Goal: Task Accomplishment & Management: Complete application form

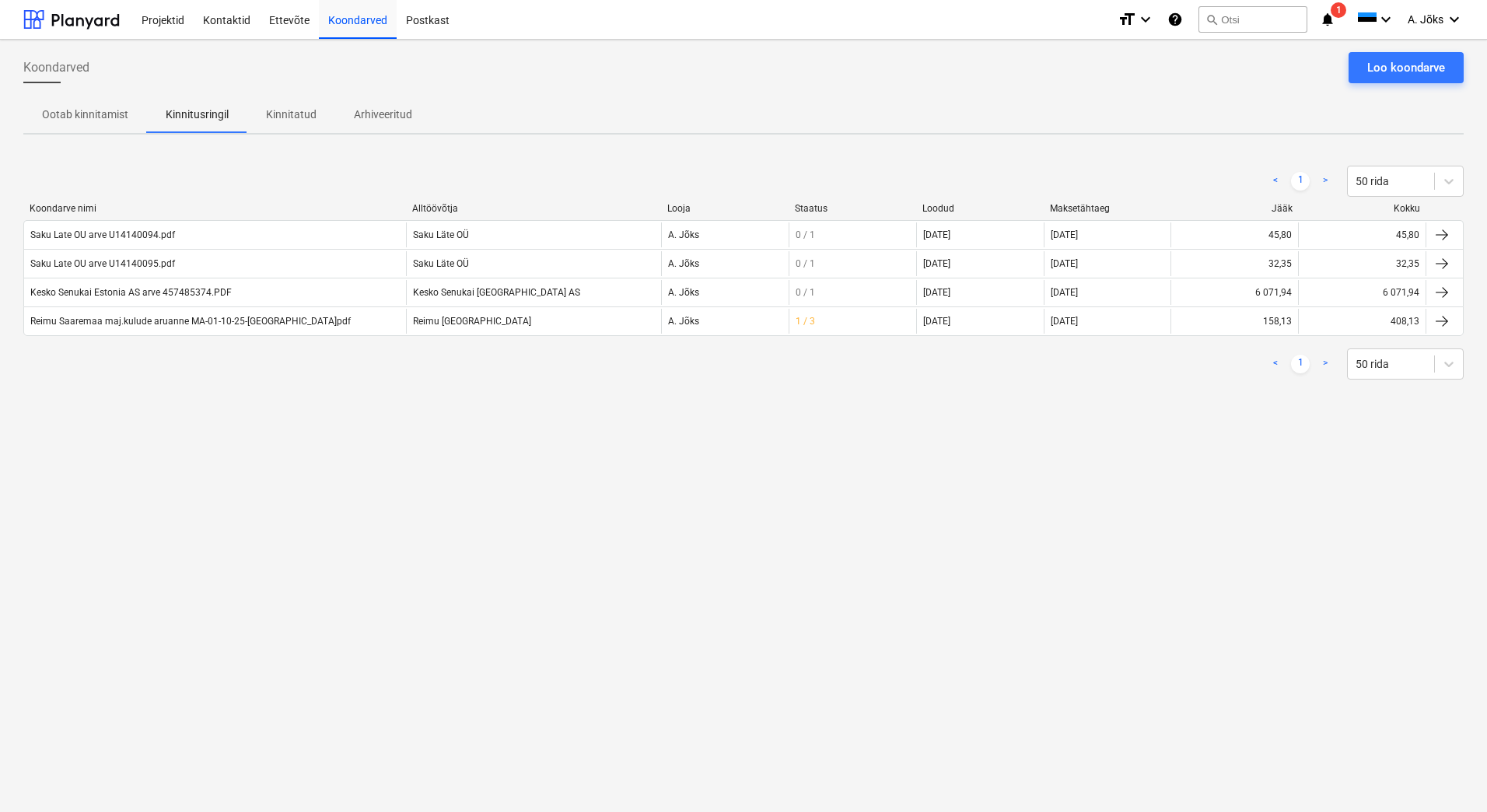
click at [755, 523] on div "Koondarved Loo koondarve Ootab kinnitamist Kinnitusringil Kinnitatud Arhiveerit…" at bounding box center [744, 425] width 1487 height 772
drag, startPoint x: 282, startPoint y: 113, endPoint x: 174, endPoint y: 118, distance: 108.1
click at [282, 113] on p "Kinnitatud" at bounding box center [291, 114] width 51 height 16
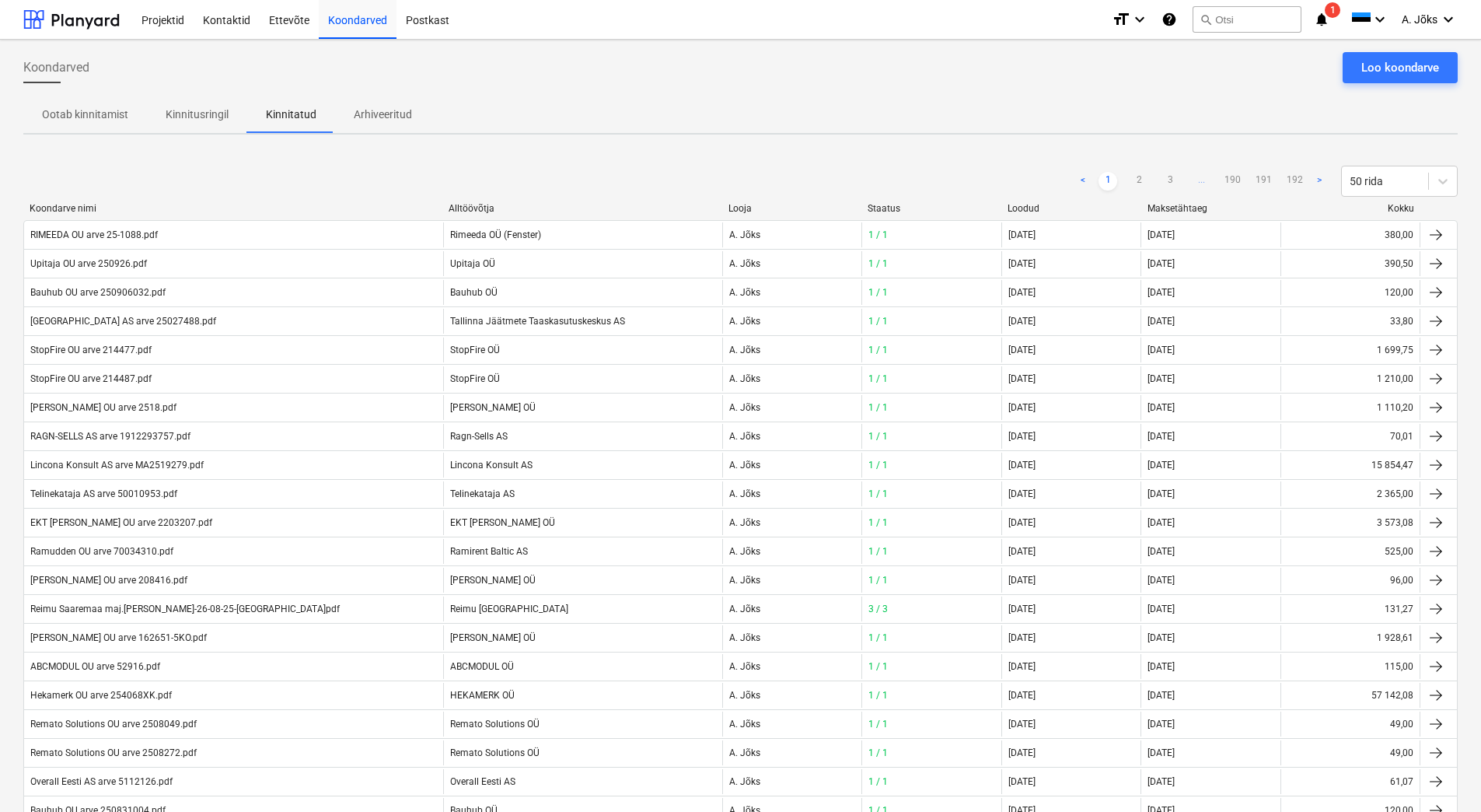
click at [172, 112] on p "Kinnitusringil" at bounding box center [197, 114] width 63 height 16
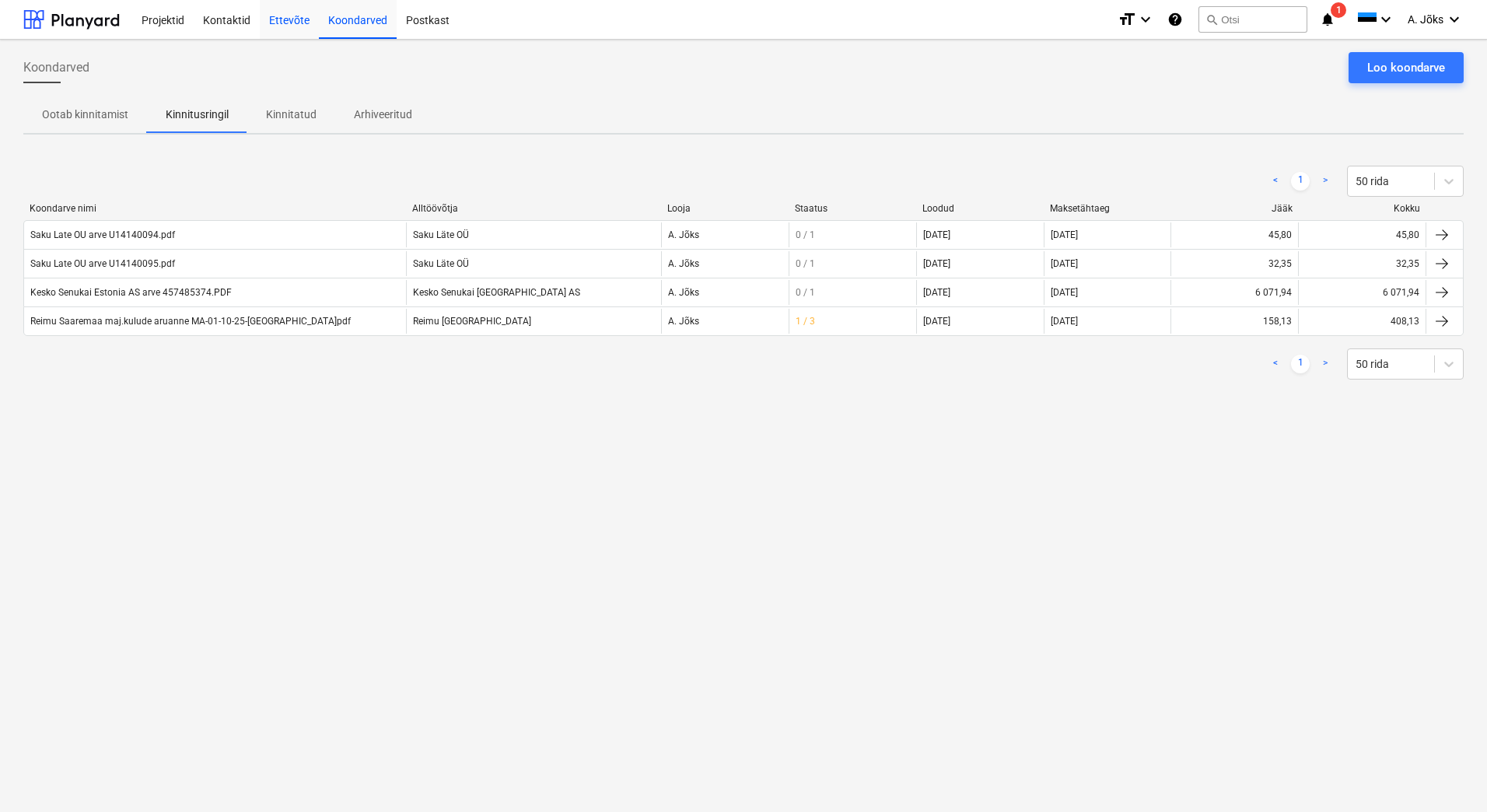
click at [1409, 69] on div "Loo koondarve" at bounding box center [1406, 67] width 78 height 21
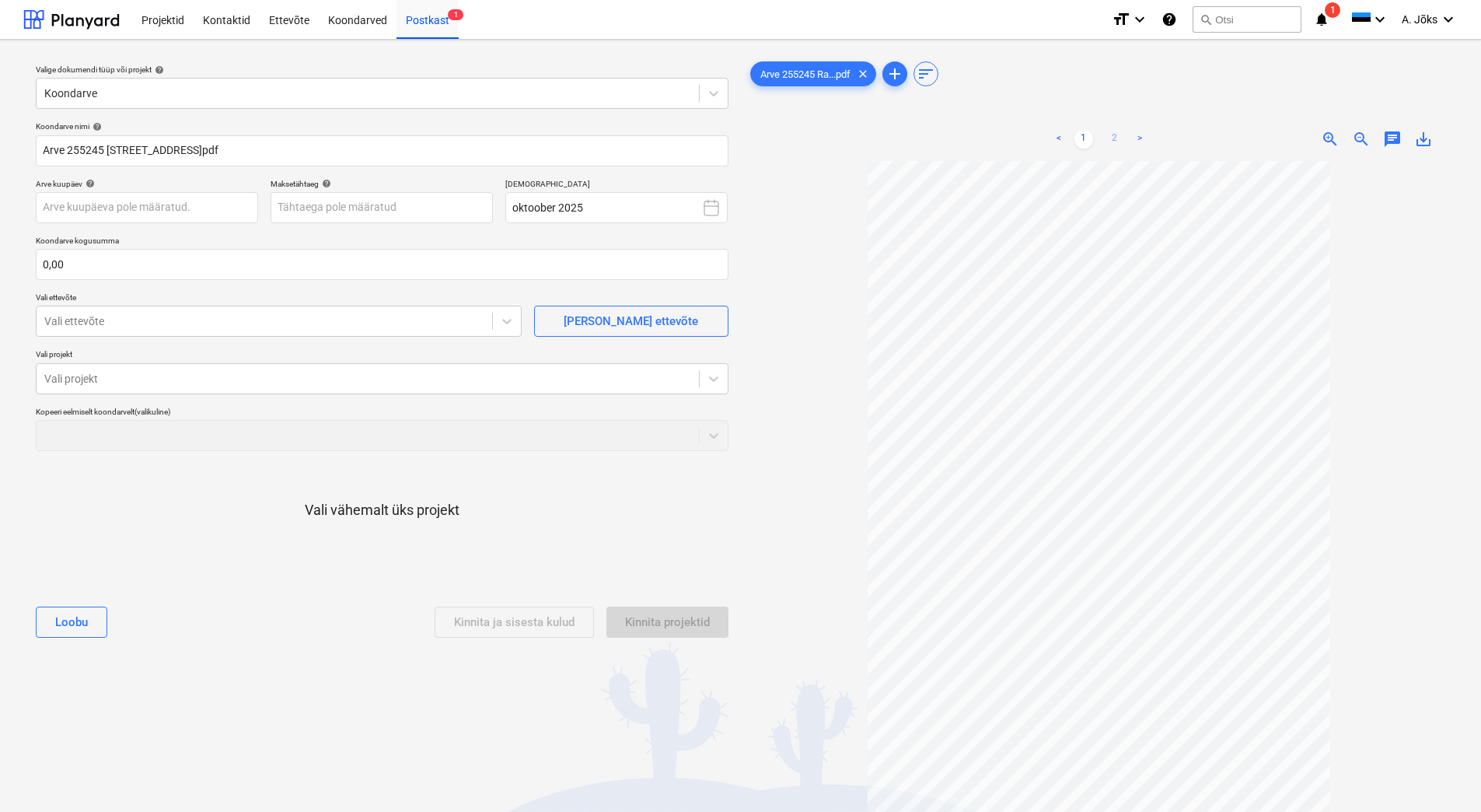
click at [1118, 135] on link "2" at bounding box center [1115, 138] width 19 height 19
click at [1078, 136] on link "1" at bounding box center [1084, 138] width 19 height 19
drag, startPoint x: 218, startPoint y: 148, endPoint x: 107, endPoint y: 153, distance: 111.1
click at [107, 153] on input "Arve 255245 [STREET_ADDRESS]pdf" at bounding box center [382, 150] width 693 height 31
click at [45, 155] on input "Arve 255245.pdf" at bounding box center [382, 150] width 693 height 31
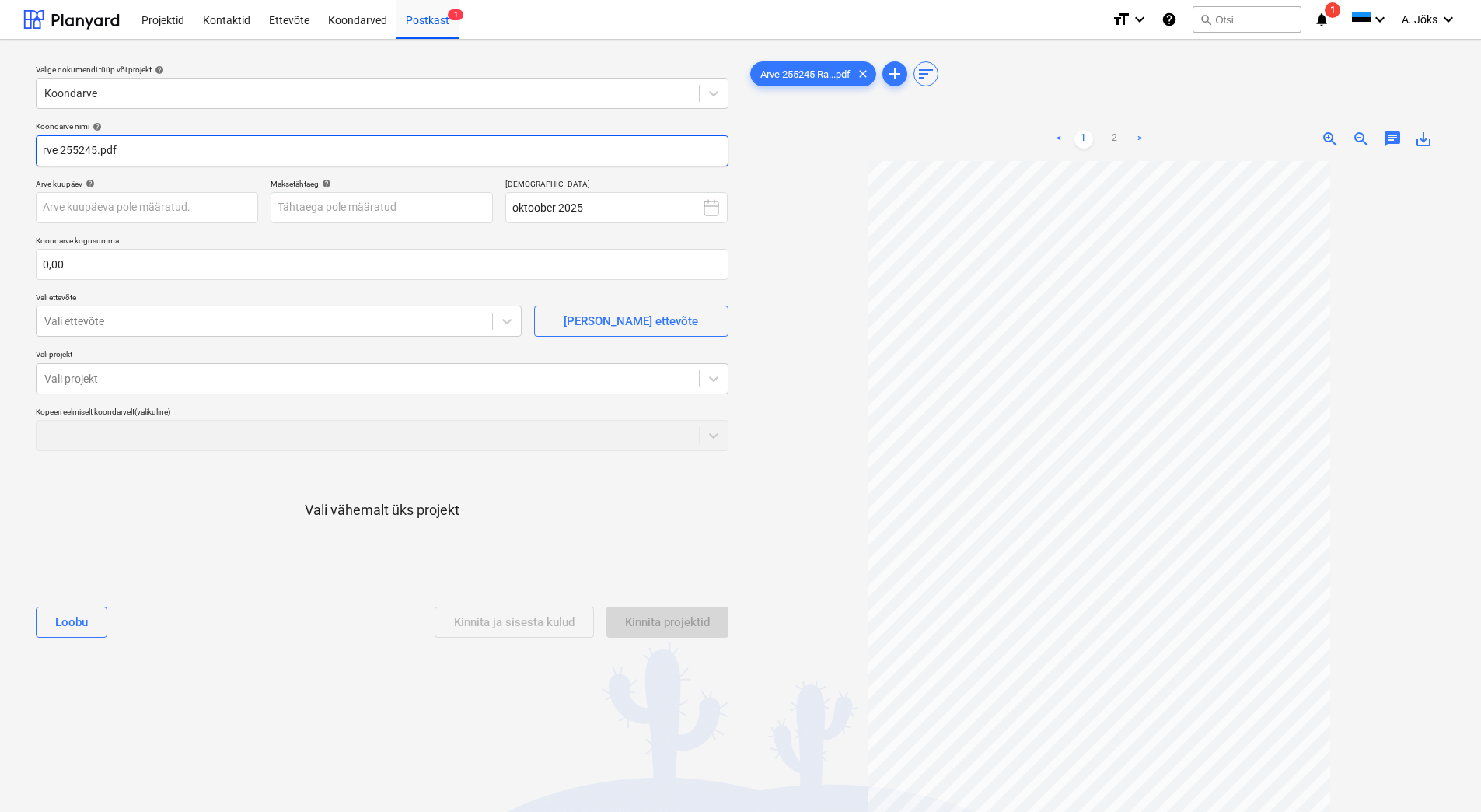
paste input "ECO POINT OÜ"
type input "ECO POINT OU arve 255245.pdf"
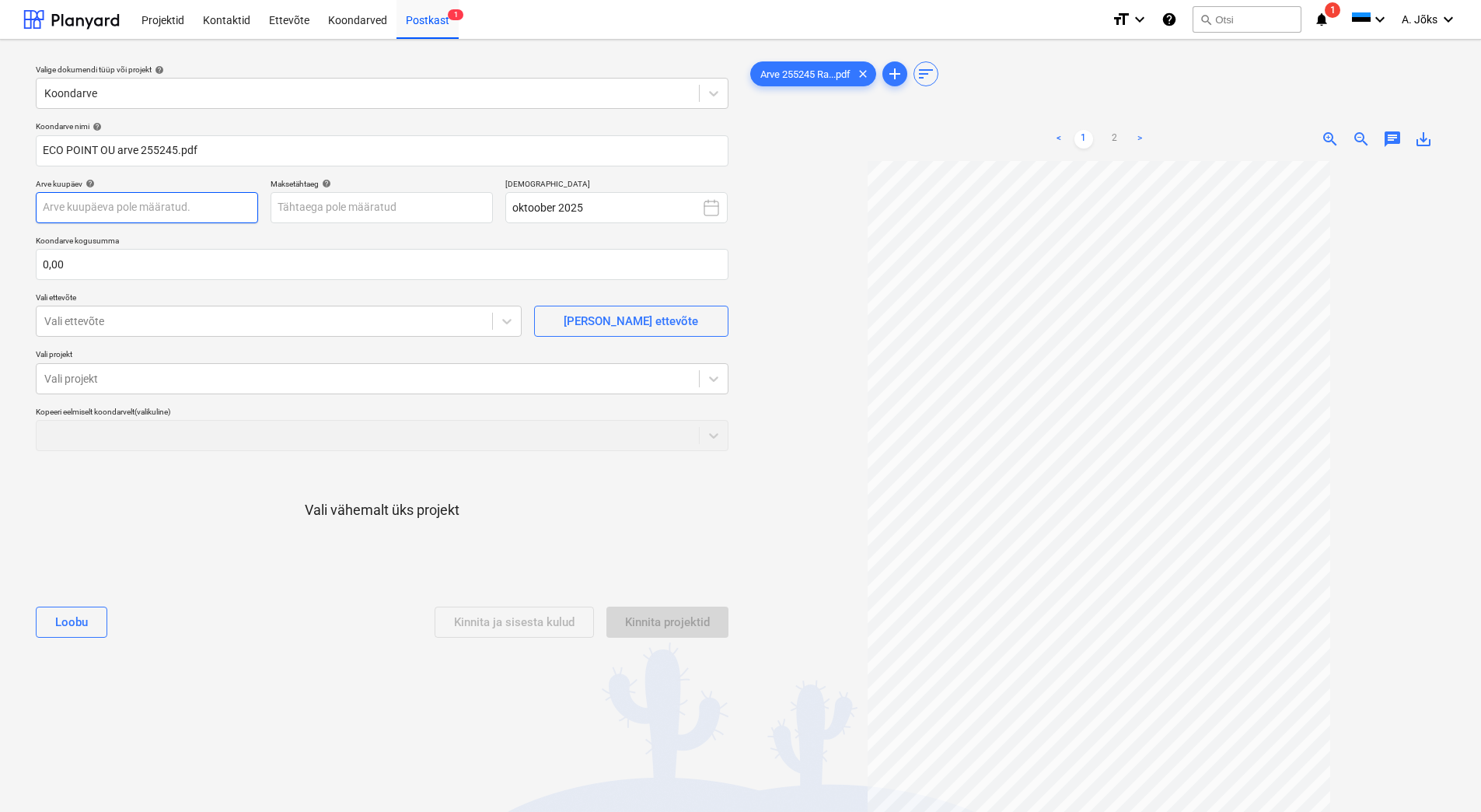
click at [137, 204] on body "Projektid Kontaktid Ettevõte Koondarved Postkast 1 format_size keyboard_arrow_d…" at bounding box center [740, 406] width 1481 height 812
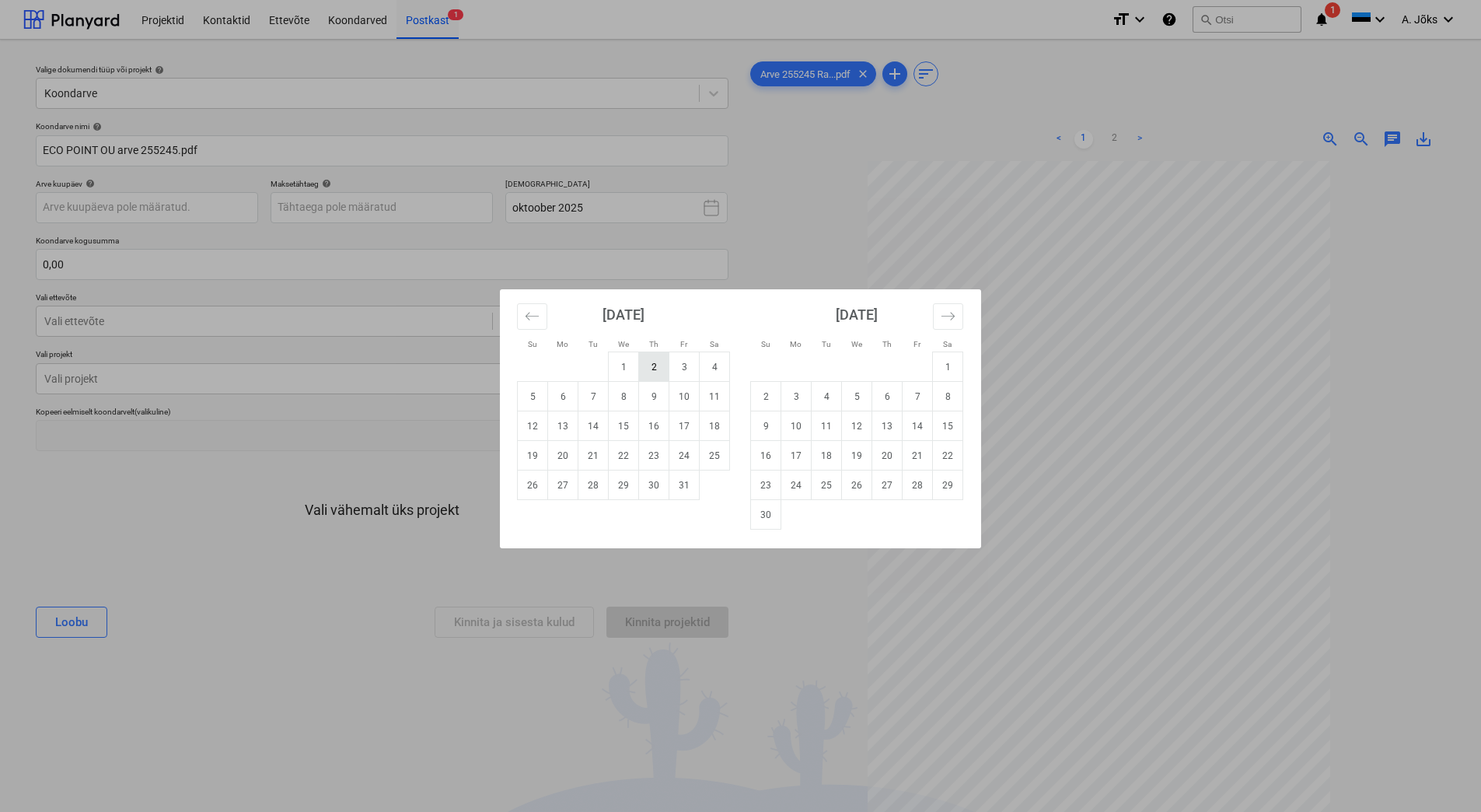
click at [657, 367] on td "2" at bounding box center [655, 366] width 30 height 29
type input "[DATE]"
click at [423, 205] on body "Projektid Kontaktid Ettevõte Koondarved Postkast 1 format_size keyboard_arrow_d…" at bounding box center [740, 406] width 1481 height 812
click at [950, 364] on td "1" at bounding box center [949, 366] width 30 height 29
type input "[DATE]"
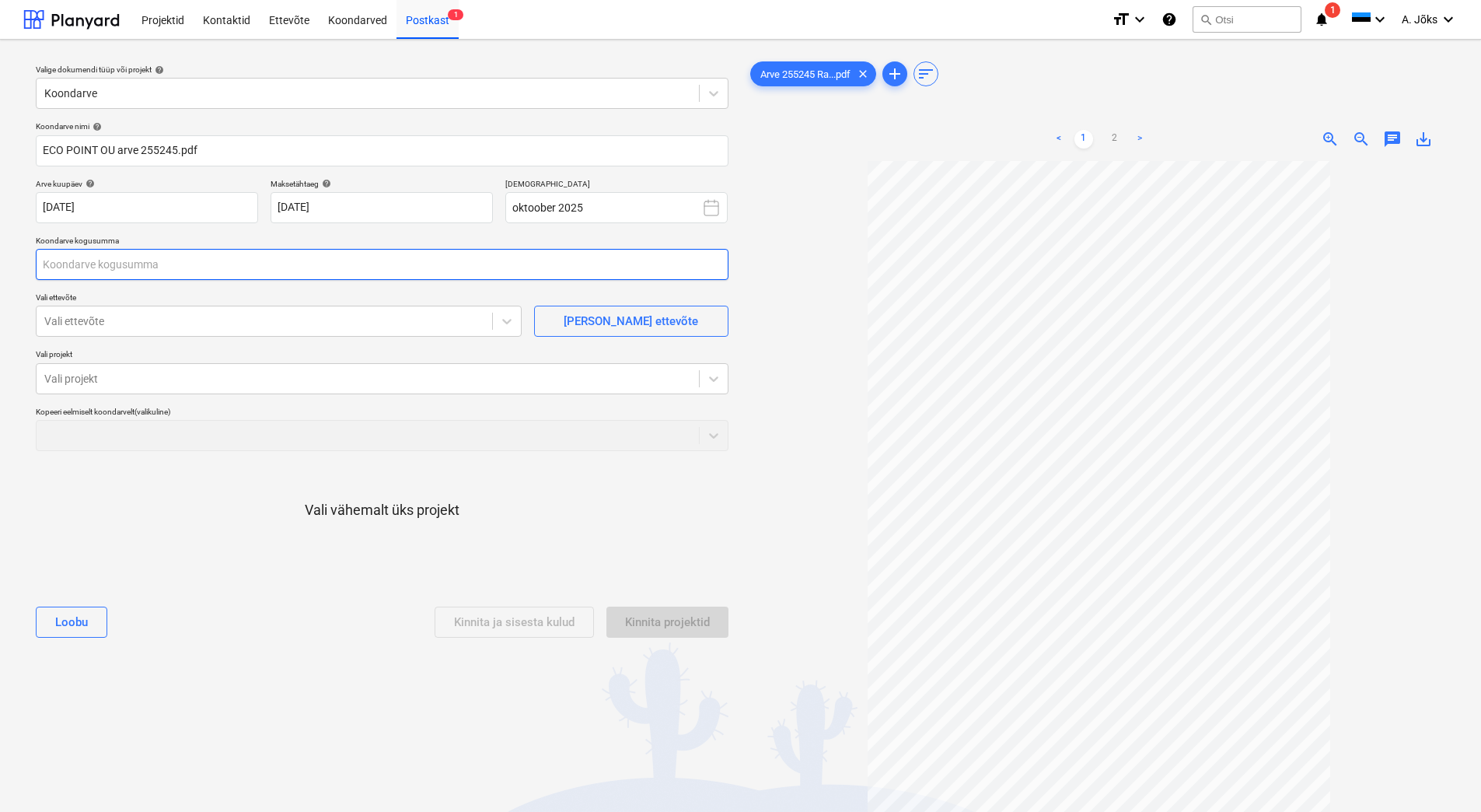
click at [200, 269] on input "text" at bounding box center [382, 264] width 693 height 31
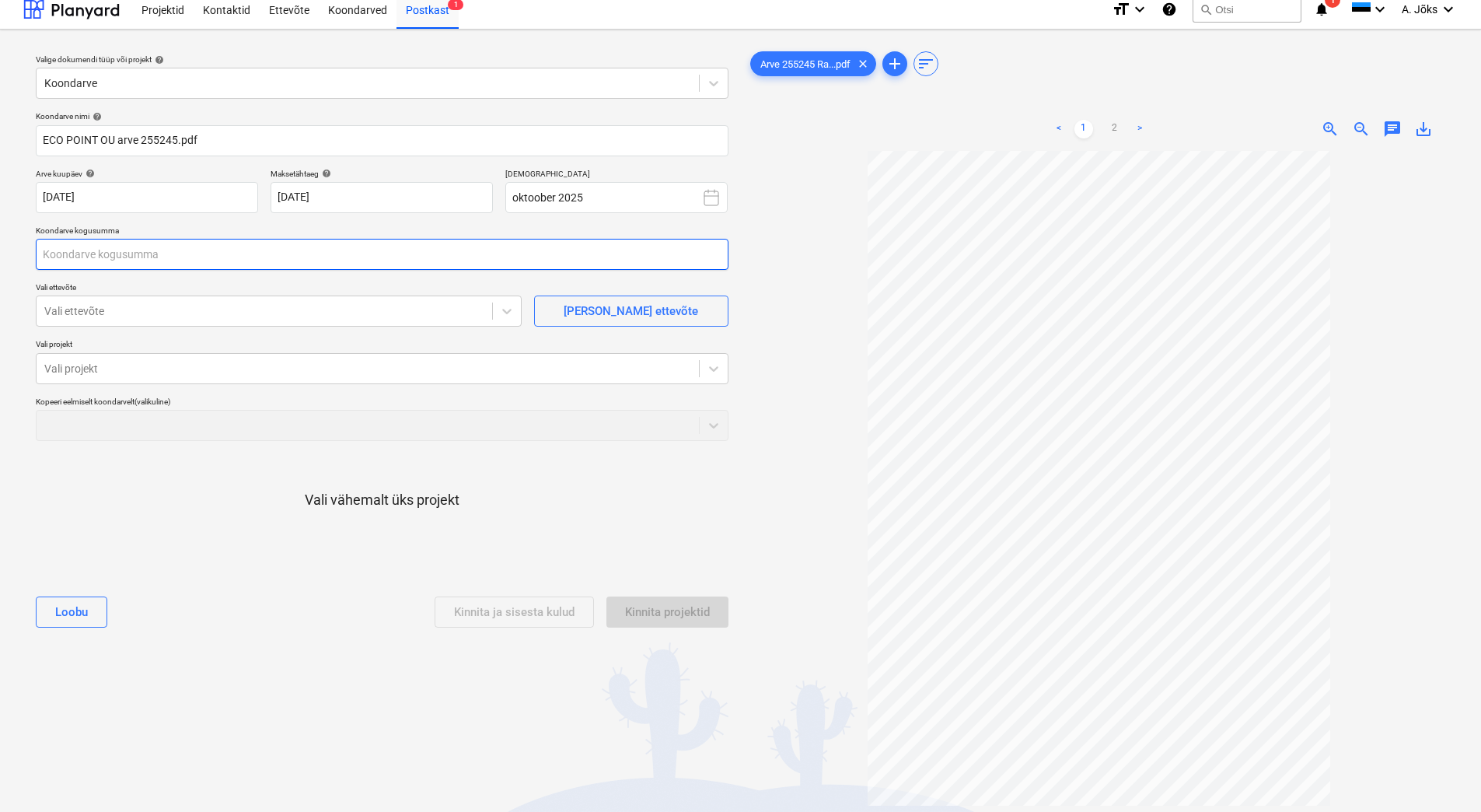
scroll to position [78, 0]
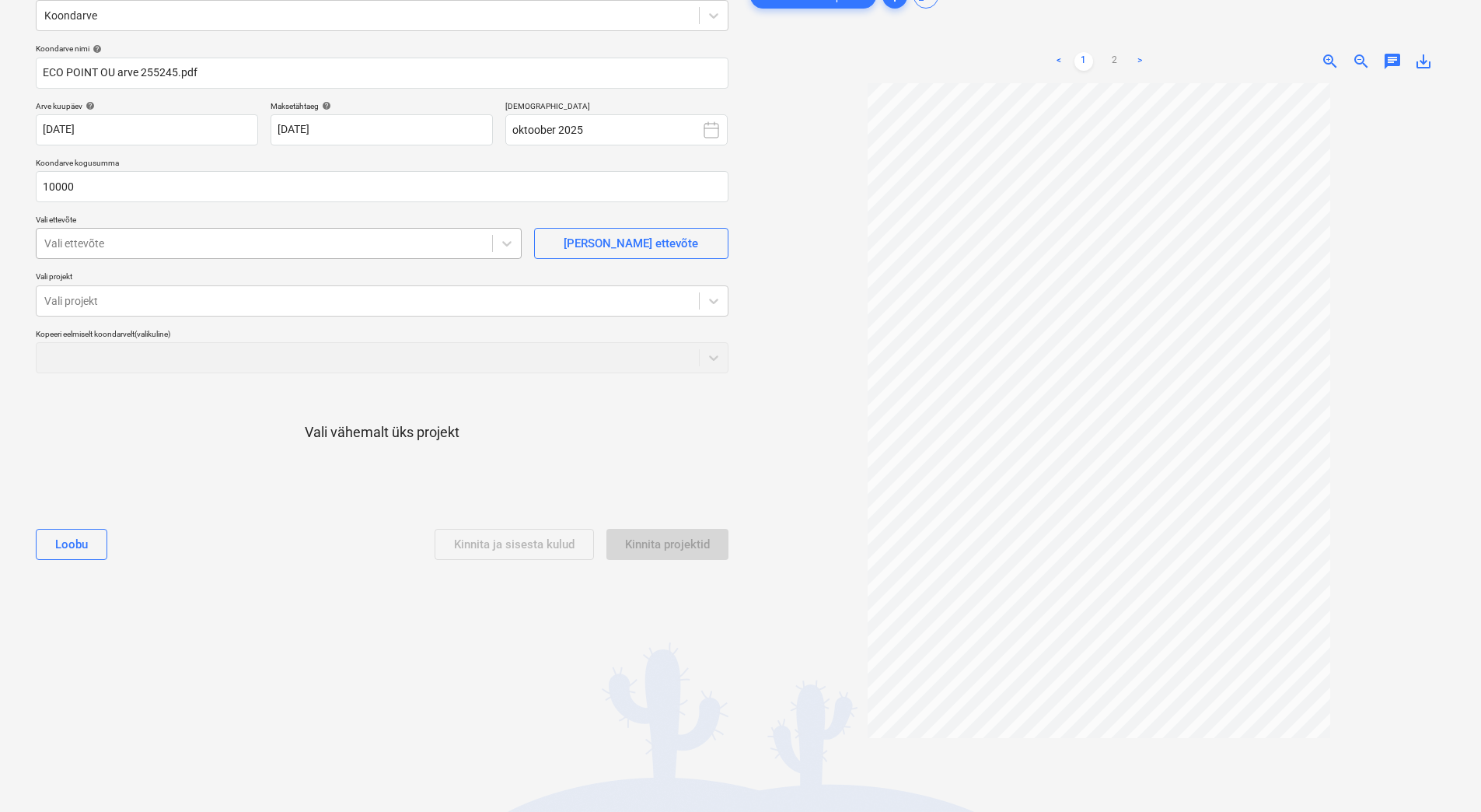
type input "10 000,00"
click at [135, 241] on div at bounding box center [264, 243] width 440 height 15
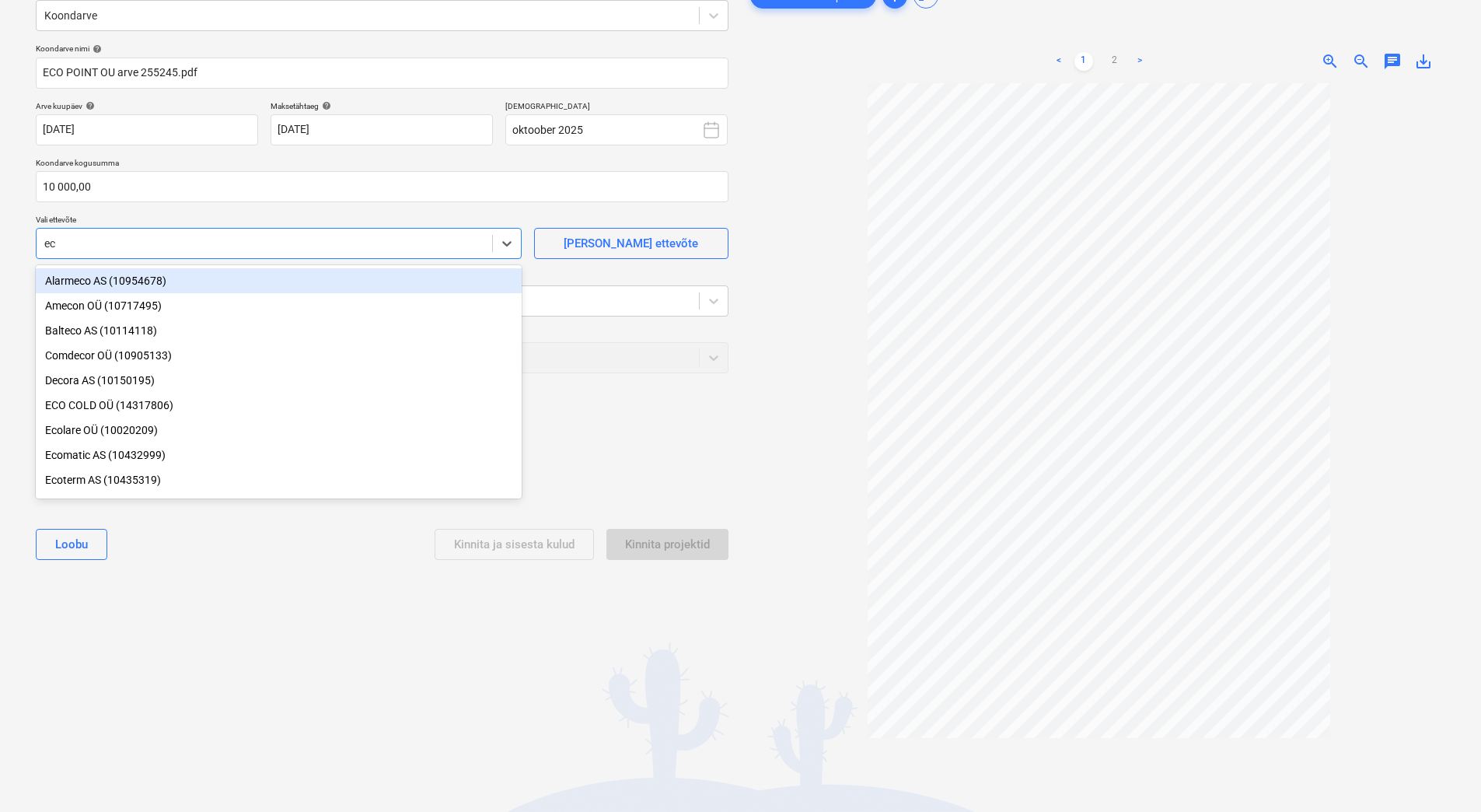
type input "e"
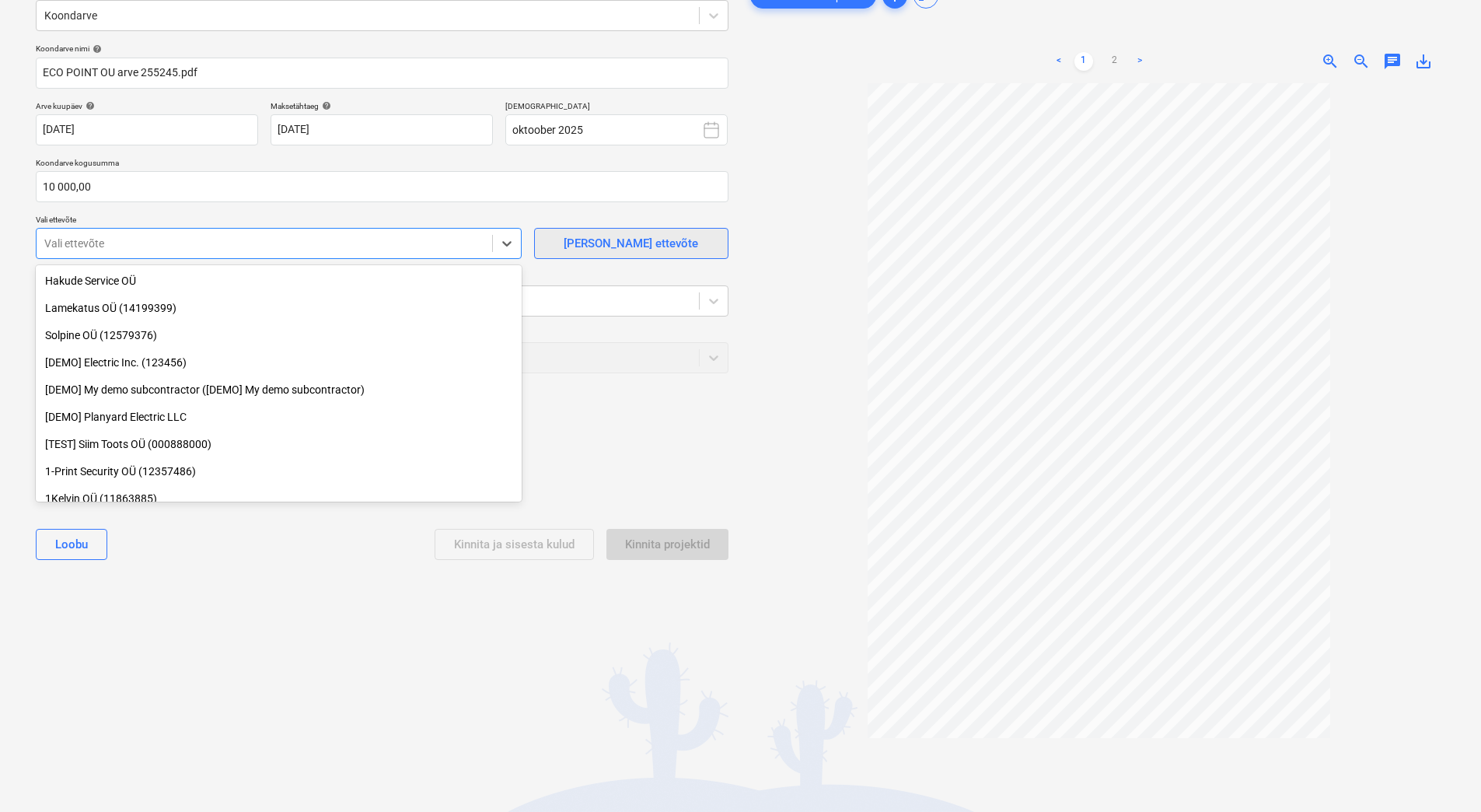
click at [593, 240] on div "[PERSON_NAME] ettevõte" at bounding box center [631, 243] width 135 height 21
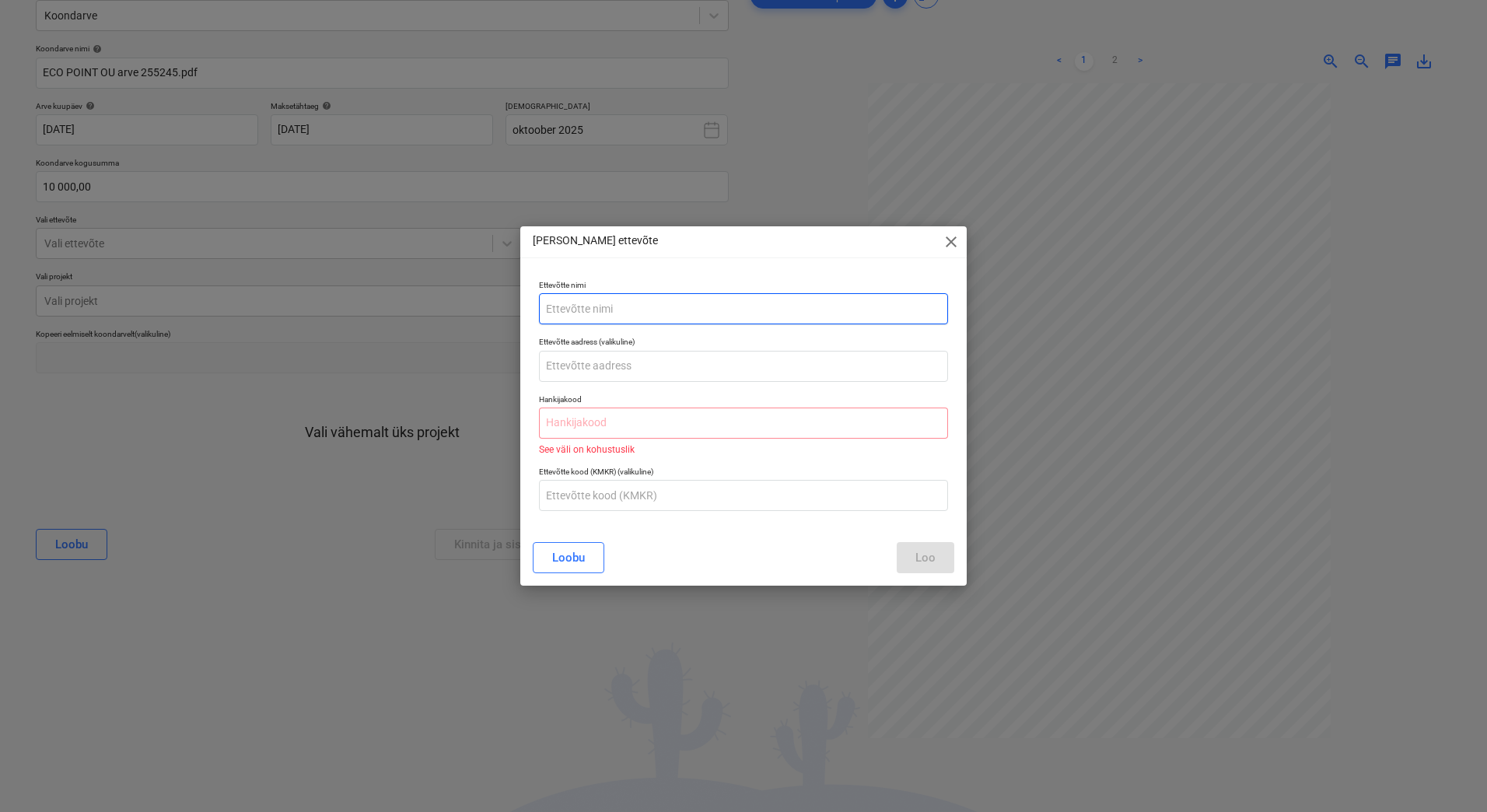
click at [600, 307] on input "text" at bounding box center [744, 308] width 409 height 31
paste input "ECO POINT OÜ"
type input "ECO POINT OÜ"
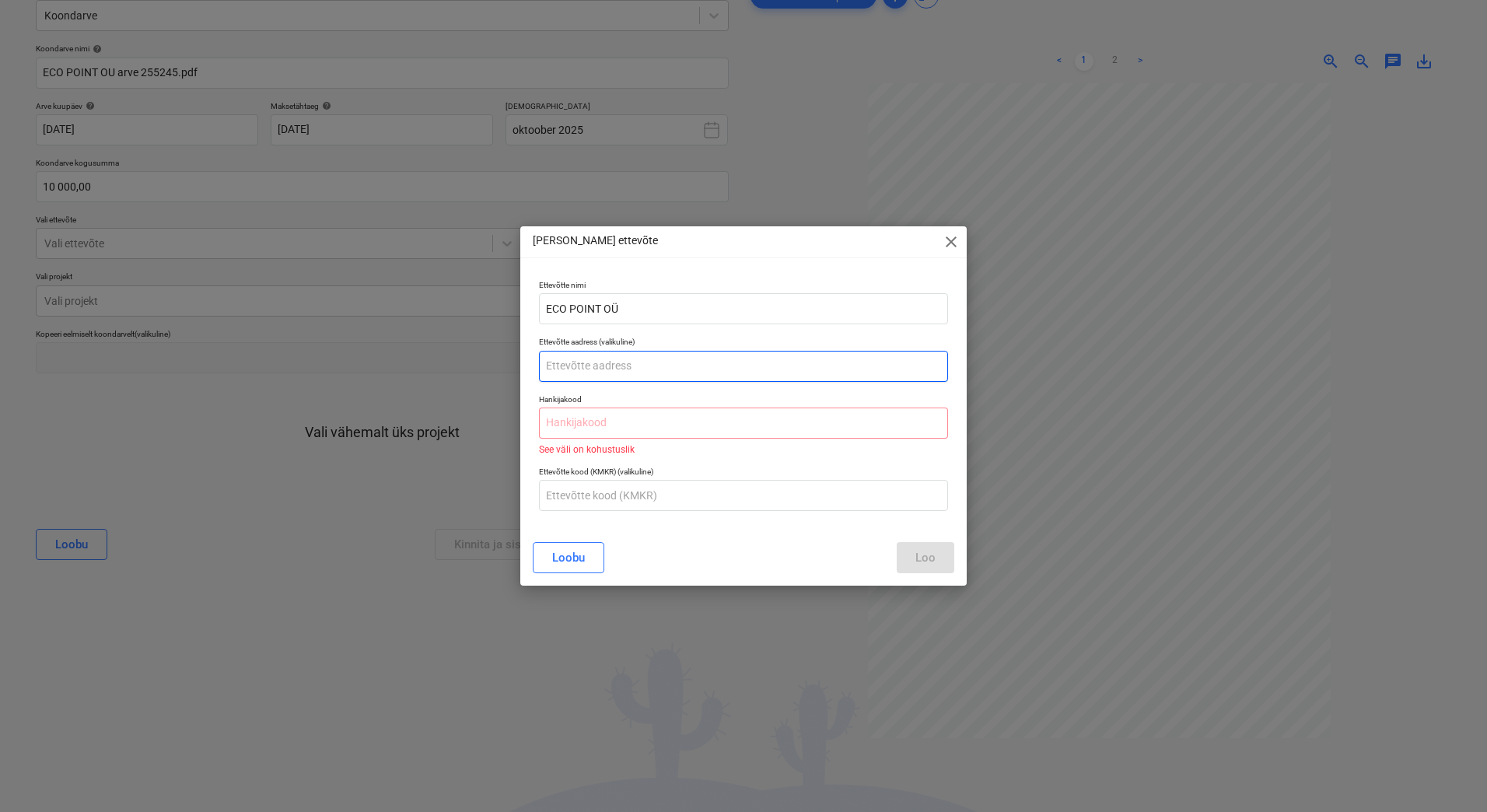
click at [592, 370] on input "text" at bounding box center [744, 366] width 409 height 31
click at [648, 369] on input "text" at bounding box center [744, 366] width 409 height 31
paste input "Järve tee 3"
type input "[STREET_ADDRESS]"
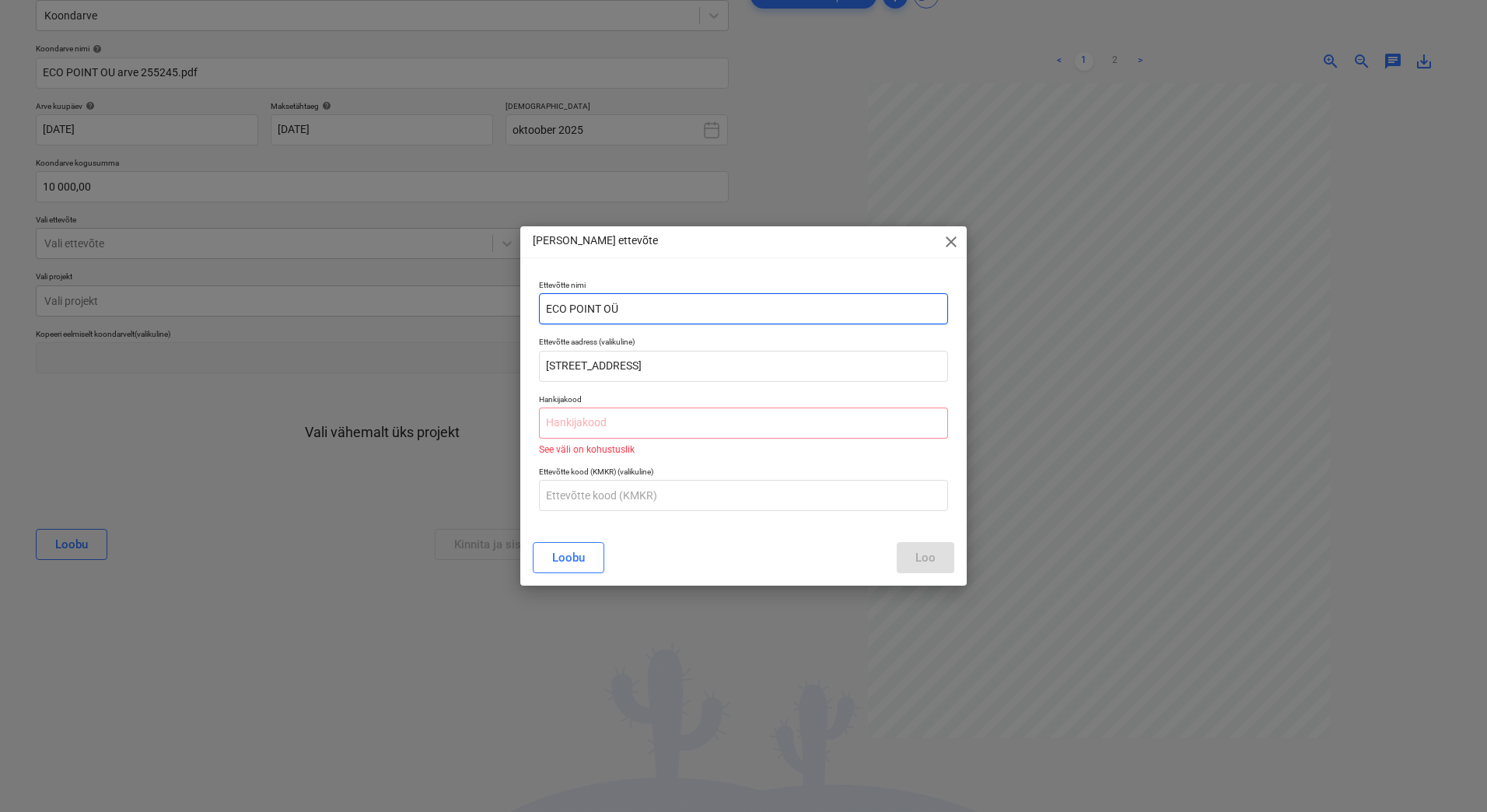
drag, startPoint x: 630, startPoint y: 310, endPoint x: 520, endPoint y: 307, distance: 110.0
click at [520, 307] on div "[PERSON_NAME] uus ettevõte close Ettevõtte nimi ECO POINT OÜ Ettevõtte aadress …" at bounding box center [744, 406] width 1487 height 812
click at [582, 422] on input "text" at bounding box center [744, 423] width 409 height 31
paste input "ECO POINT OÜ"
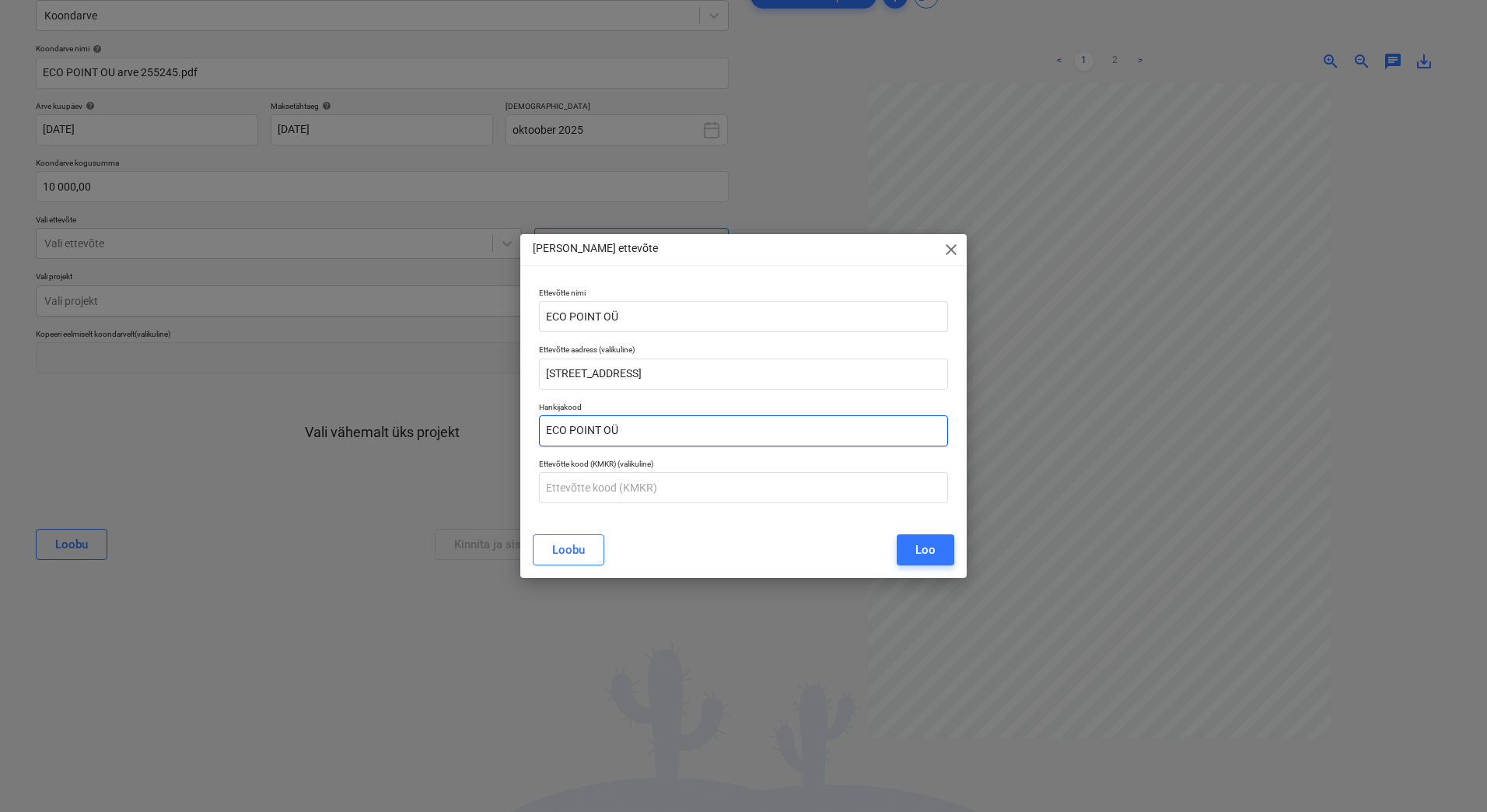
drag, startPoint x: 635, startPoint y: 430, endPoint x: 521, endPoint y: 421, distance: 114.4
click at [521, 421] on div "Ettevõtte nimi ECO POINT OÜ Ettevõtte aadress (valikuline) [STREET_ADDRESS] [GE…" at bounding box center [744, 401] width 447 height 240
paste input "10887613"
type input "10887613"
click at [646, 483] on input "text" at bounding box center [744, 487] width 409 height 31
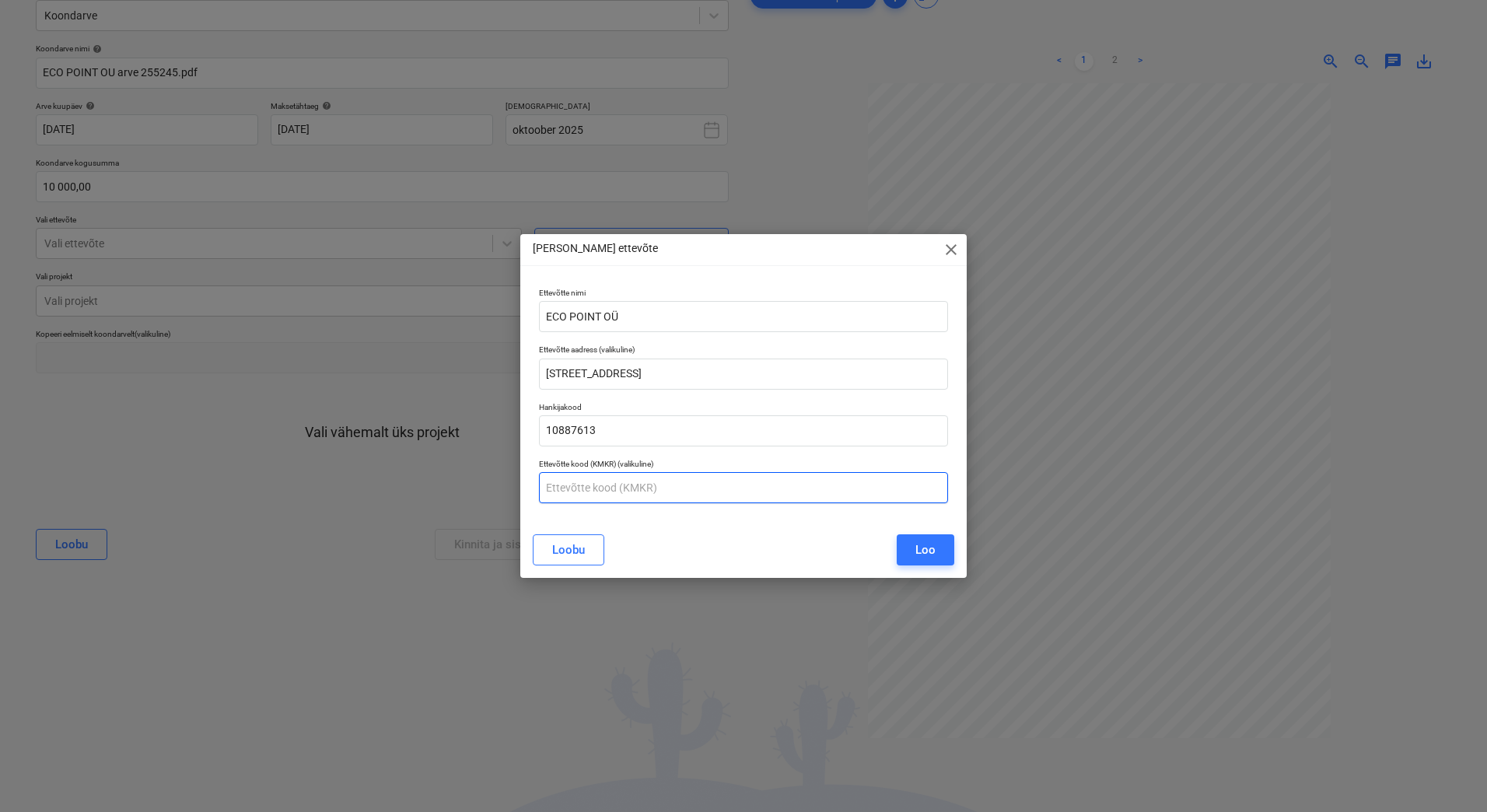
paste input "EE100776603"
type input "EE100776603"
click at [917, 545] on div "Loo" at bounding box center [926, 549] width 21 height 21
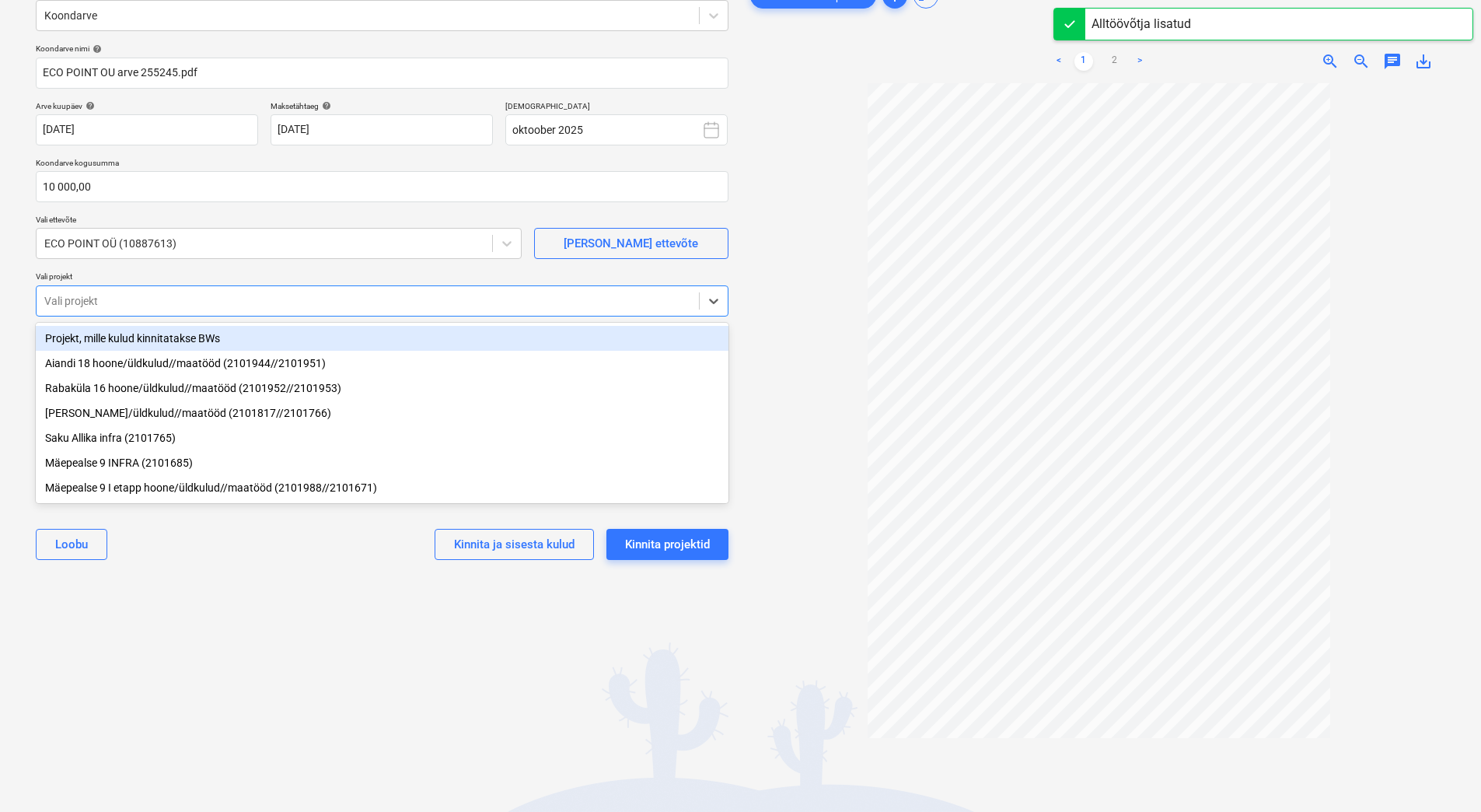
click at [238, 299] on div at bounding box center [368, 300] width 647 height 15
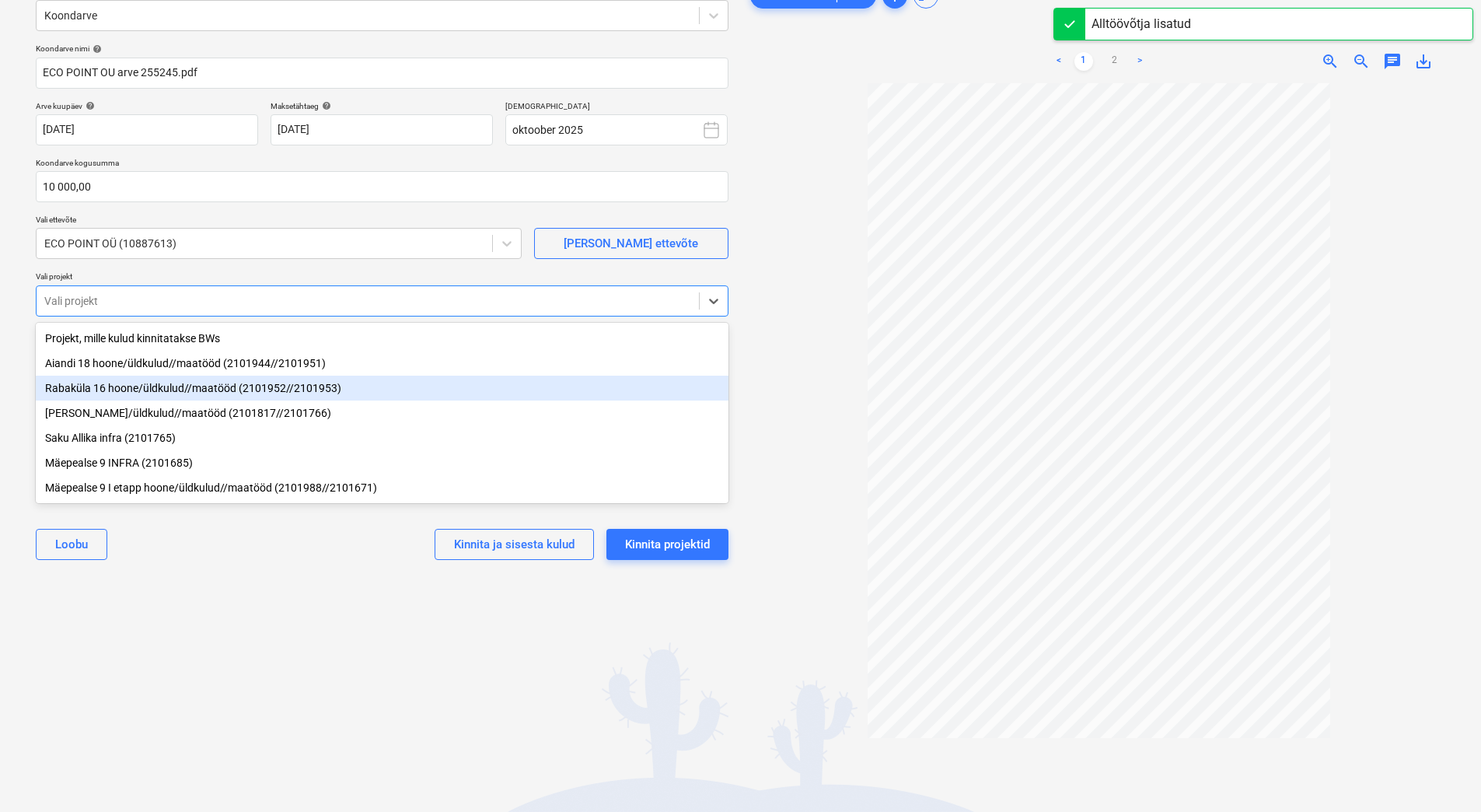
click at [202, 393] on div "Rabaküla 16 hoone/üldkulud//maatööd (2101952//2101953)" at bounding box center [382, 388] width 693 height 25
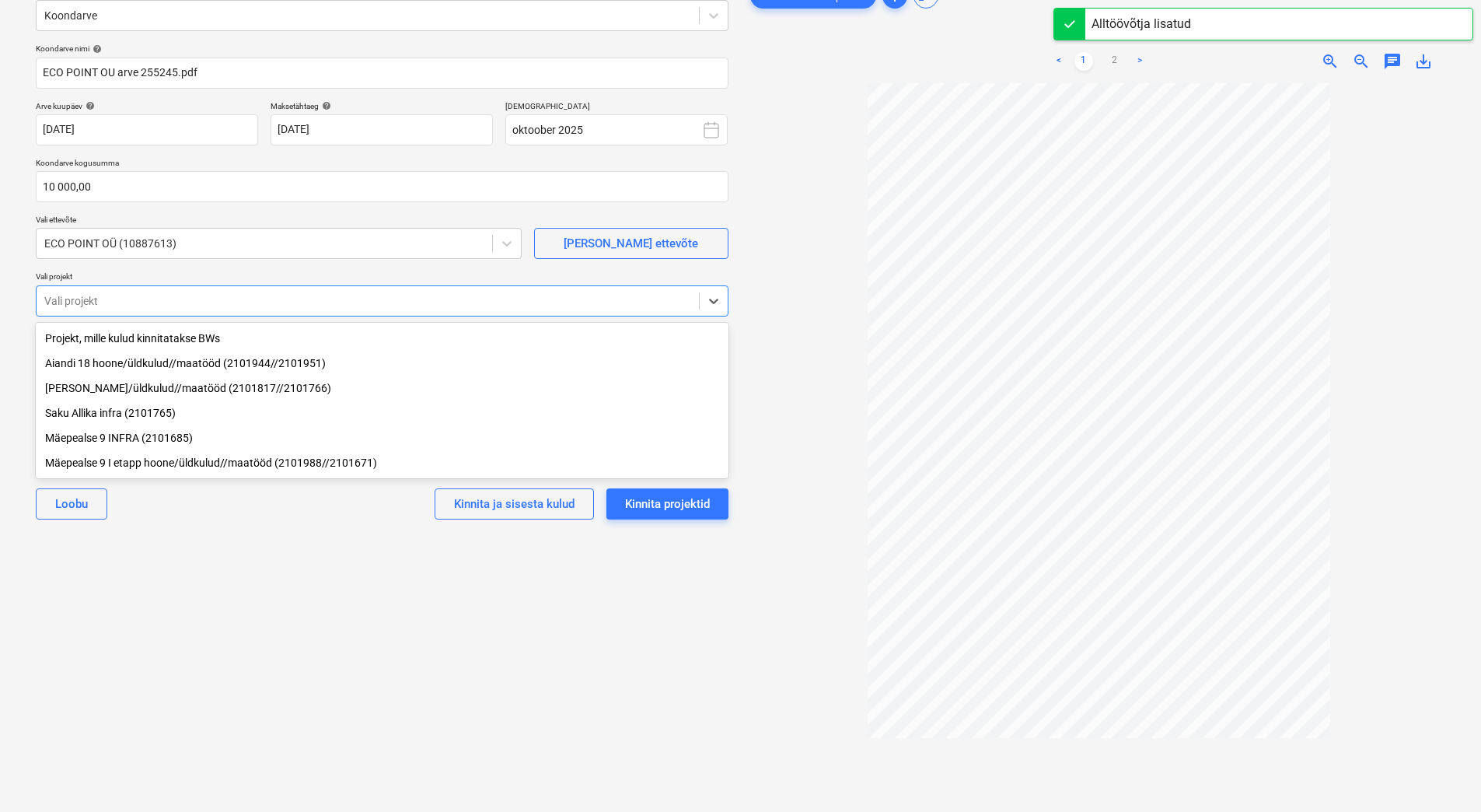
click at [240, 565] on div "Valige dokumendi tüüp või projekt help Koondarve Koondarve nimi help ECO POINT …" at bounding box center [381, 415] width 717 height 883
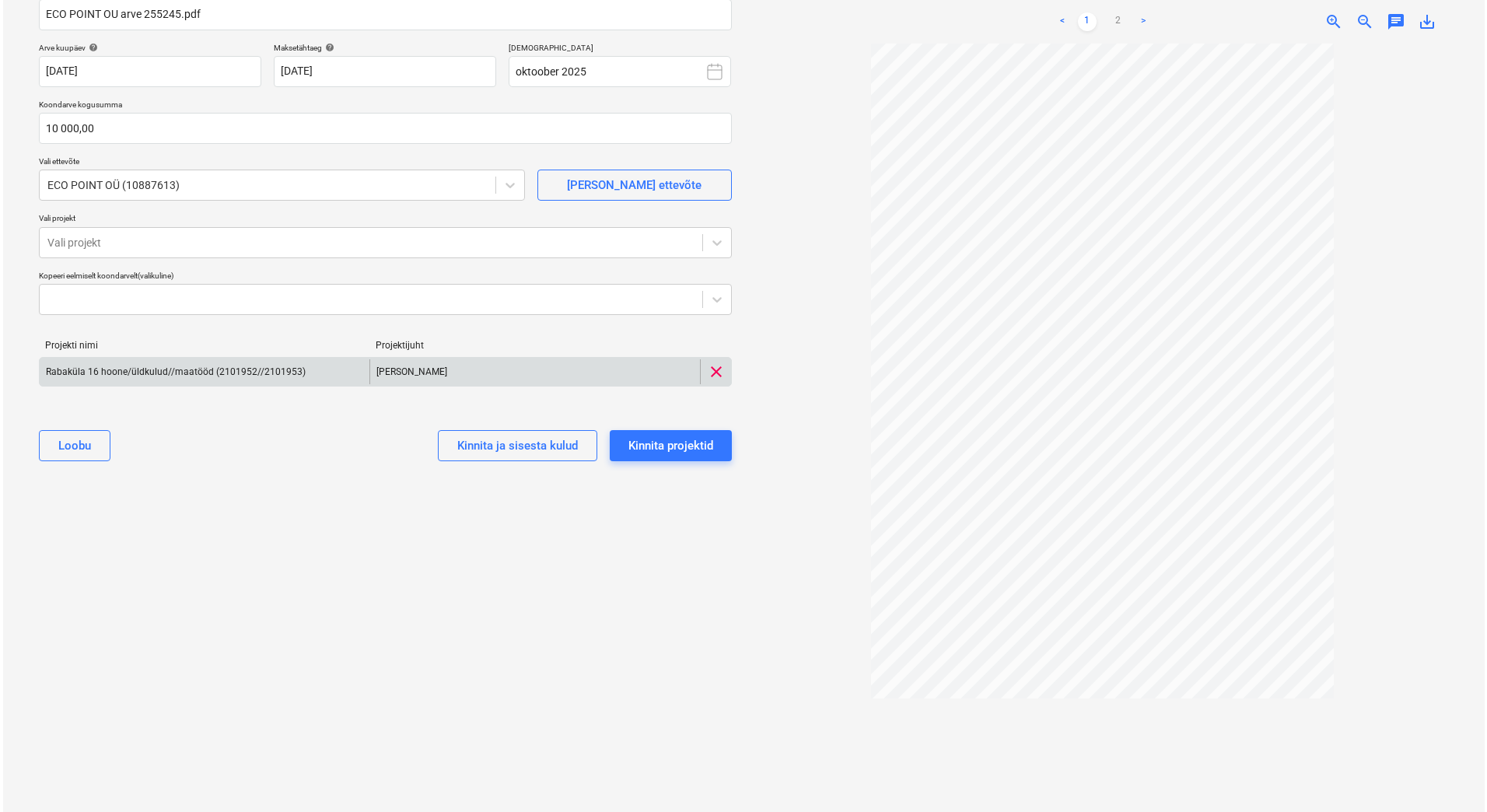
scroll to position [58, 0]
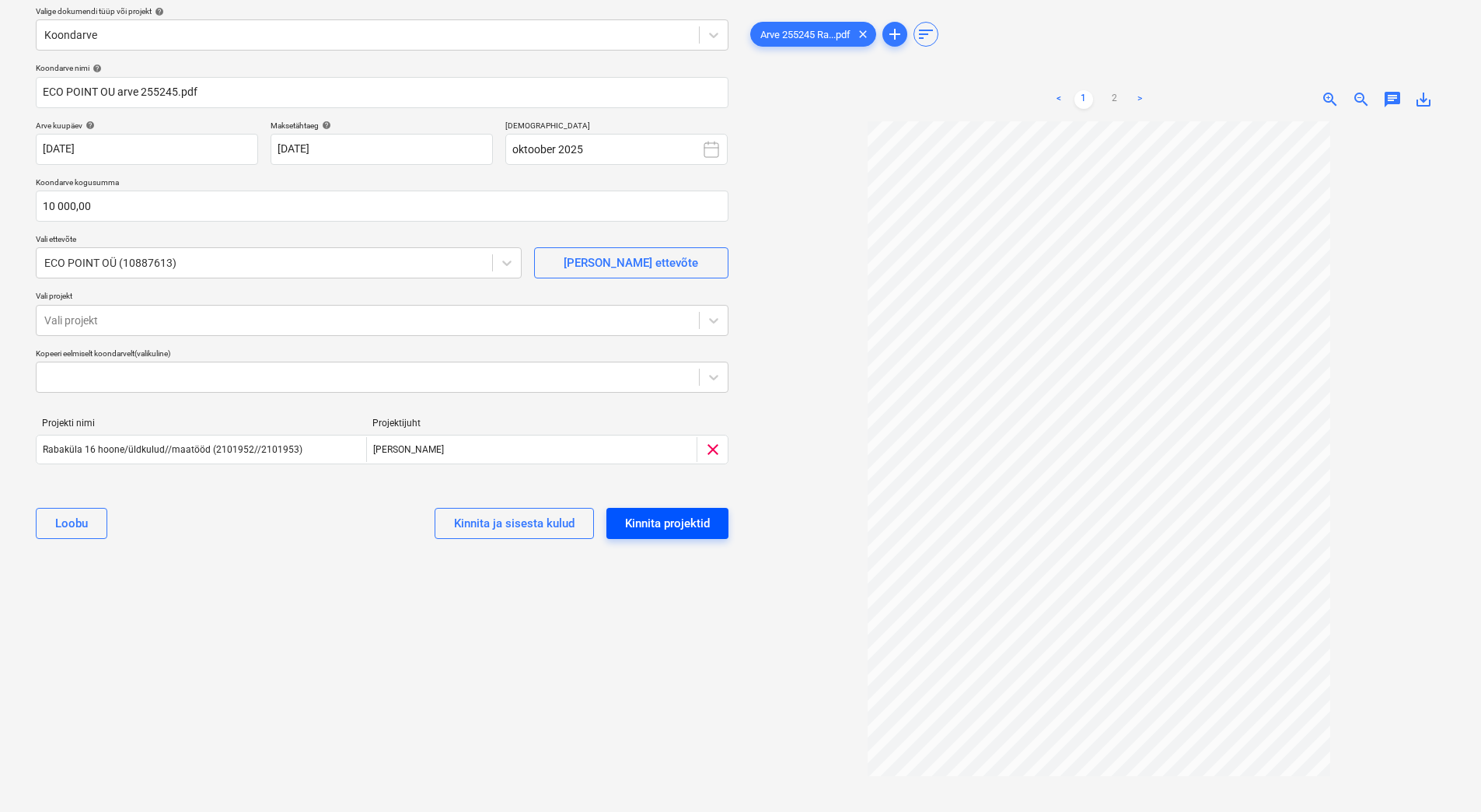
click at [704, 523] on div "Kinnita projektid" at bounding box center [667, 523] width 85 height 21
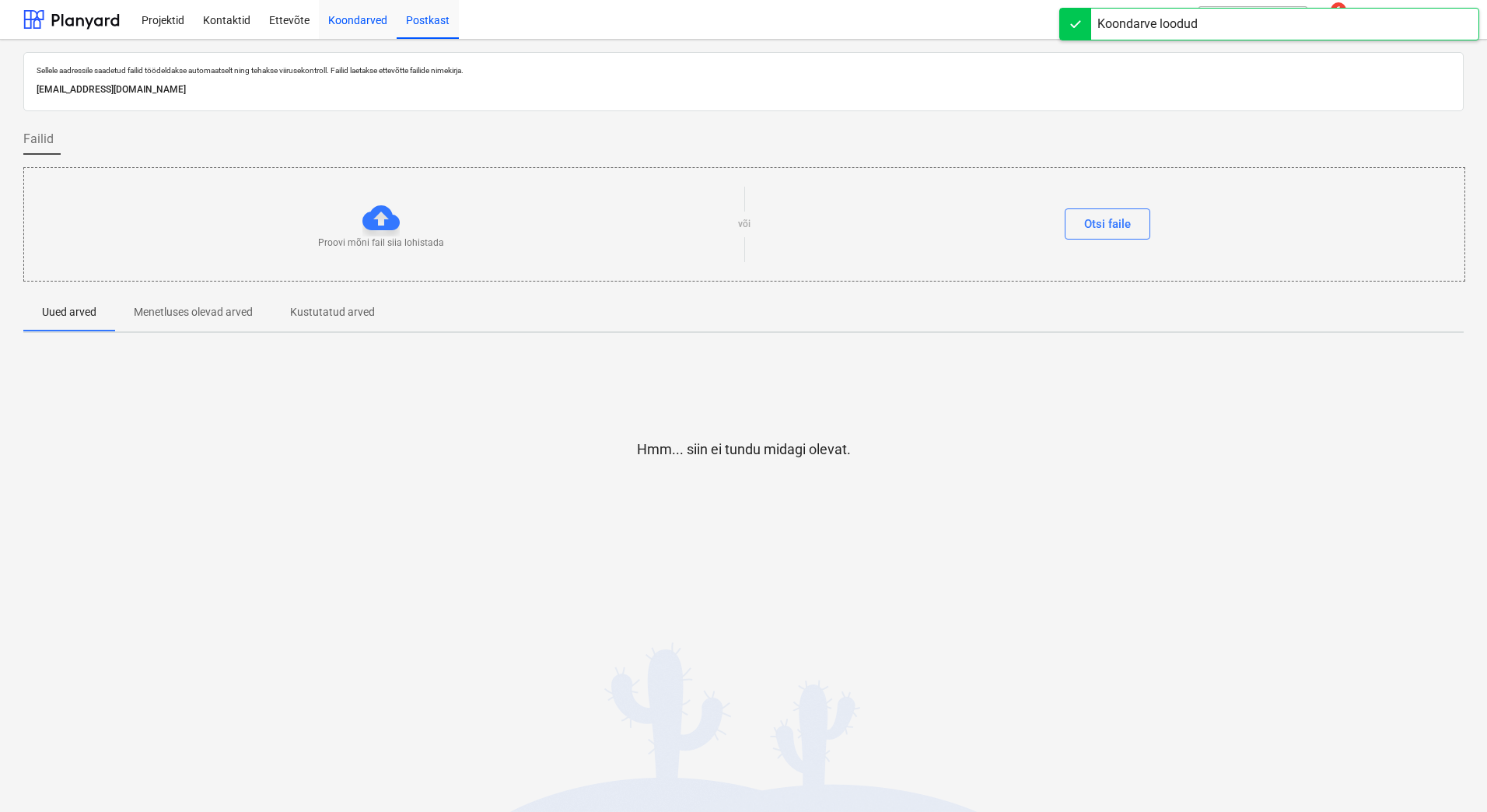
click at [340, 17] on div "Koondarved" at bounding box center [357, 19] width 78 height 39
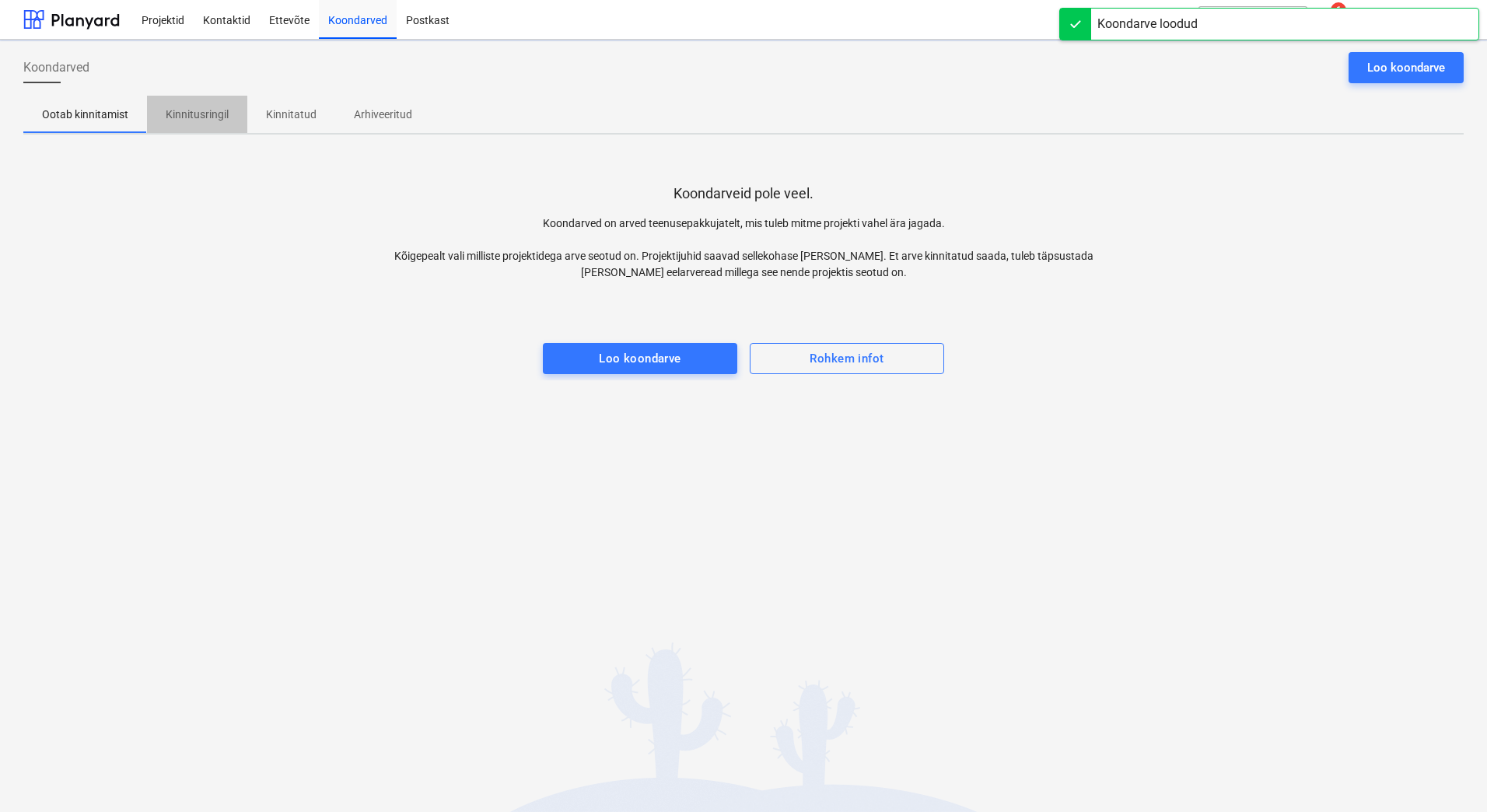
click at [188, 111] on p "Kinnitusringil" at bounding box center [197, 114] width 63 height 16
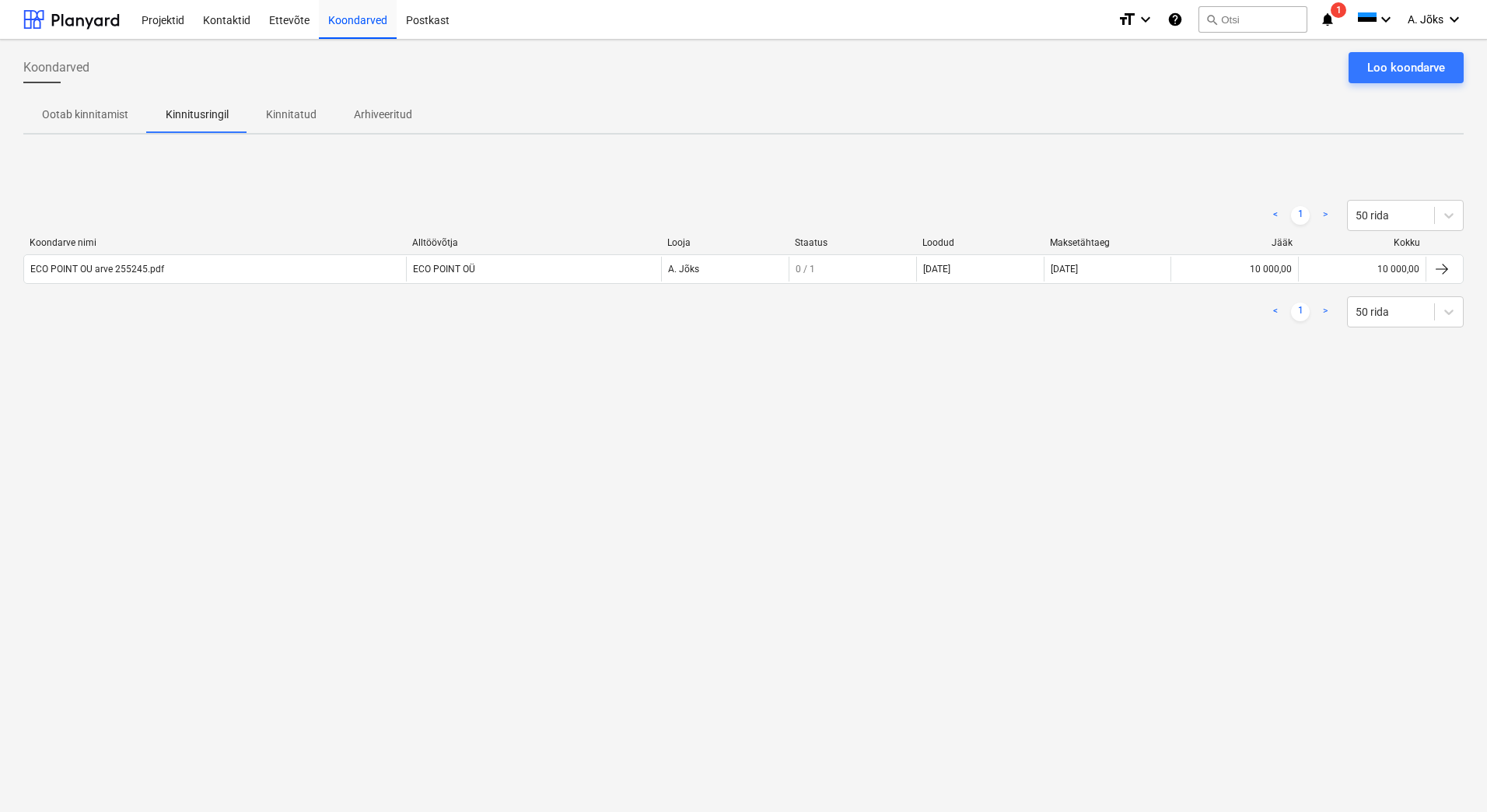
click at [306, 115] on p "Kinnitatud" at bounding box center [291, 114] width 51 height 16
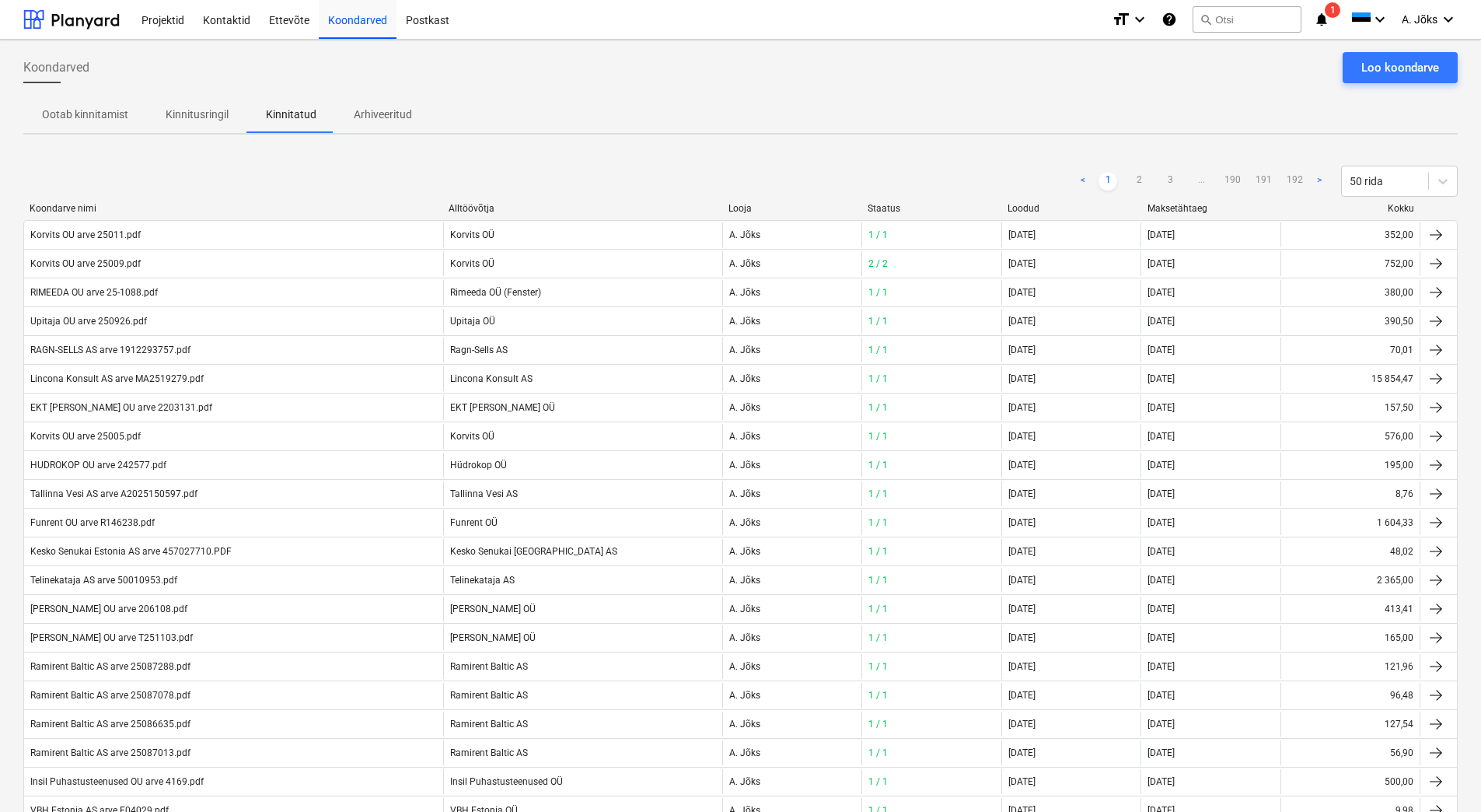
click at [185, 113] on p "Kinnitusringil" at bounding box center [197, 114] width 63 height 16
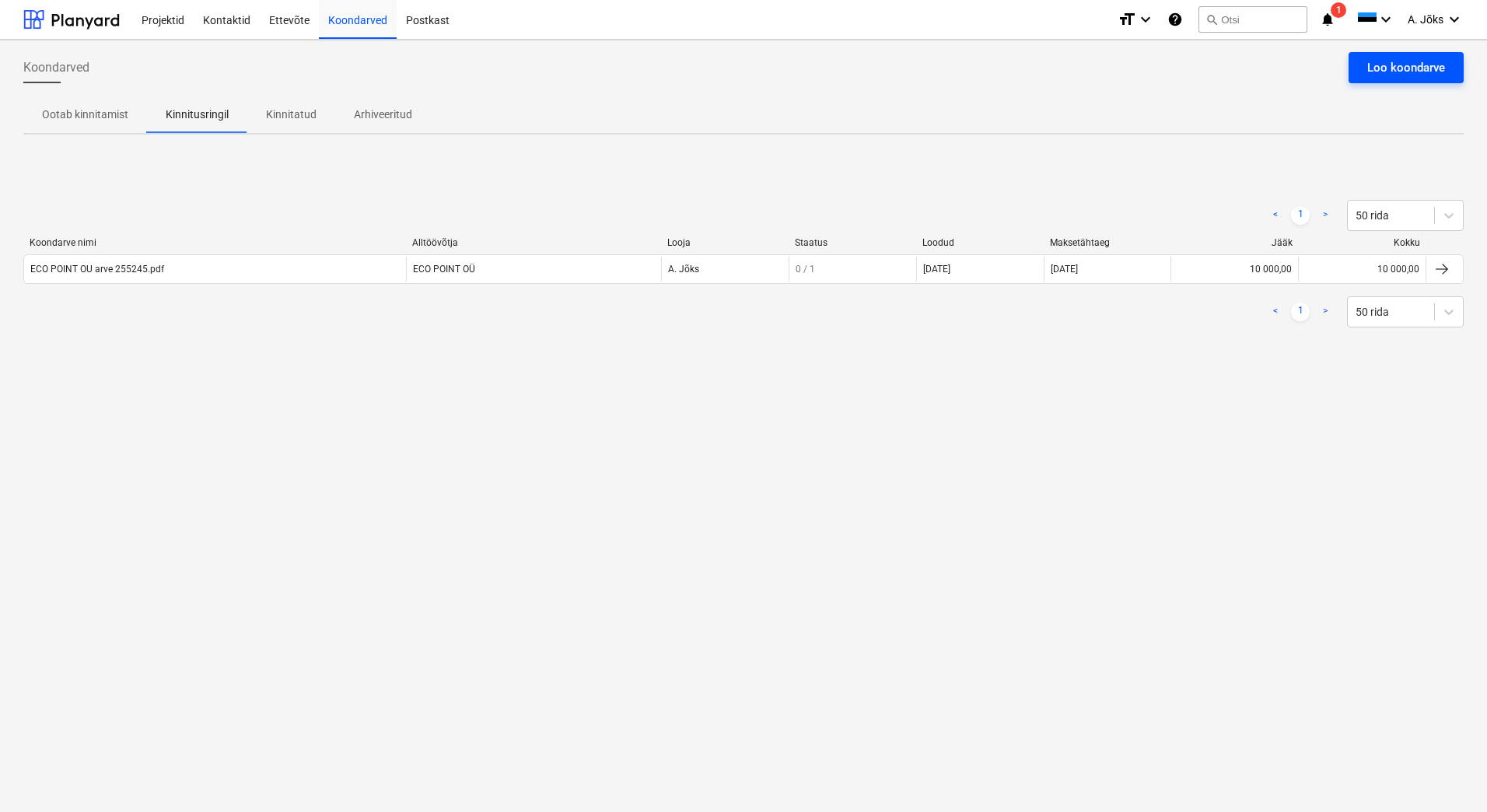
click at [1403, 59] on div "Loo koondarve" at bounding box center [1406, 67] width 78 height 21
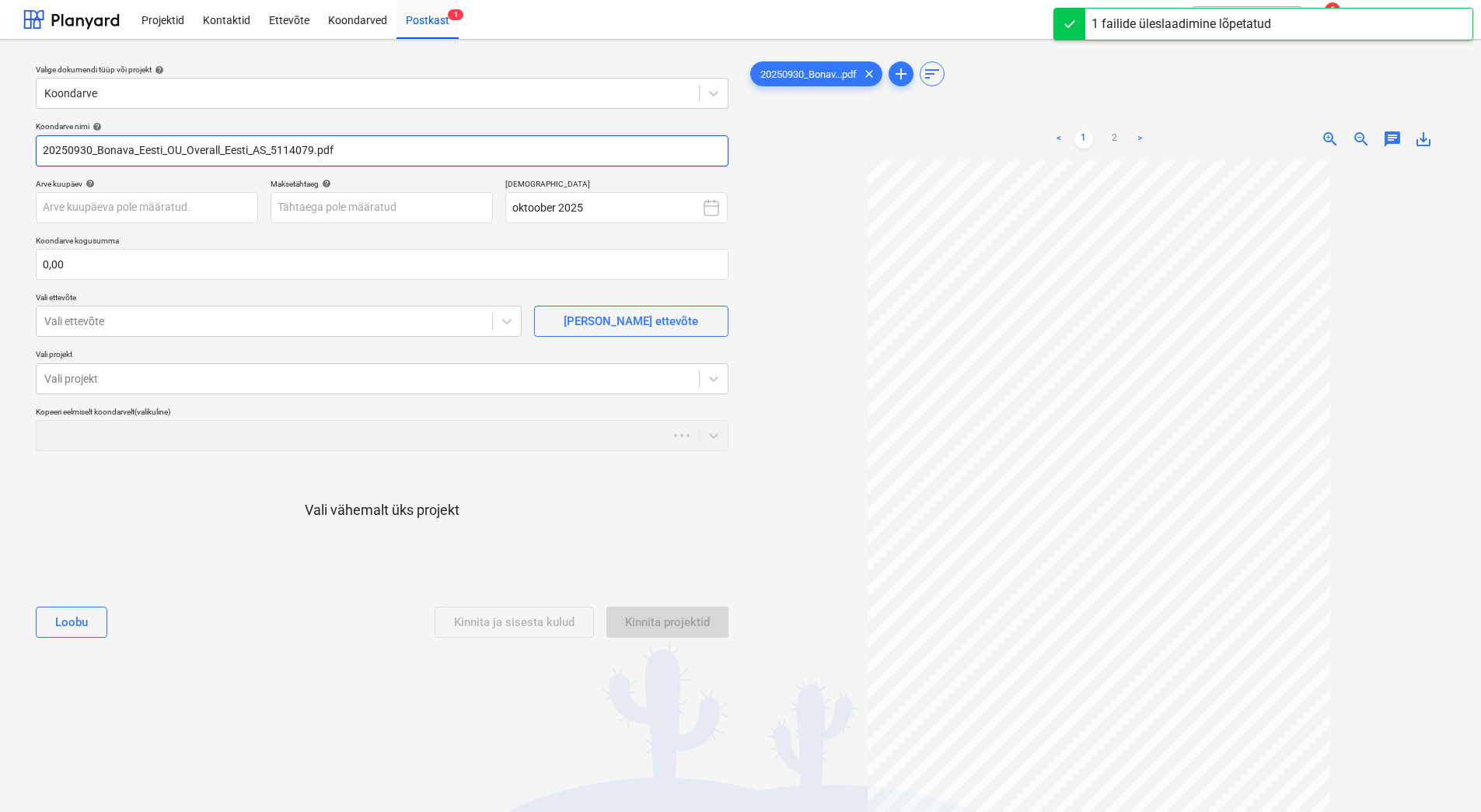
drag, startPoint x: 273, startPoint y: 153, endPoint x: -1, endPoint y: 148, distance: 274.0
click at [0, 148] on html "Projektid Kontaktid Ettevõte Koondarved Postkast 1 format_size keyboard_arrow_d…" at bounding box center [740, 406] width 1481 height 812
paste input "Overall Eesti AS"
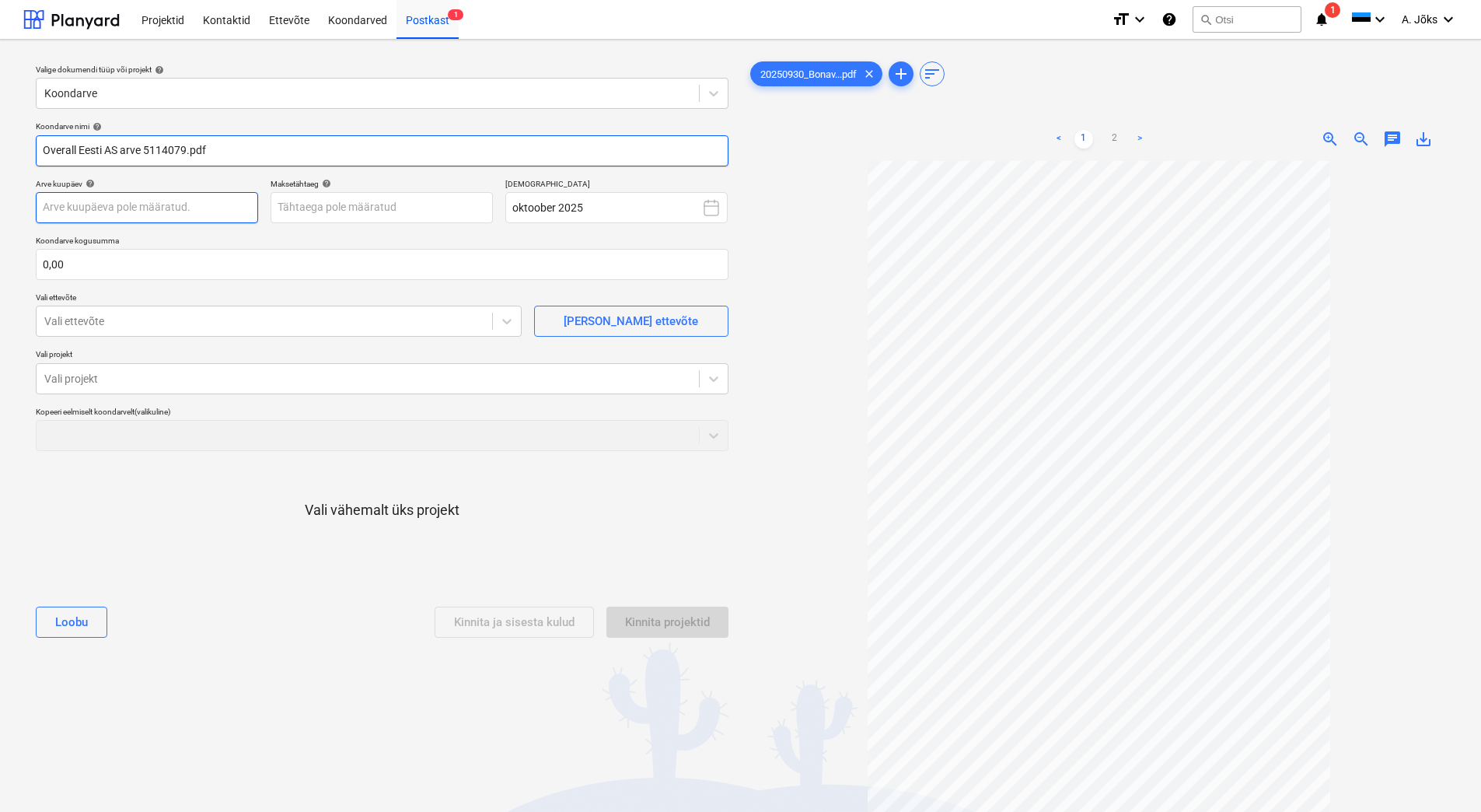
type input "Overall Eesti AS arve 5114079.pdf"
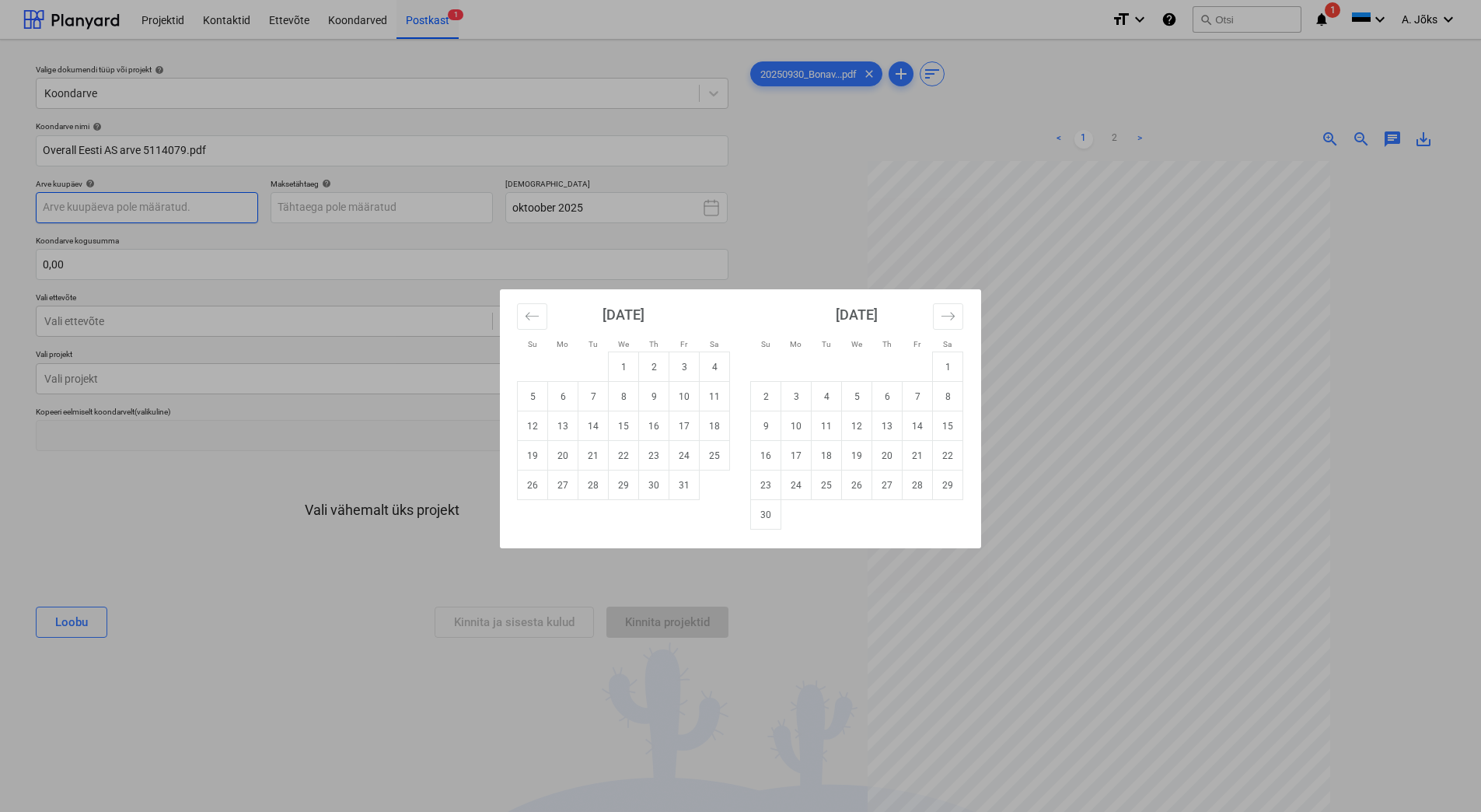
click at [149, 210] on body "Projektid Kontaktid Ettevõte Koondarved Postkast 1 format_size keyboard_arrow_d…" at bounding box center [740, 406] width 1481 height 812
click at [620, 364] on td "1" at bounding box center [624, 366] width 30 height 29
type input "[DATE]"
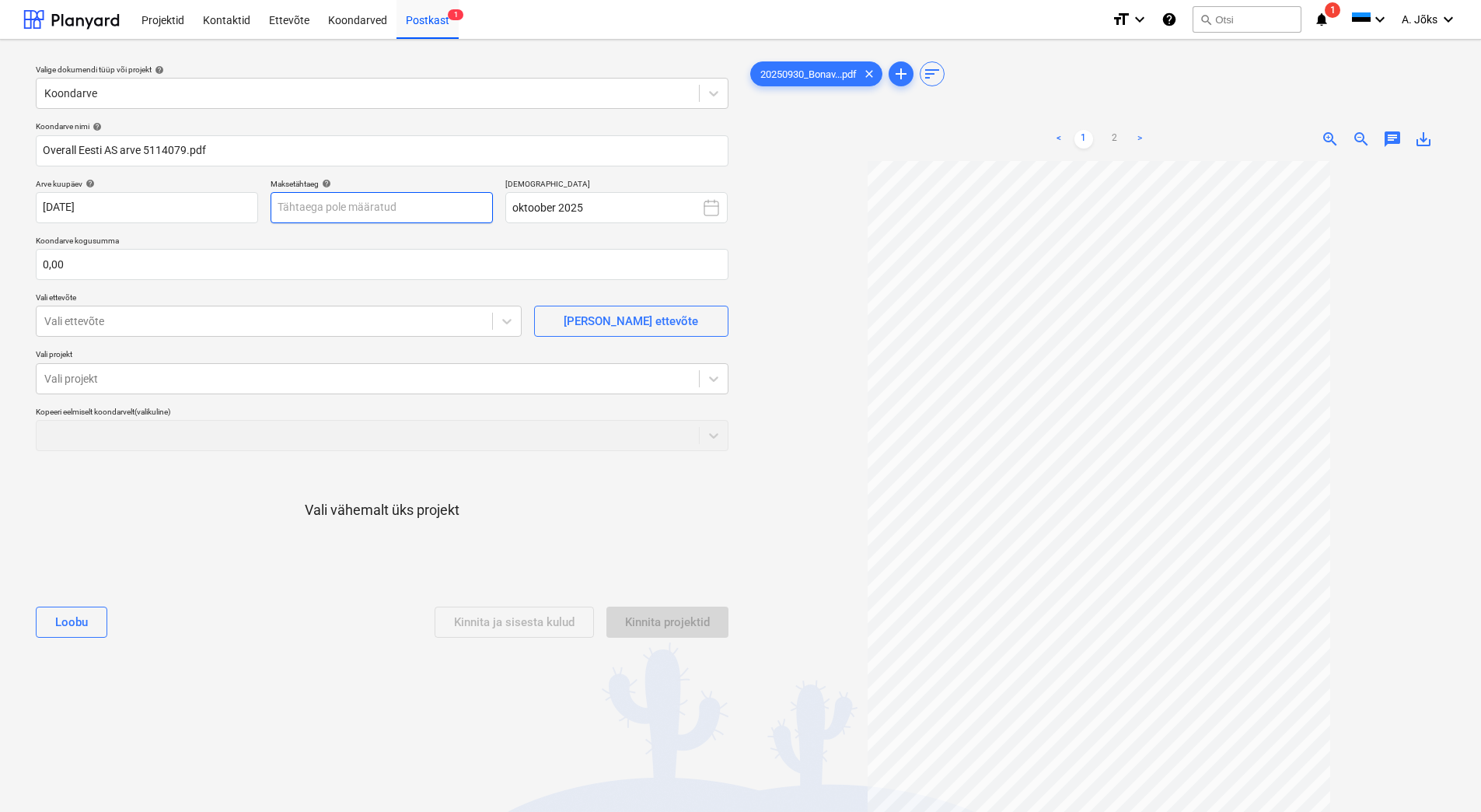
click at [381, 204] on body "Projektid Kontaktid Ettevõte Koondarved Postkast 1 format_size keyboard_arrow_d…" at bounding box center [740, 406] width 1481 height 812
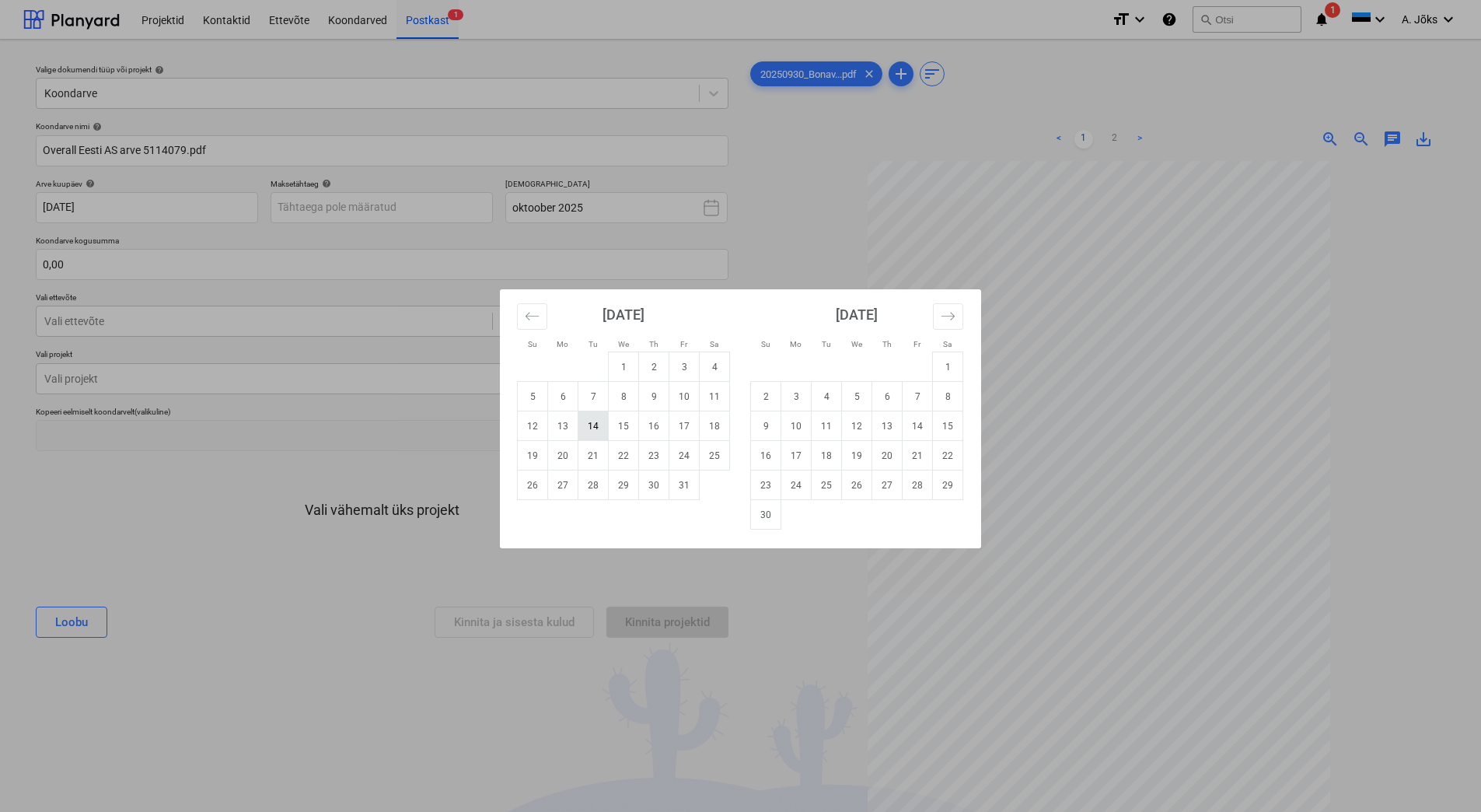
click at [593, 420] on td "14" at bounding box center [594, 426] width 30 height 29
type input "[DATE]"
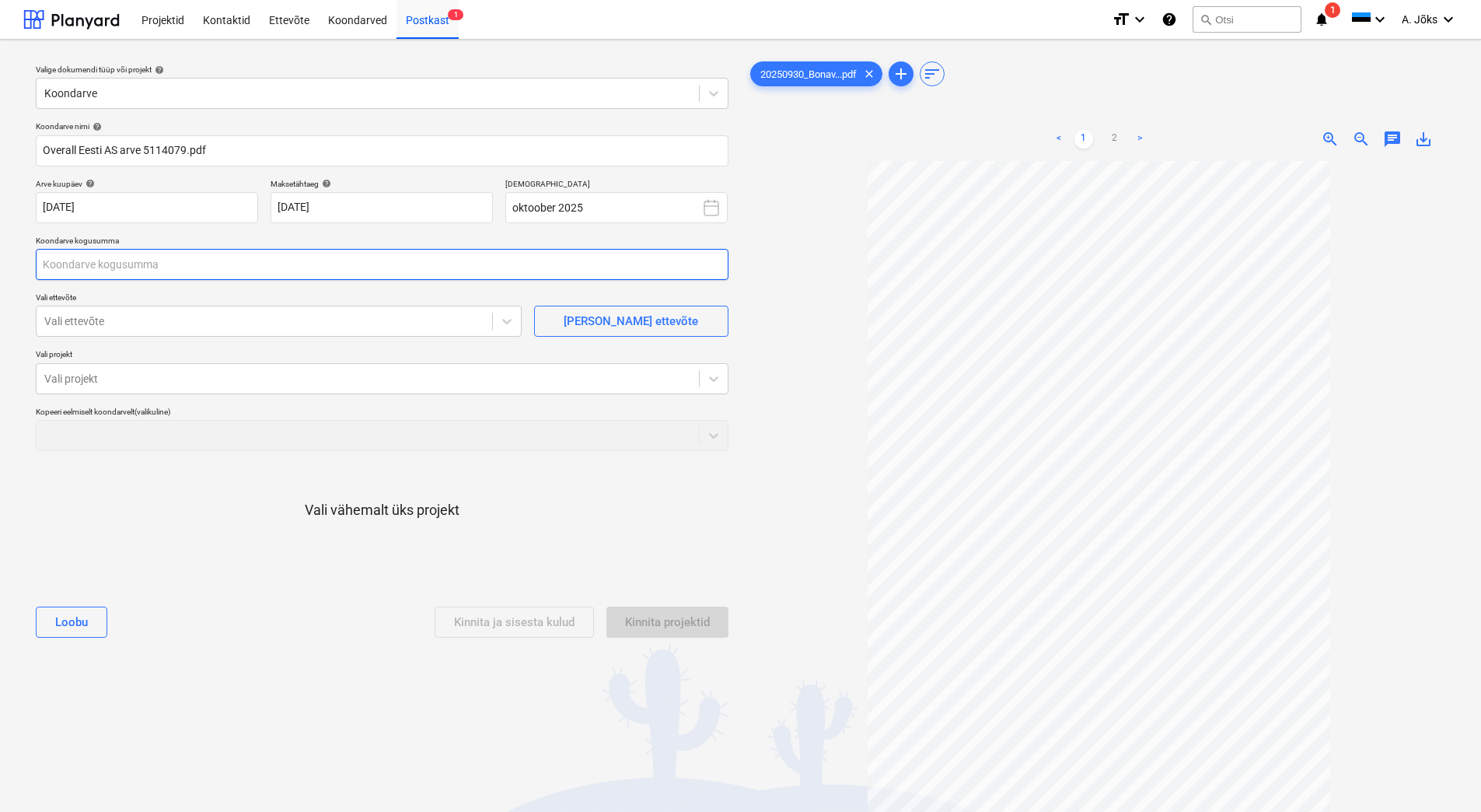
click at [255, 267] on input "text" at bounding box center [382, 264] width 693 height 31
type input "0,00"
click at [288, 273] on input "text" at bounding box center [382, 264] width 693 height 31
type input "53,85"
click at [241, 335] on div "Vali ettevõte" at bounding box center [279, 321] width 486 height 31
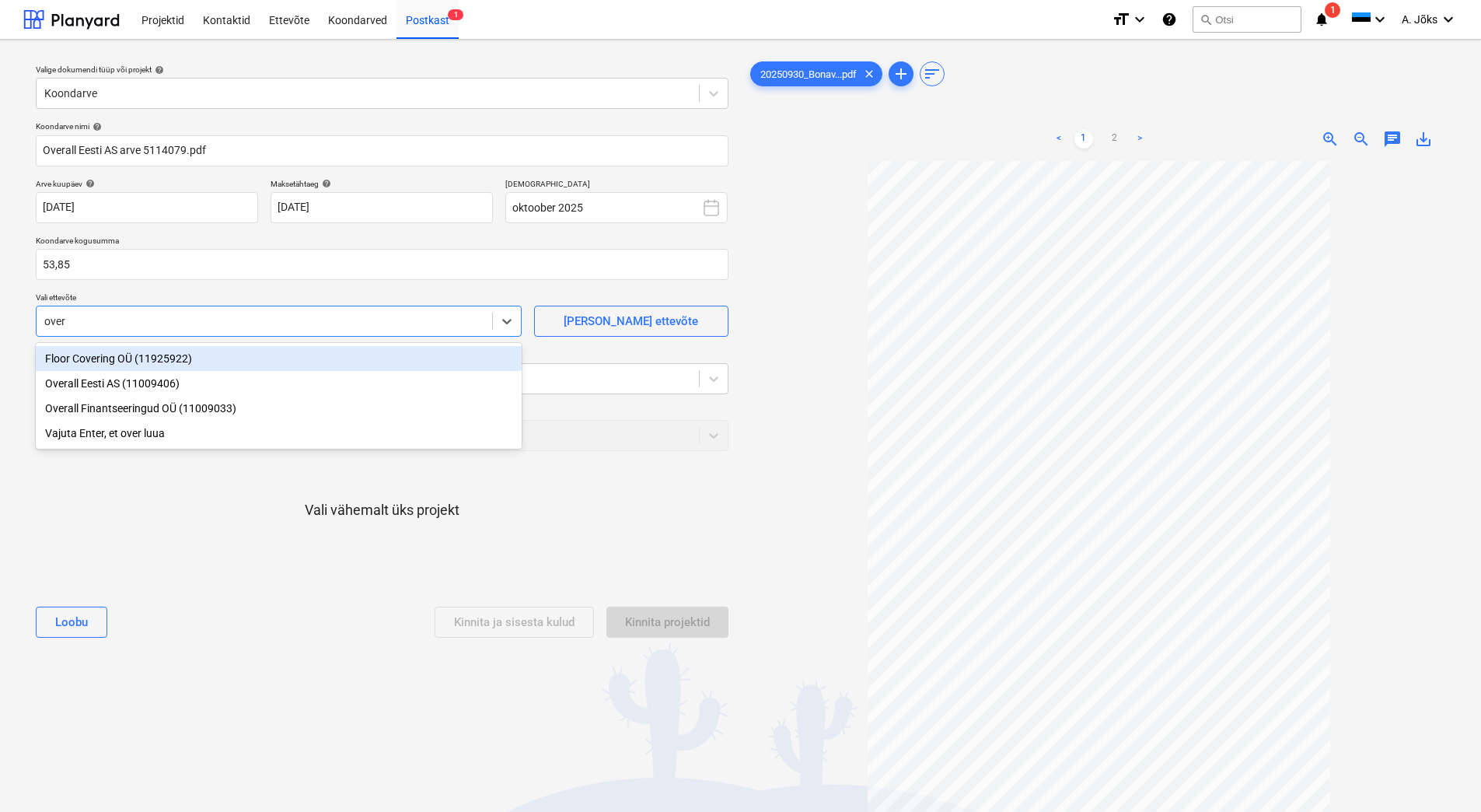
type input "overa"
click at [204, 363] on div "Overall Eesti AS (11009406)" at bounding box center [279, 358] width 486 height 25
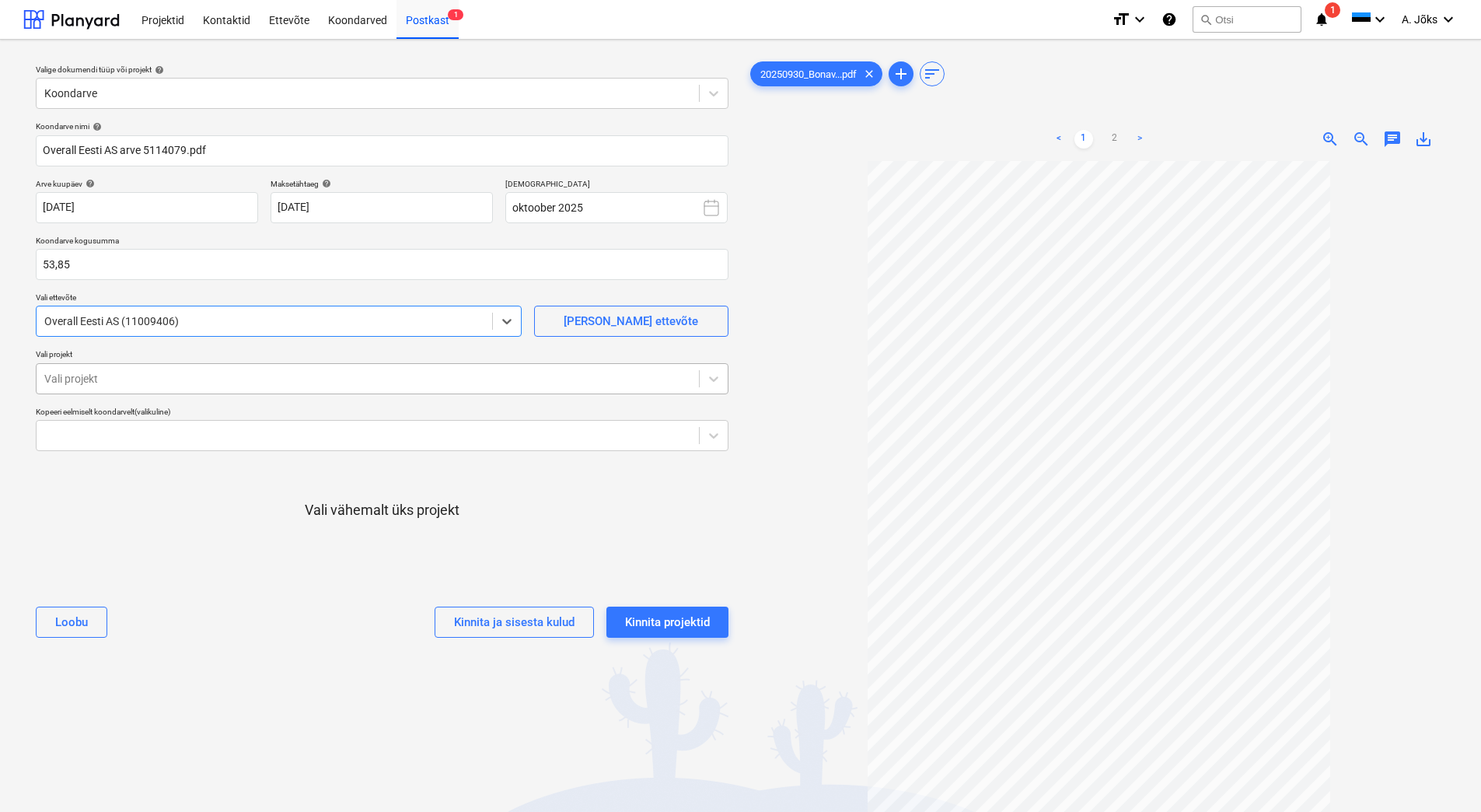
click at [329, 382] on div at bounding box center [368, 378] width 647 height 15
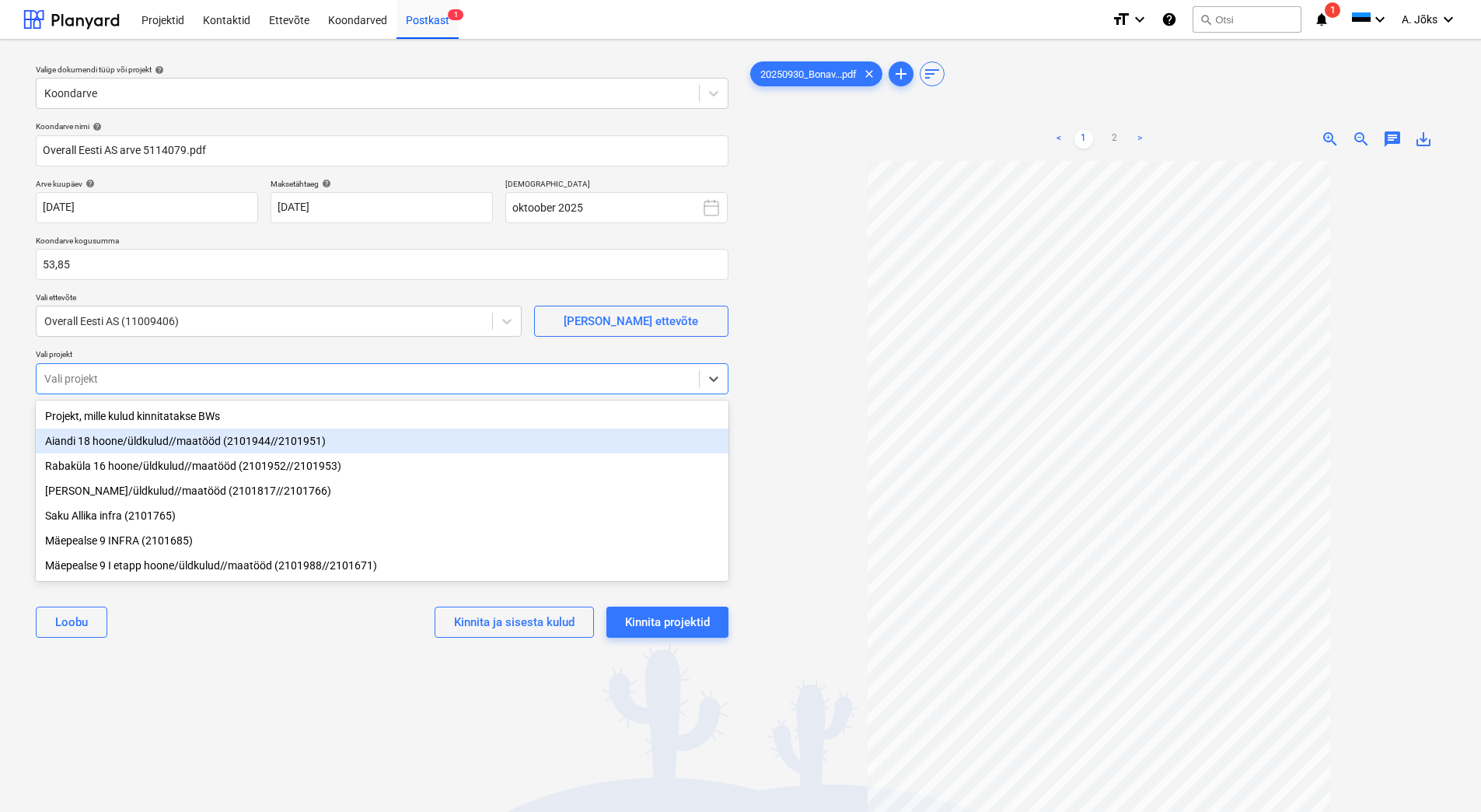
click at [167, 442] on div "Aiandi 18 hoone/üldkulud//maatööd (2101944//2101951)" at bounding box center [382, 441] width 693 height 25
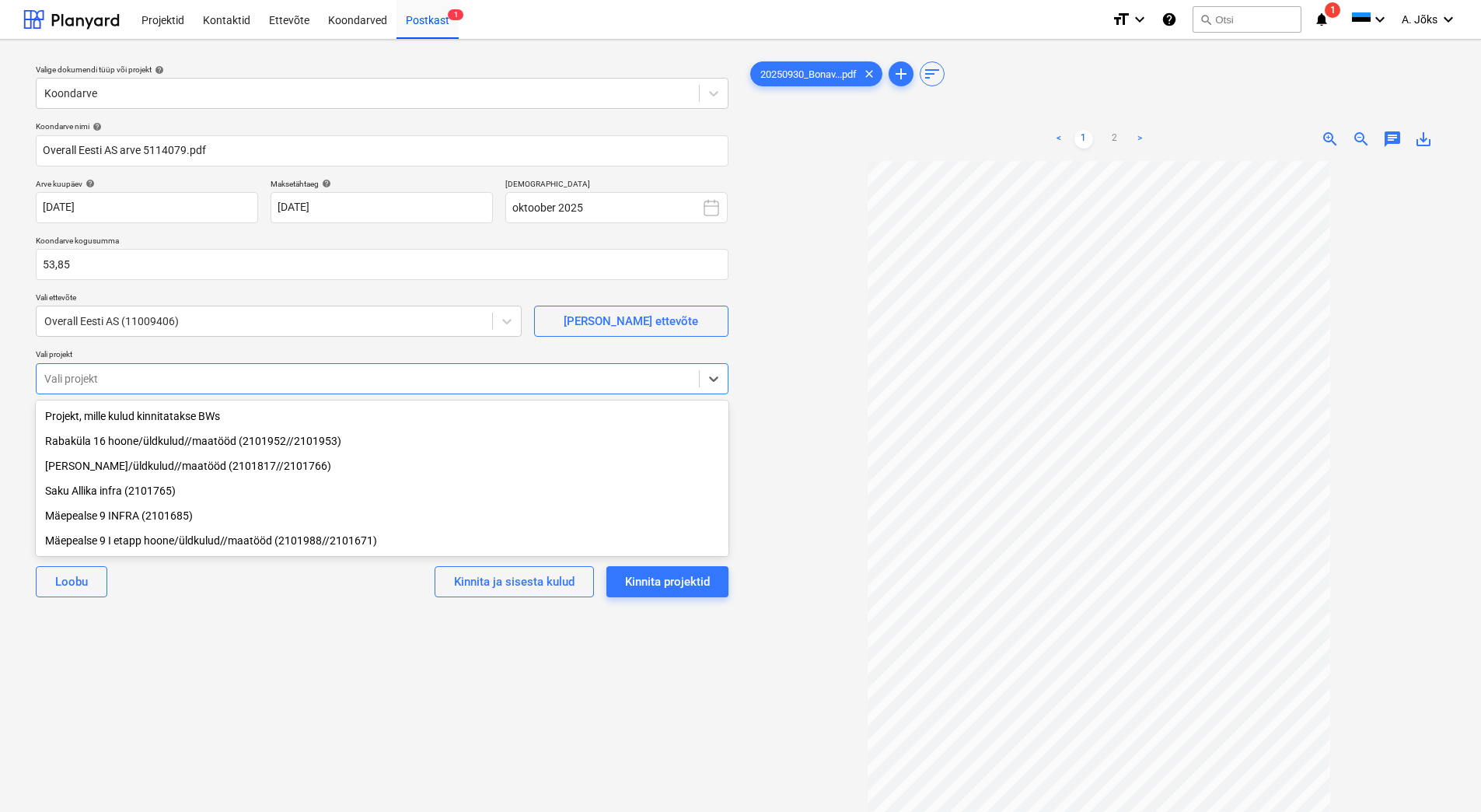
click at [240, 647] on div "Valige dokumendi tüüp või projekt help Koondarve Koondarve nimi help Overall Ee…" at bounding box center [381, 493] width 717 height 883
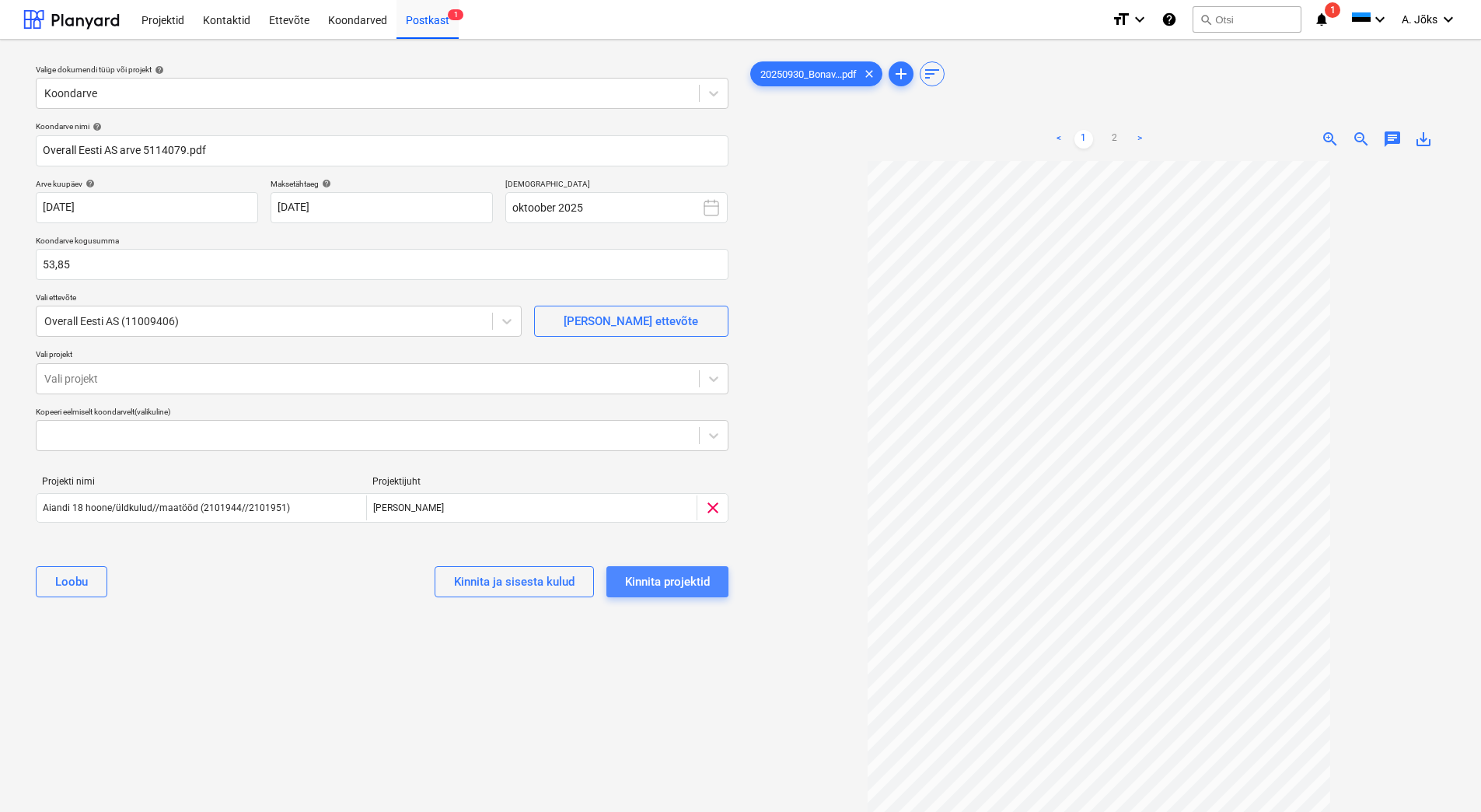
click at [676, 578] on div "Kinnita projektid" at bounding box center [667, 582] width 85 height 21
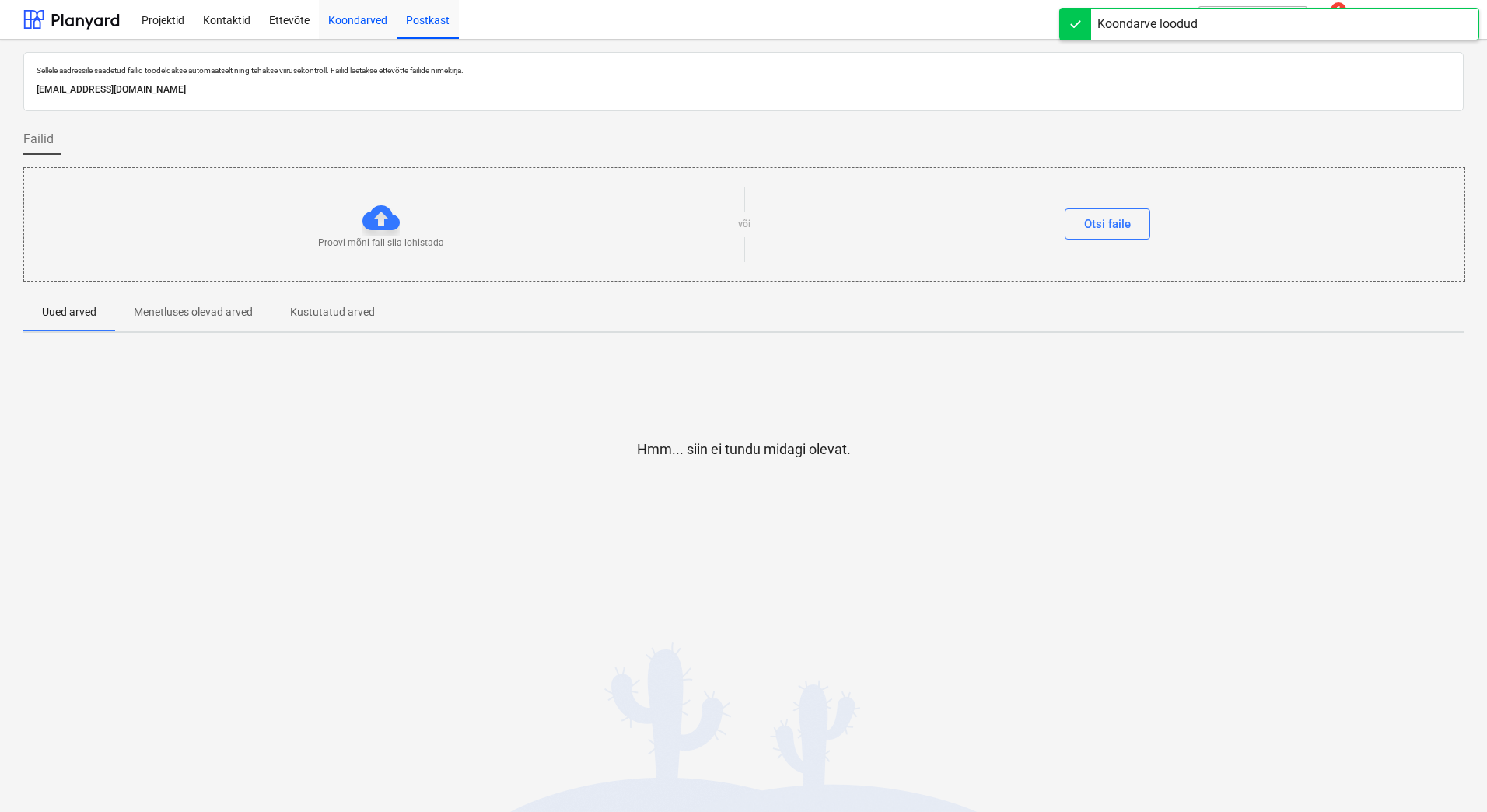
click at [371, 15] on div "Koondarved" at bounding box center [357, 19] width 78 height 39
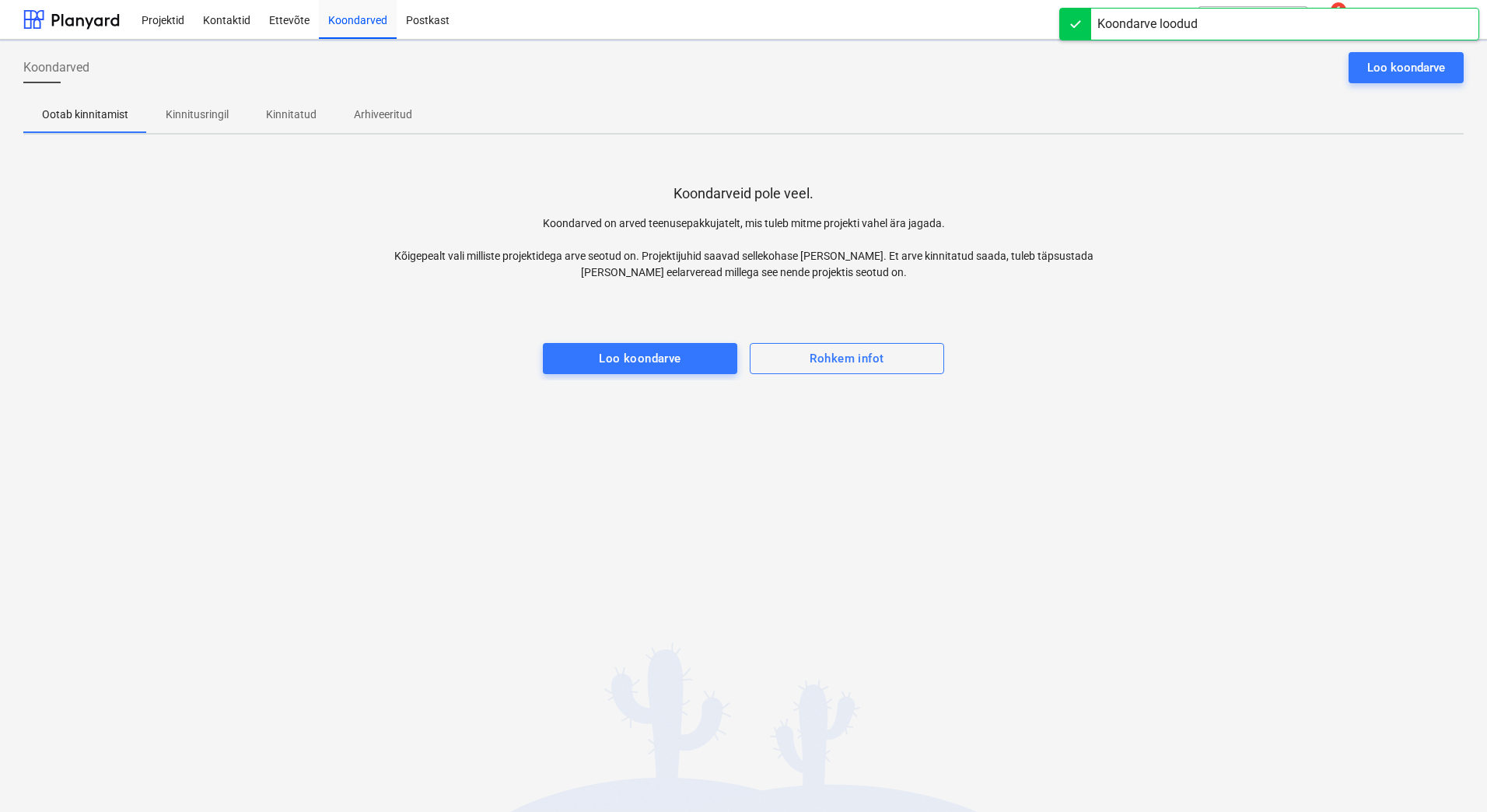
click at [206, 111] on p "Kinnitusringil" at bounding box center [197, 114] width 63 height 16
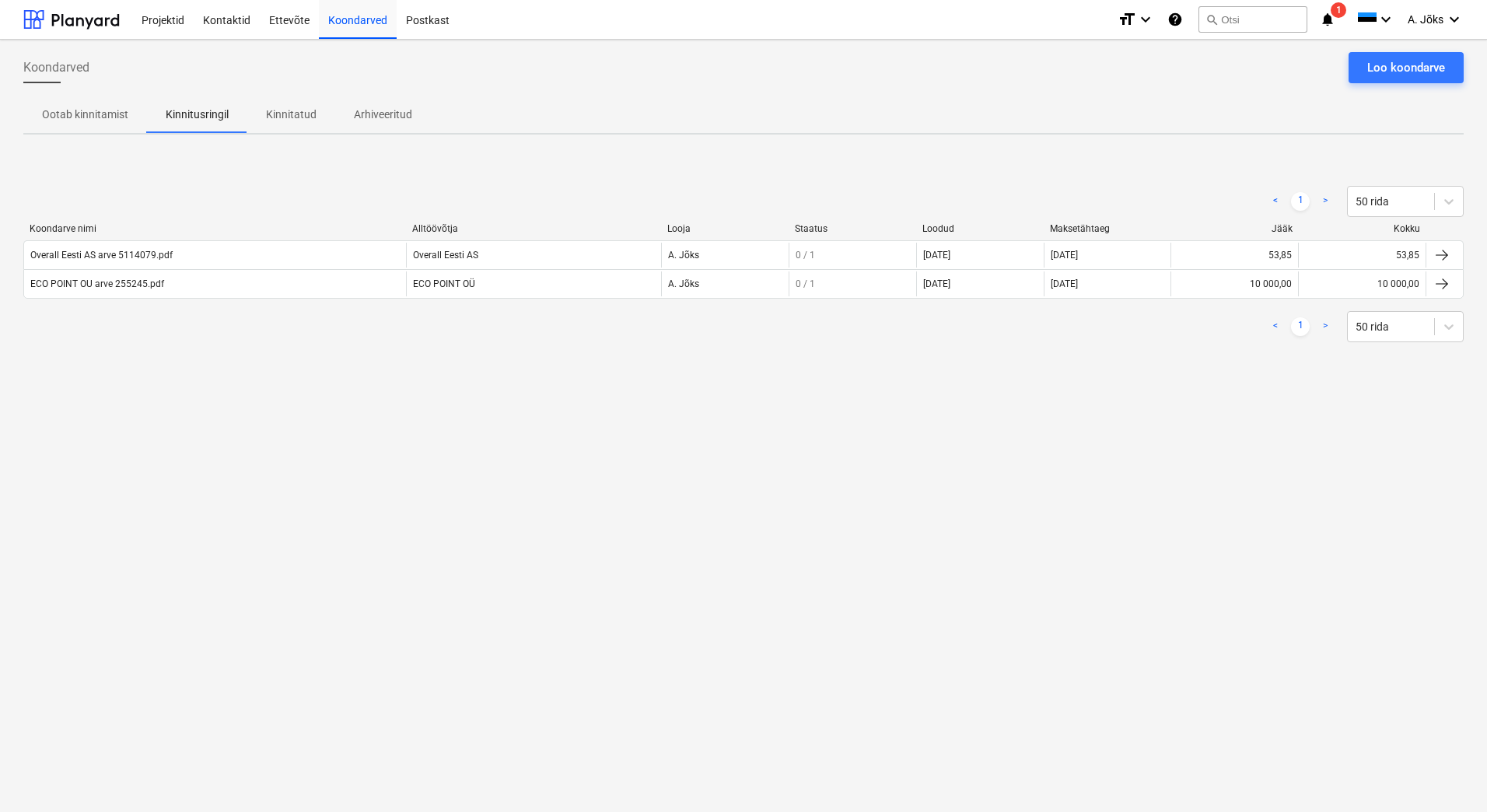
click at [401, 513] on div "Koondarved Loo koondarve Ootab kinnitamist Kinnitusringil Kinnitatud Arhiveerit…" at bounding box center [744, 425] width 1487 height 772
click at [629, 448] on div "Koondarved Loo koondarve Ootab kinnitamist Kinnitusringil Kinnitatud Arhiveerit…" at bounding box center [744, 425] width 1487 height 772
click at [196, 114] on p "Kinnitusringil" at bounding box center [197, 114] width 63 height 16
click at [297, 118] on p "Kinnitatud" at bounding box center [291, 114] width 51 height 16
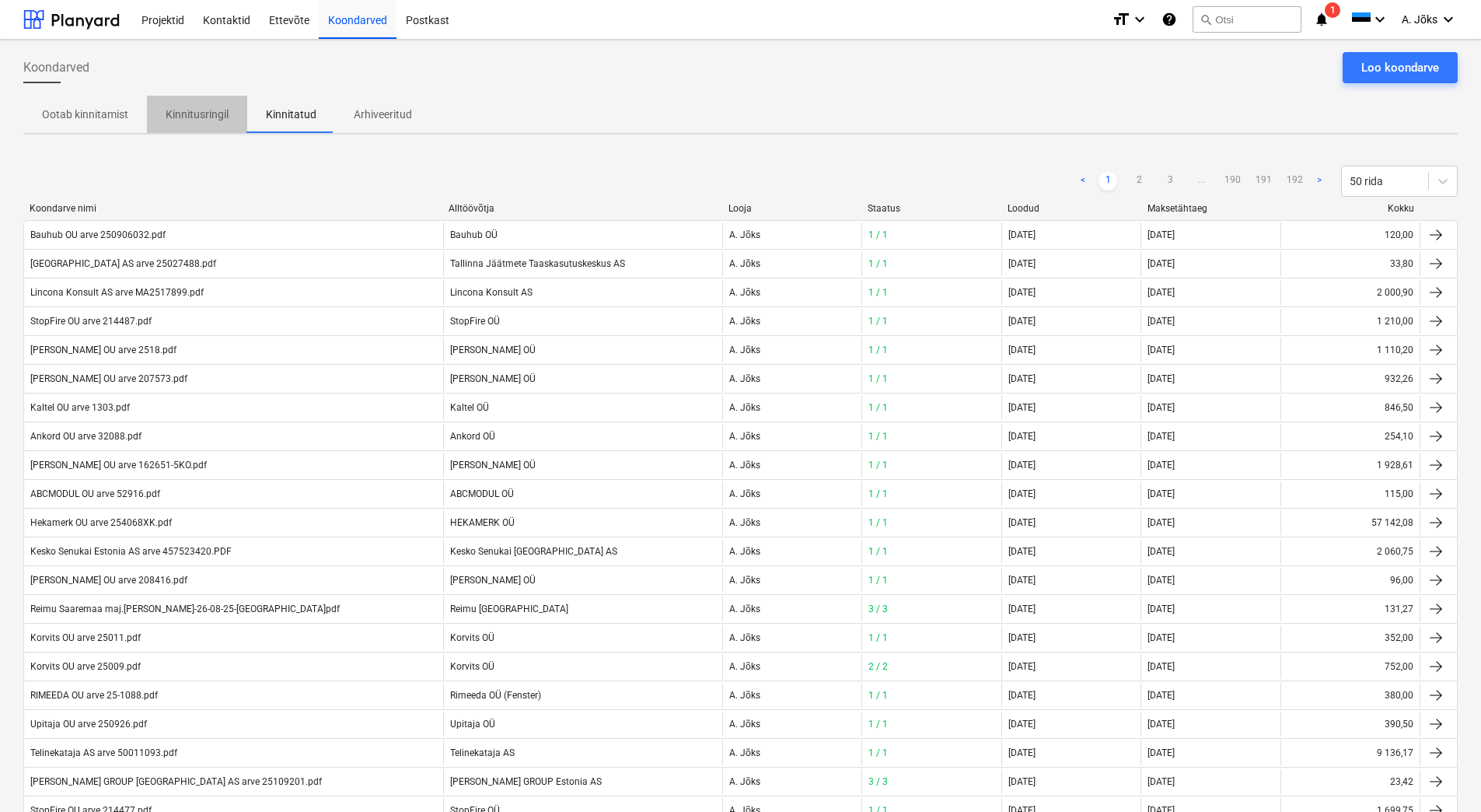
click at [183, 113] on p "Kinnitusringil" at bounding box center [197, 114] width 63 height 16
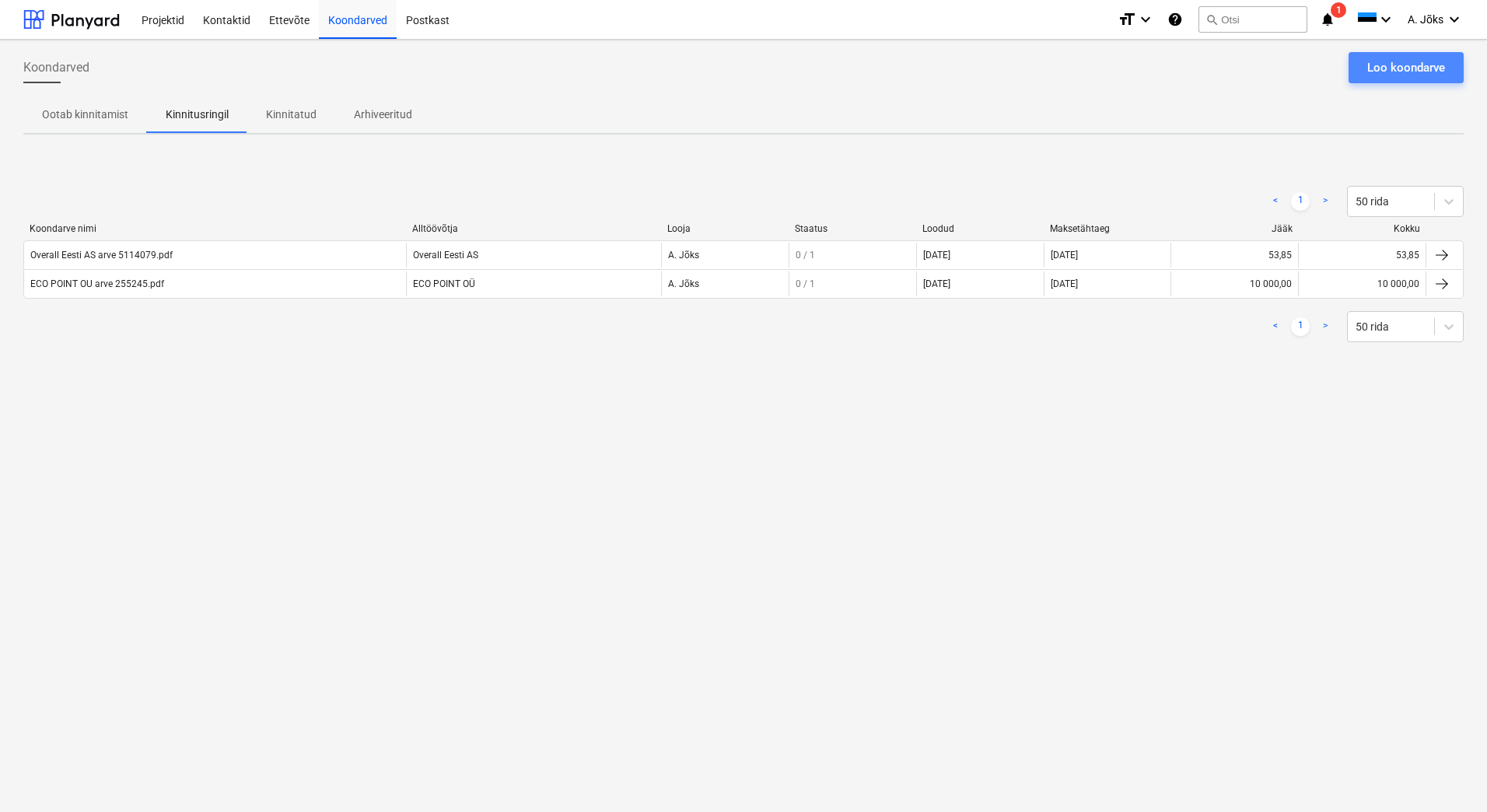
click at [1399, 59] on div "Loo koondarve" at bounding box center [1406, 67] width 78 height 21
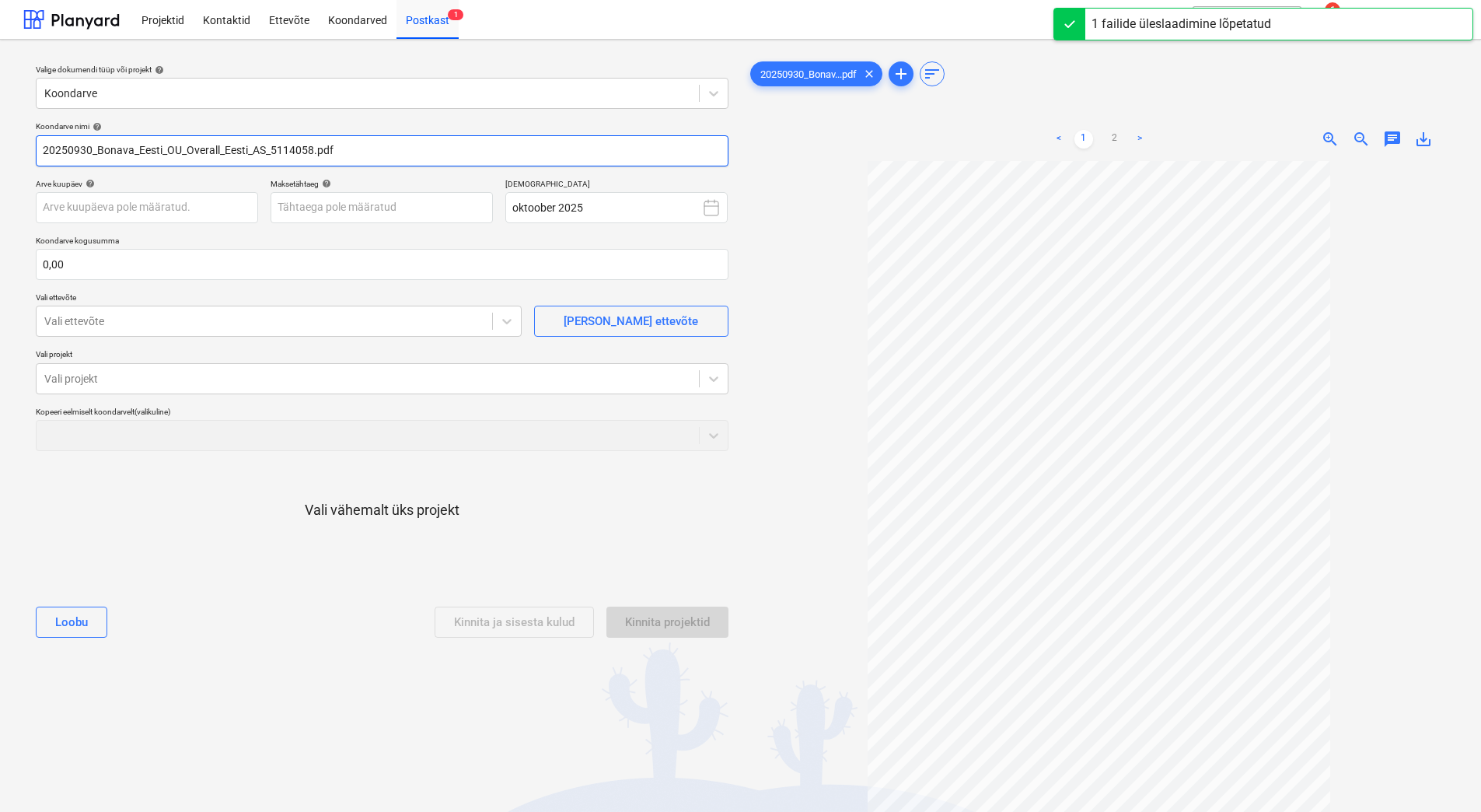
drag, startPoint x: 272, startPoint y: 152, endPoint x: -45, endPoint y: 131, distance: 317.7
click at [0, 131] on html "Projektid Kontaktid Ettevõte Koondarved Postkast 1 format_size keyboard_arrow_d…" at bounding box center [740, 406] width 1481 height 812
paste input "Overall Eesti AS"
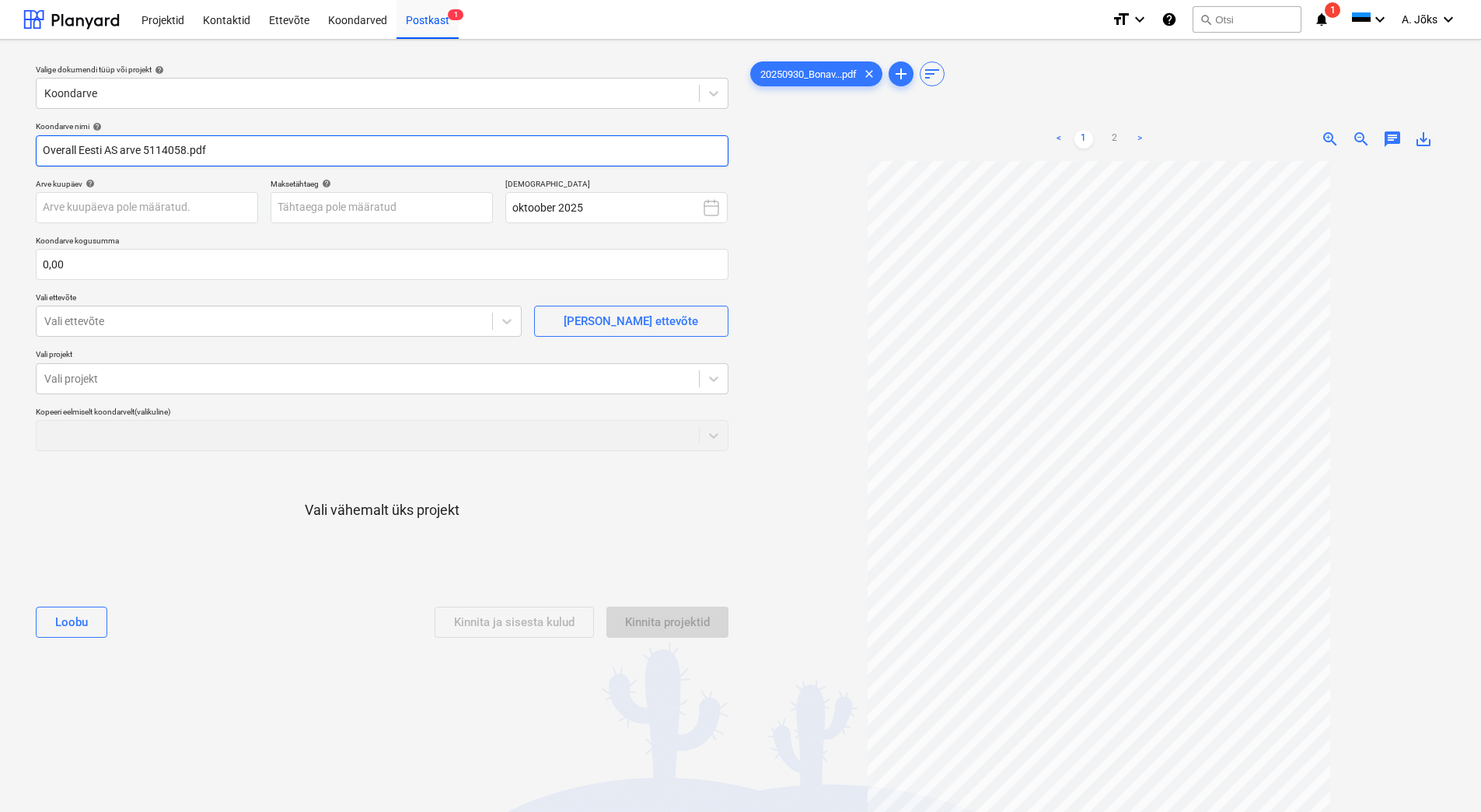
type input "Overall Eesti AS arve 5114058.pdf"
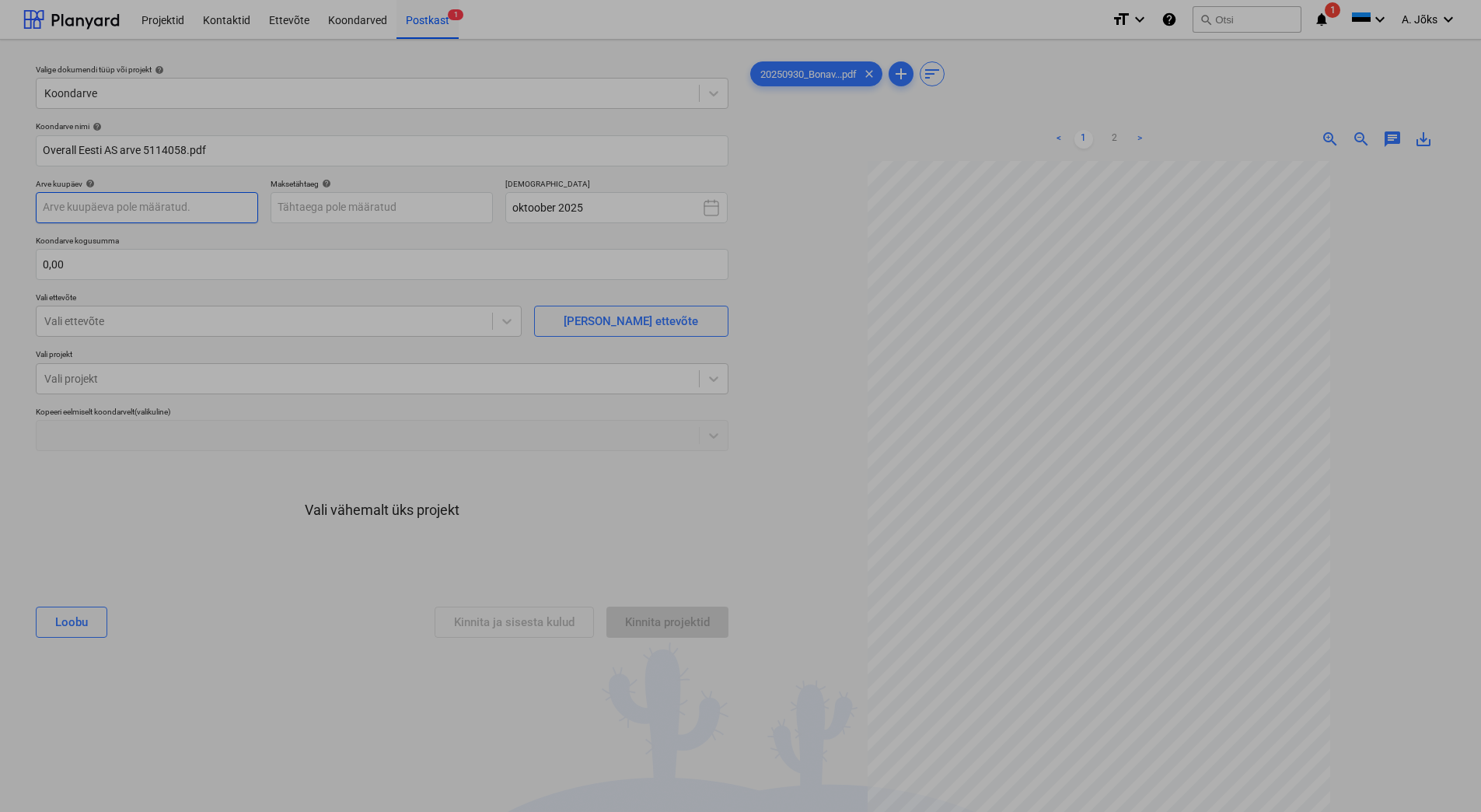
click at [180, 207] on body "Projektid Kontaktid Ettevõte Koondarved Postkast 1 format_size keyboard_arrow_d…" at bounding box center [740, 406] width 1481 height 812
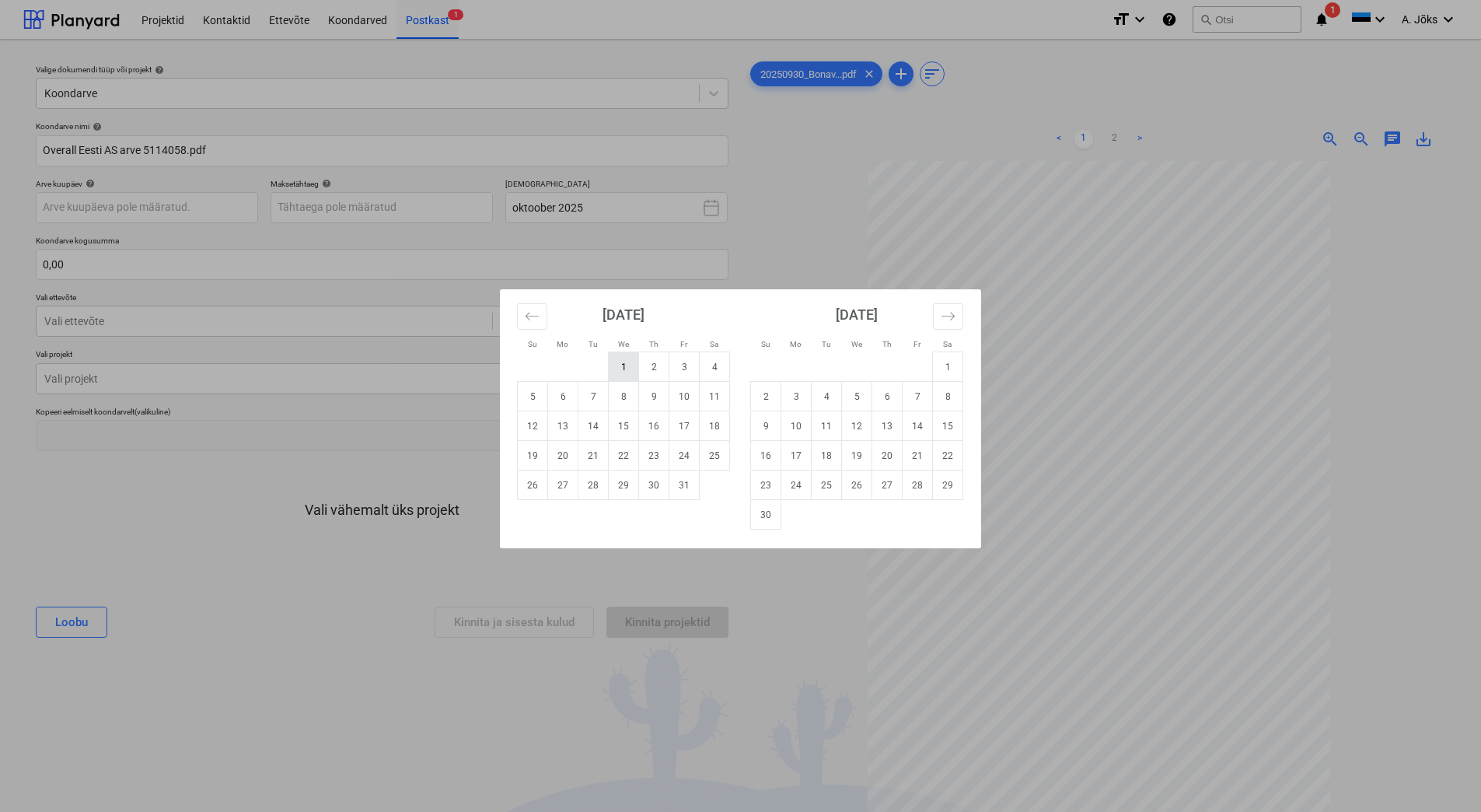
click at [615, 365] on td "1" at bounding box center [624, 366] width 30 height 29
type input "[DATE]"
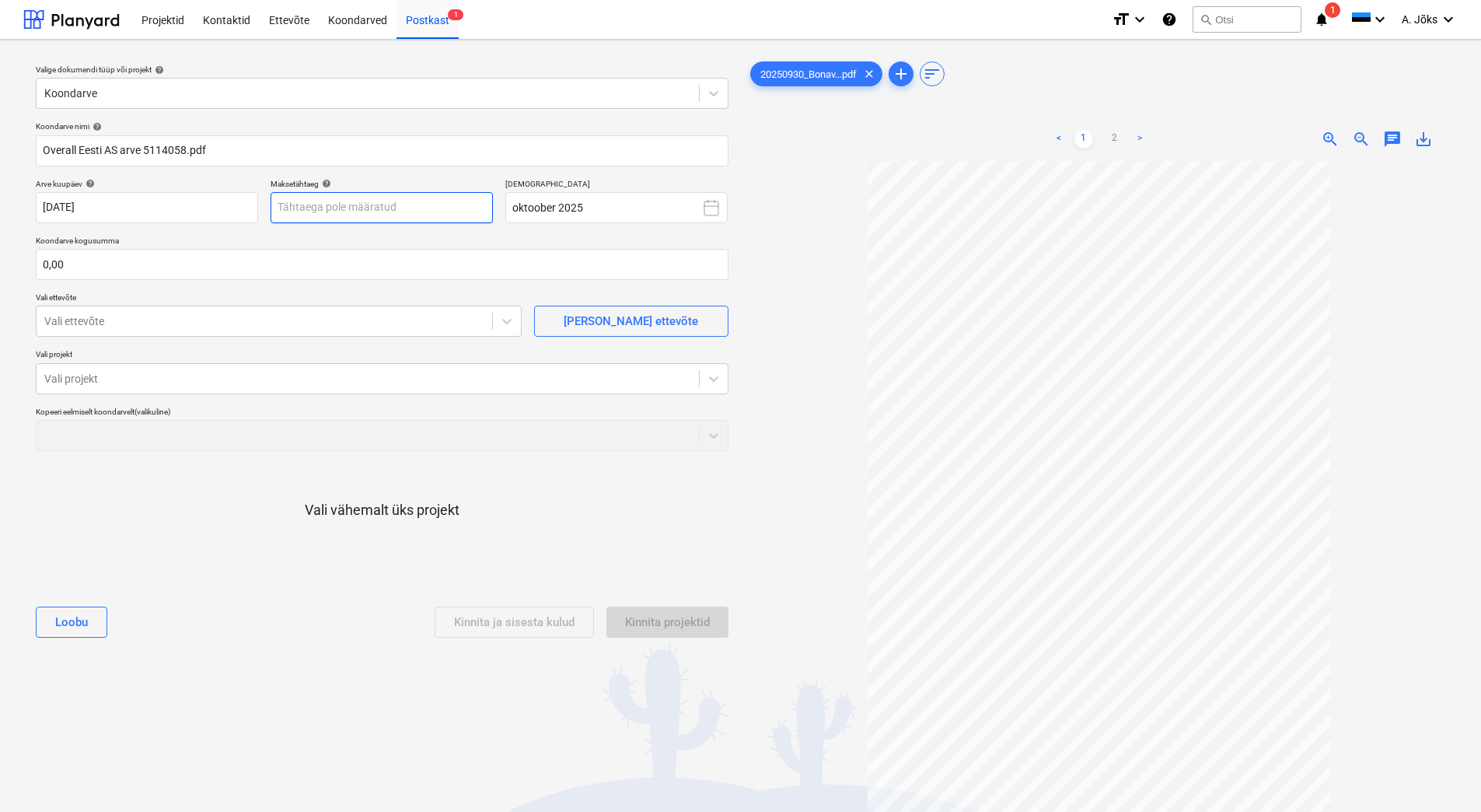
click at [388, 207] on body "Projektid Kontaktid Ettevõte Koondarved Postkast 1 format_size keyboard_arrow_d…" at bounding box center [740, 406] width 1481 height 812
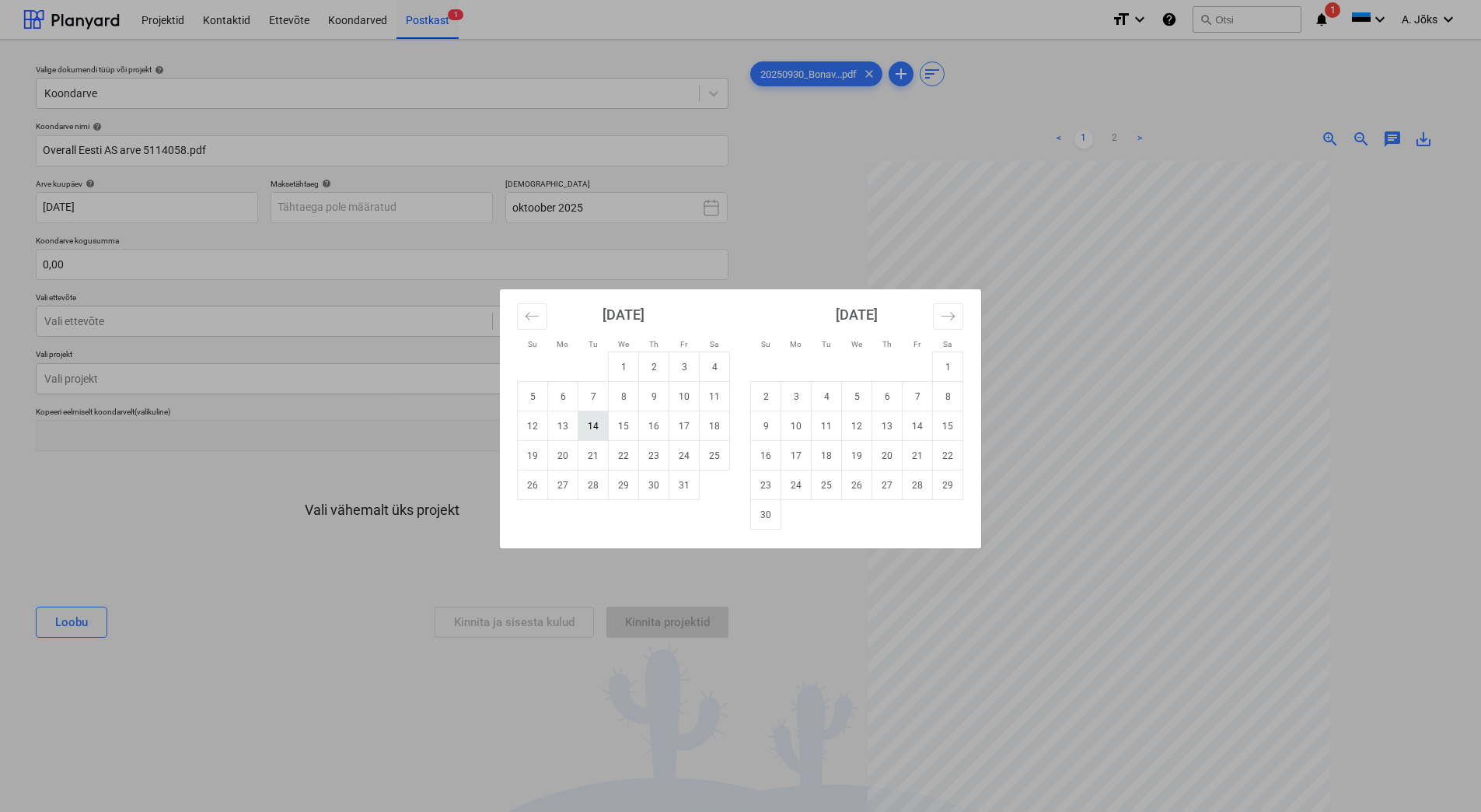
click at [595, 425] on td "14" at bounding box center [594, 426] width 30 height 29
type input "[DATE]"
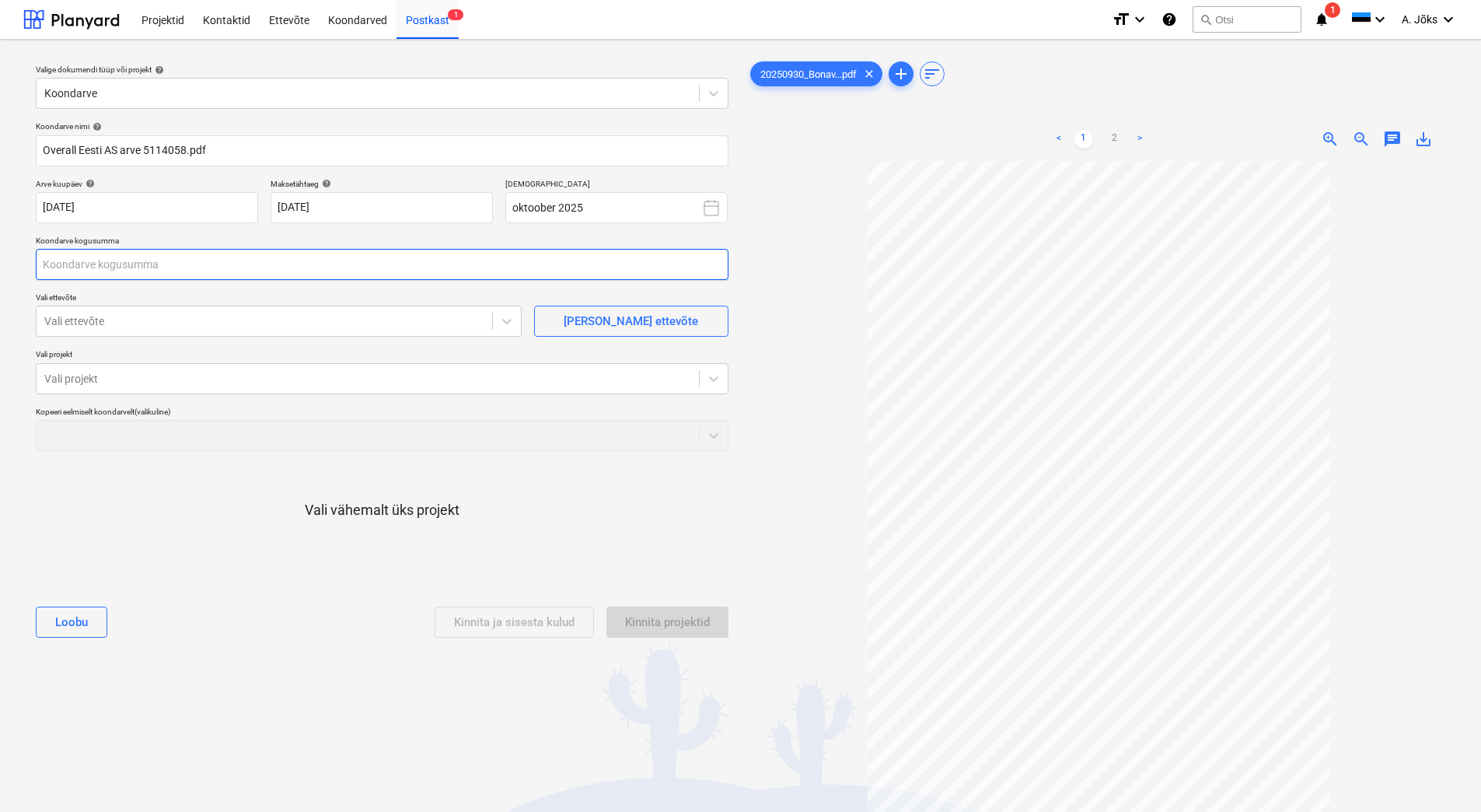
click at [185, 266] on input "text" at bounding box center [382, 264] width 693 height 31
type input "36,00"
click at [180, 318] on div at bounding box center [264, 321] width 440 height 15
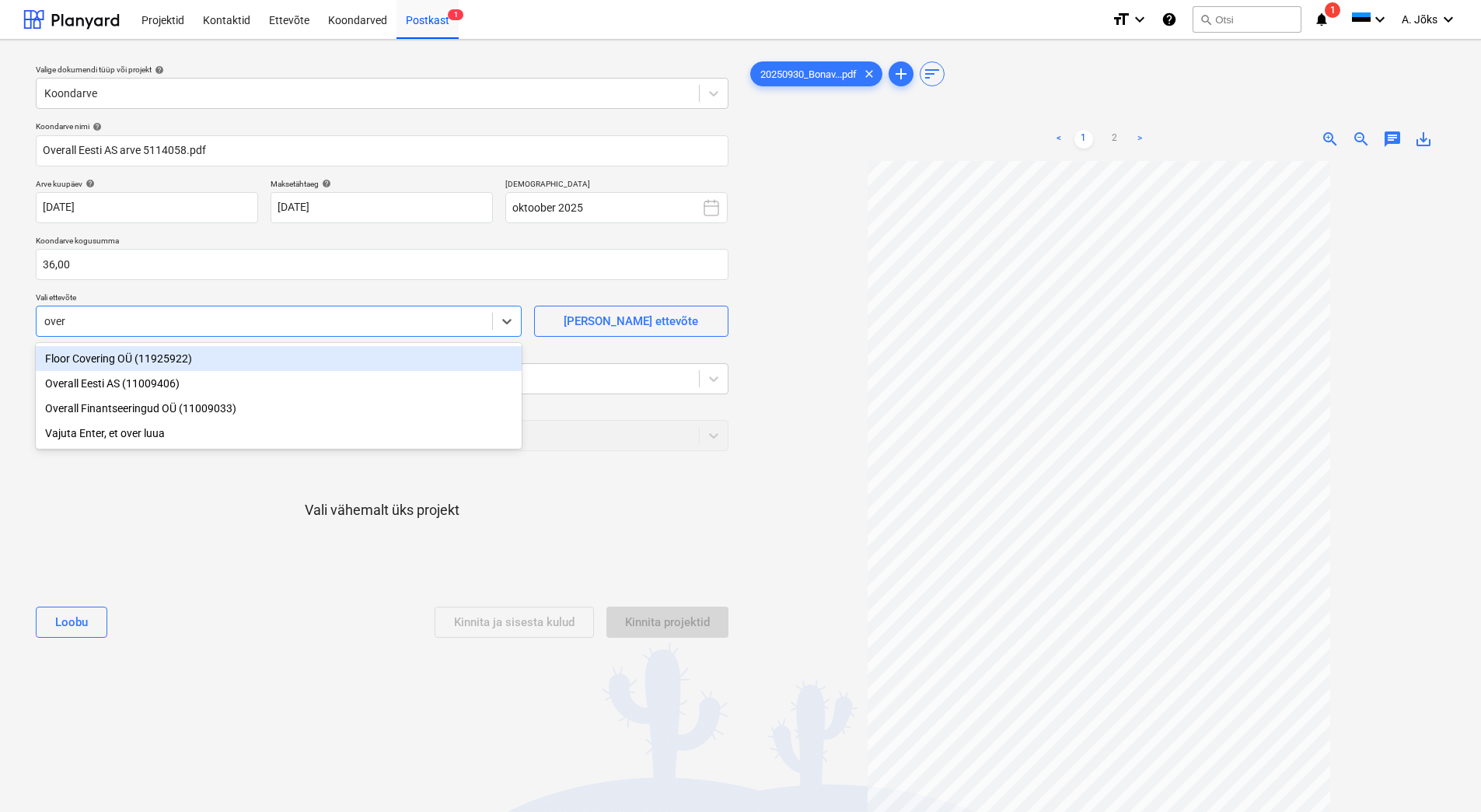
type input "overa"
click at [161, 361] on div "Overall Eesti AS (11009406)" at bounding box center [279, 358] width 486 height 25
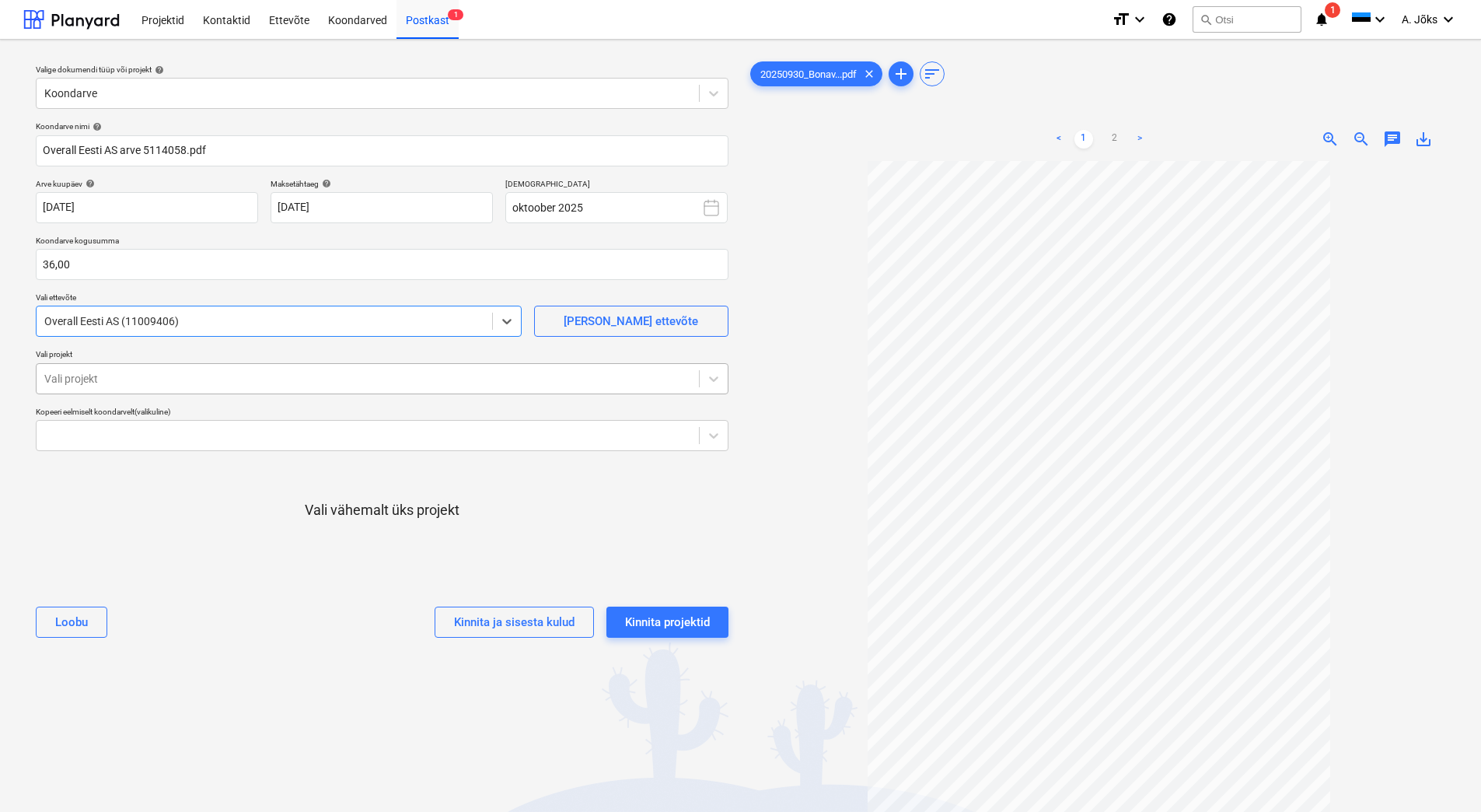
click at [168, 372] on div at bounding box center [368, 378] width 647 height 15
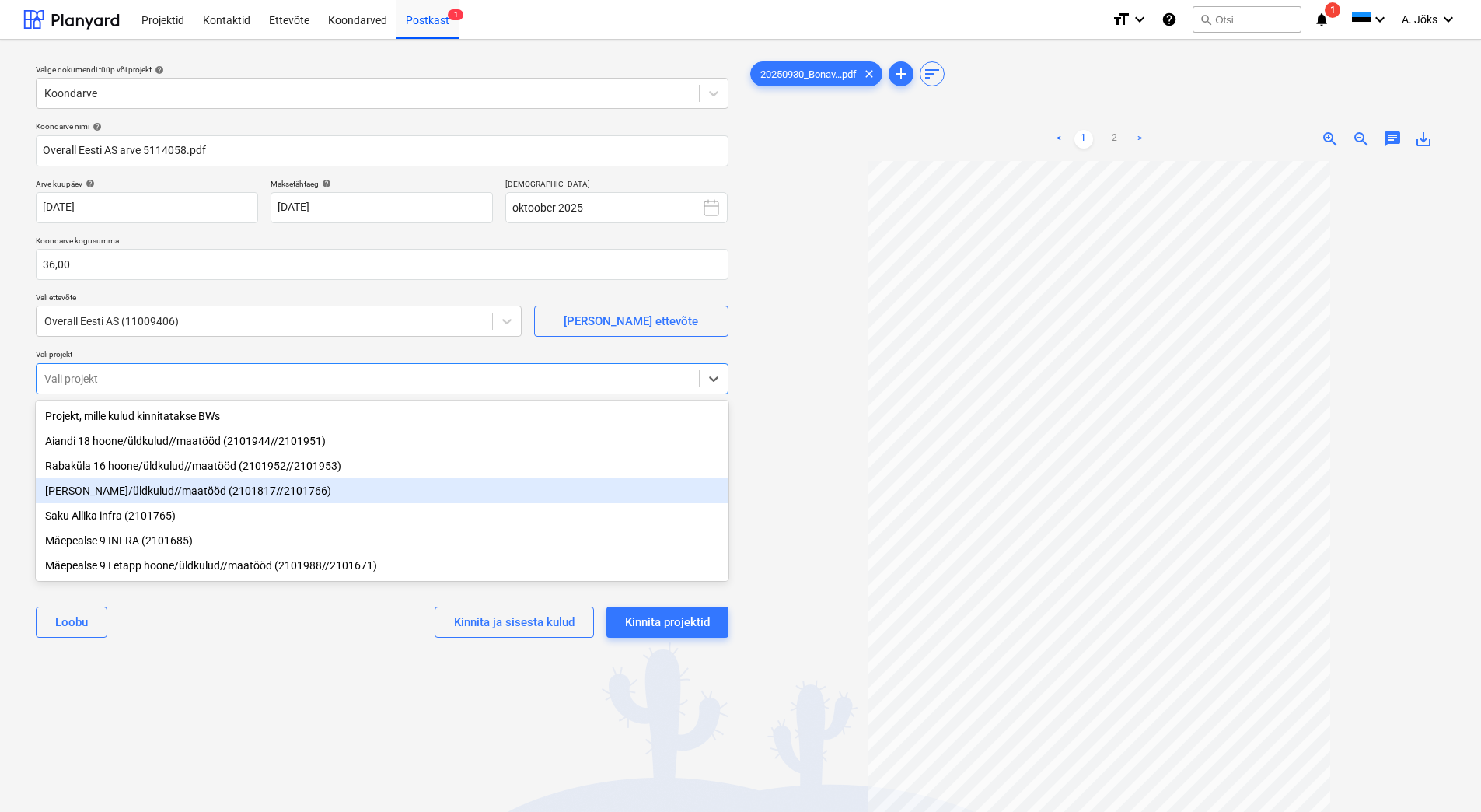
click at [197, 494] on div "[PERSON_NAME]/üldkulud//maatööd (2101817//2101766)" at bounding box center [382, 490] width 693 height 25
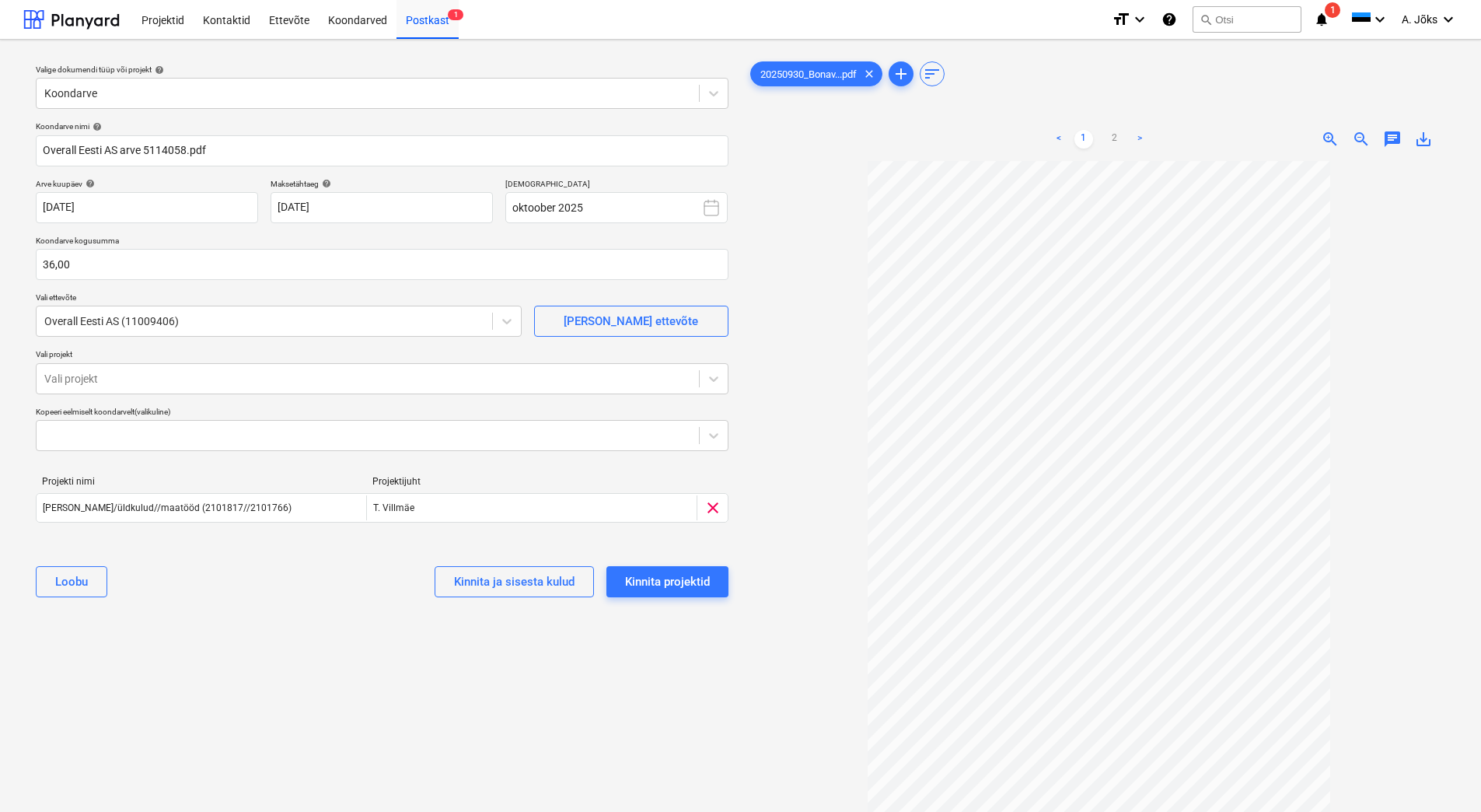
click at [288, 666] on div "Valige dokumendi tüüp või projekt help Koondarve Koondarve nimi help Overall Ee…" at bounding box center [381, 493] width 717 height 883
click at [653, 578] on div "Kinnita projektid" at bounding box center [667, 582] width 85 height 21
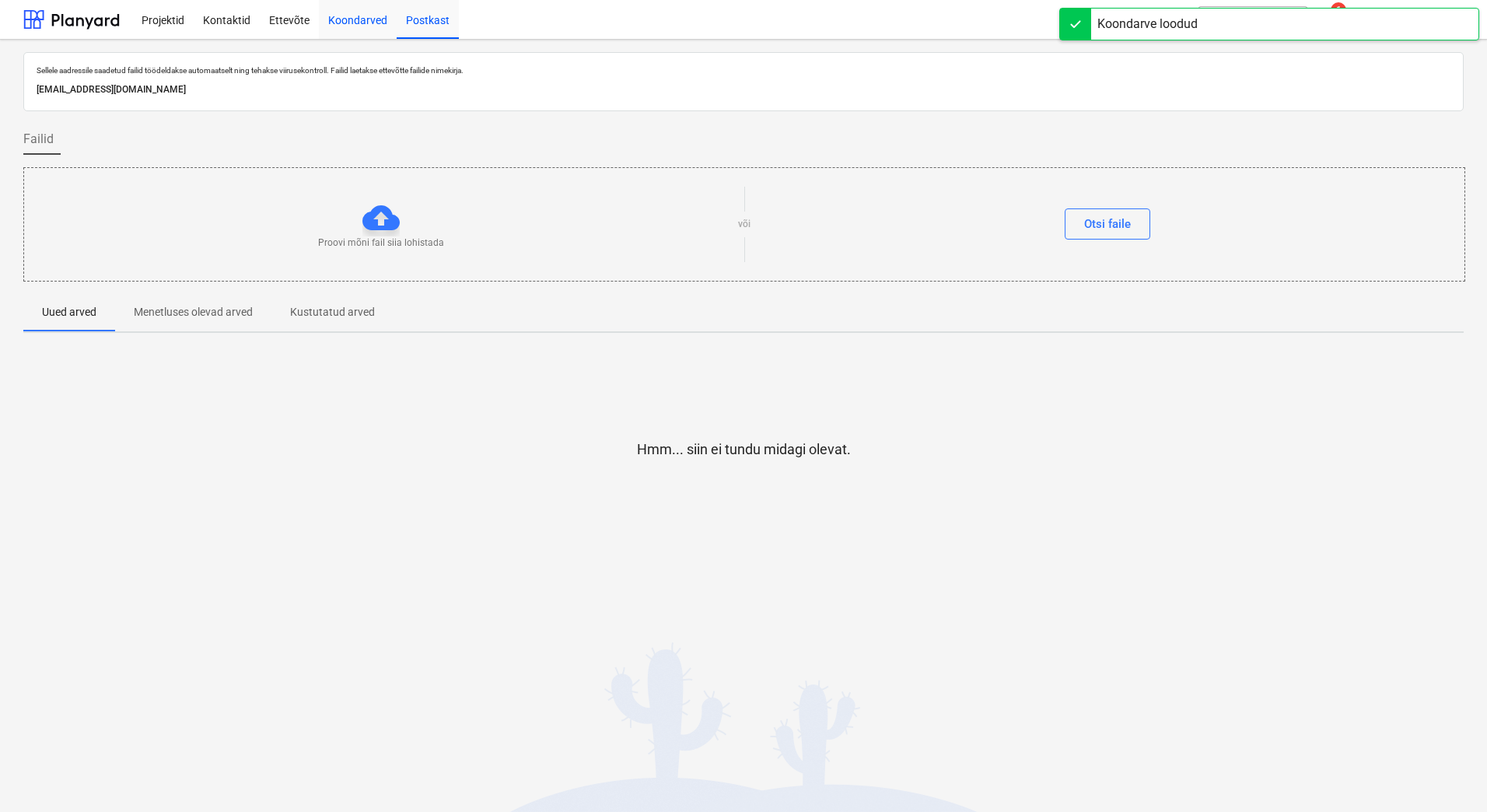
click at [357, 24] on div "Koondarved" at bounding box center [357, 19] width 78 height 39
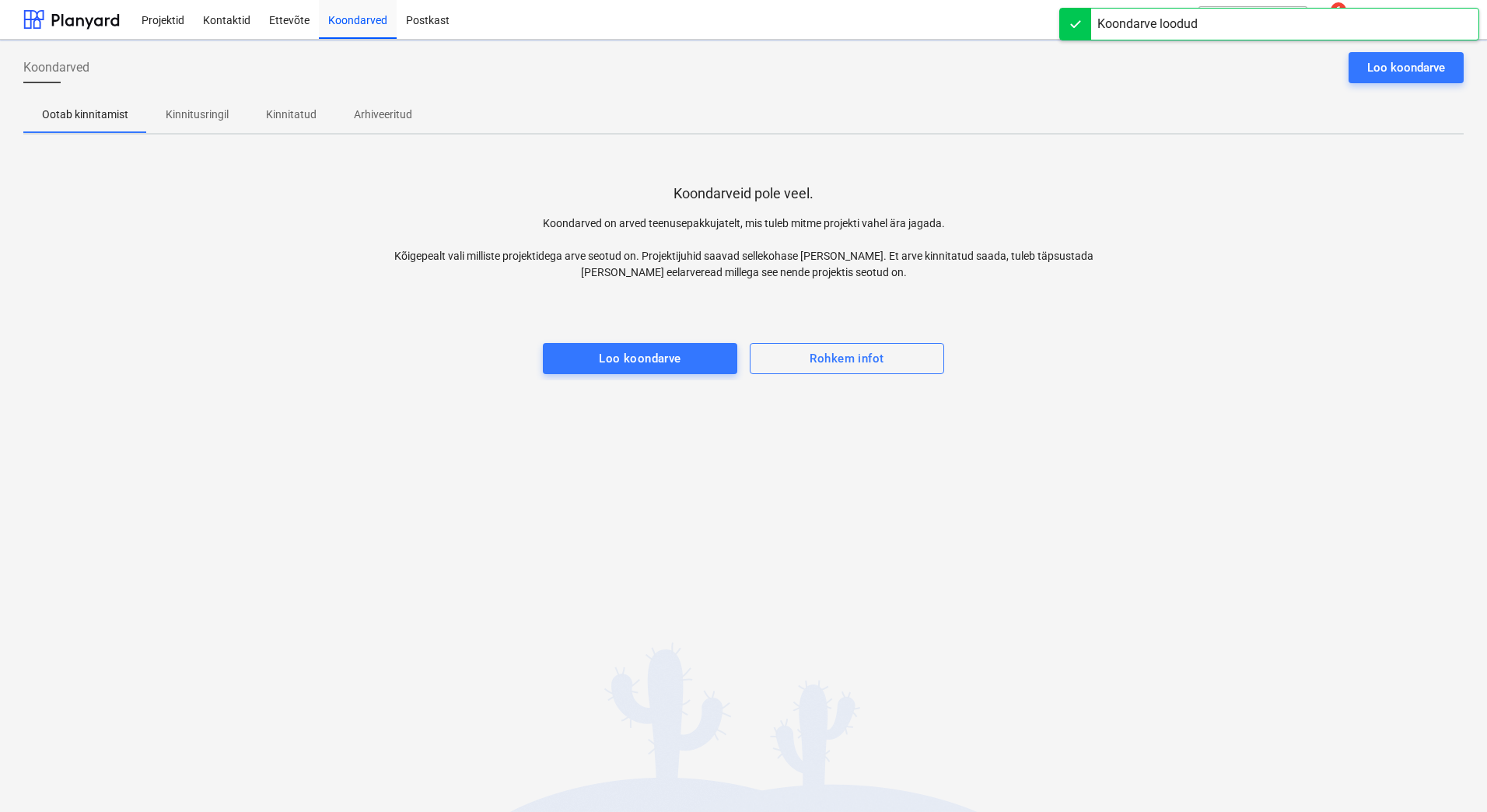
click at [207, 114] on p "Kinnitusringil" at bounding box center [197, 114] width 63 height 16
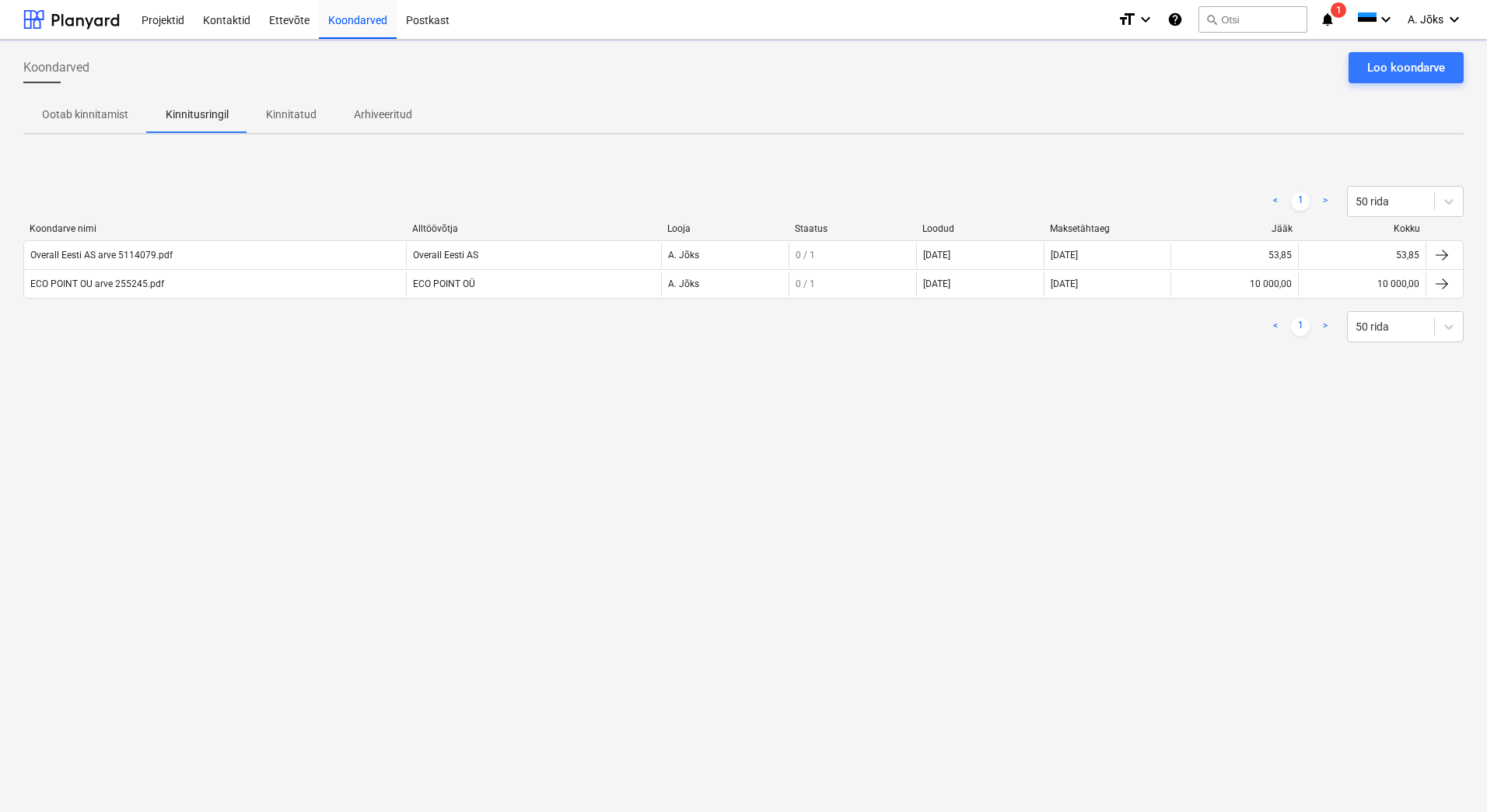
click at [279, 532] on div "Koondarved Loo koondarve Ootab kinnitamist Kinnitusringil Kinnitatud Arhiveerit…" at bounding box center [744, 425] width 1487 height 772
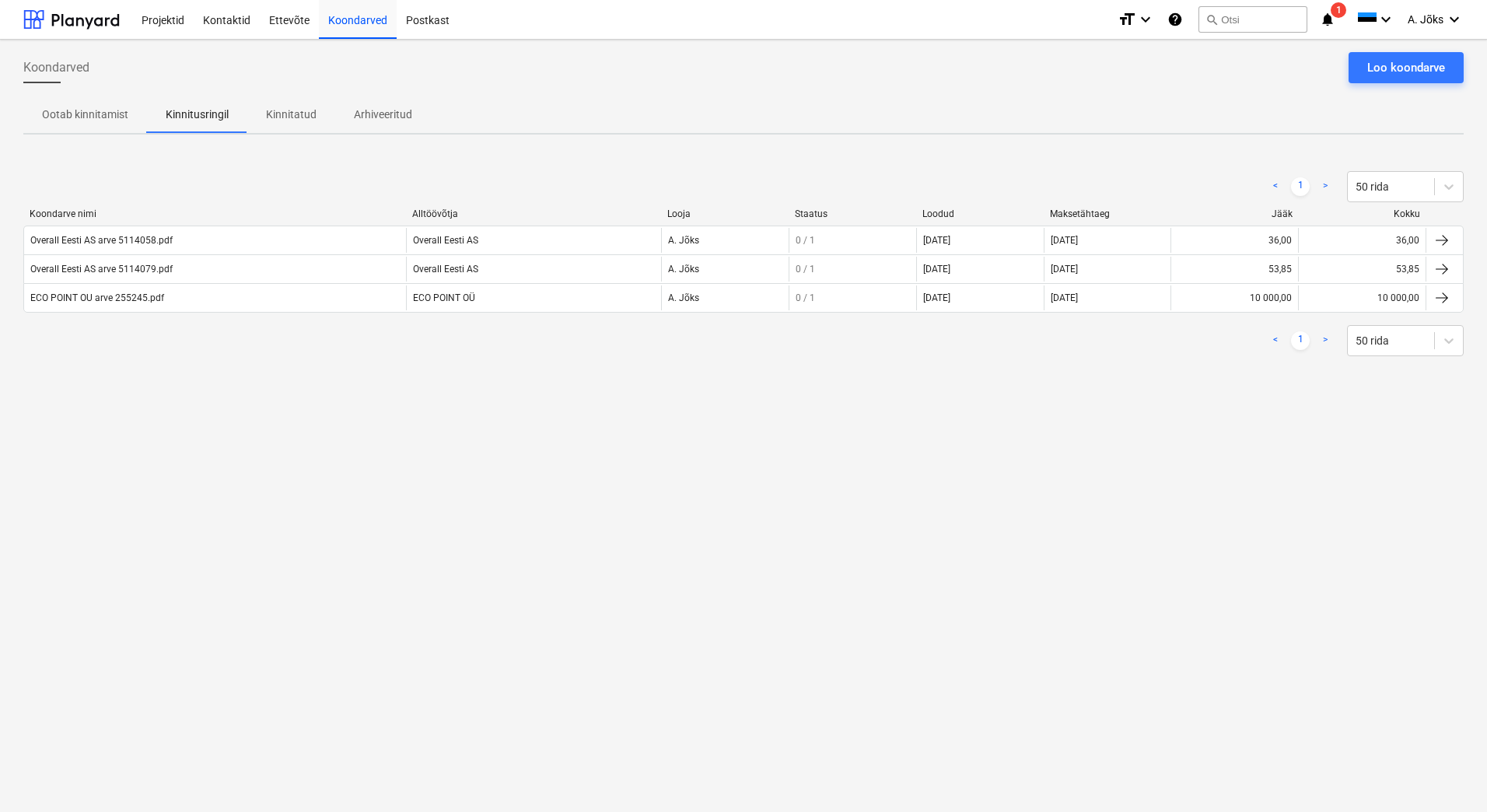
drag, startPoint x: 1076, startPoint y: 507, endPoint x: 1052, endPoint y: 524, distance: 29.4
click at [1076, 507] on div "Koondarved Loo koondarve Ootab kinnitamist Kinnitusringil Kinnitatud Arhiveerit…" at bounding box center [744, 425] width 1487 height 772
drag, startPoint x: 490, startPoint y: 492, endPoint x: 464, endPoint y: 454, distance: 46.0
click at [490, 492] on div "Koondarved Loo koondarve Ootab kinnitamist Kinnitusringil Kinnitatud Arhiveerit…" at bounding box center [744, 425] width 1487 height 772
